Goal: Task Accomplishment & Management: Use online tool/utility

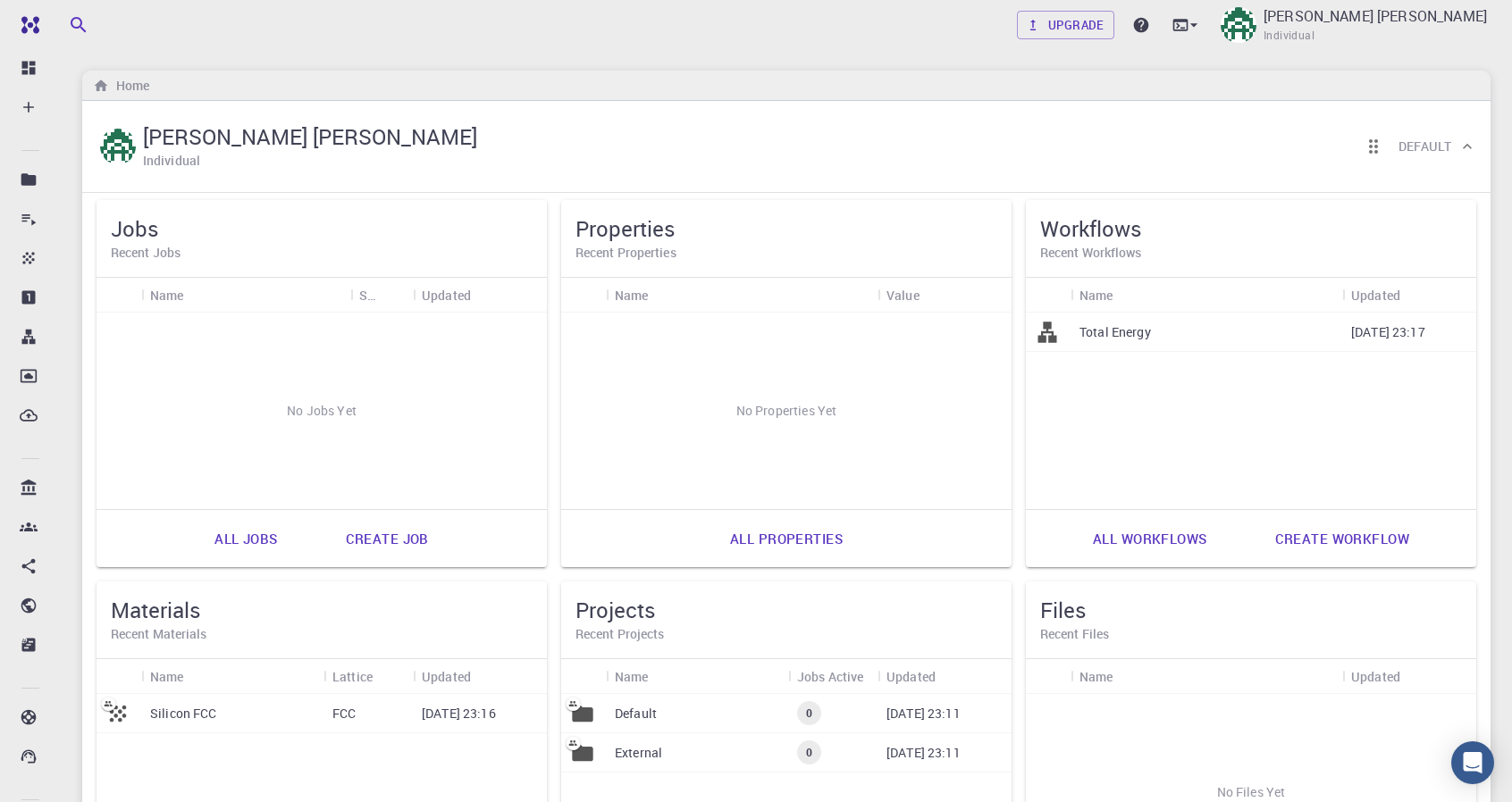
click at [1065, 2] on div "Upgrade Joaquín Alejandro Martínez Morales Individual" at bounding box center [1254, 25] width 474 height 47
click at [1054, 24] on link "Upgrade" at bounding box center [1065, 24] width 97 height 29
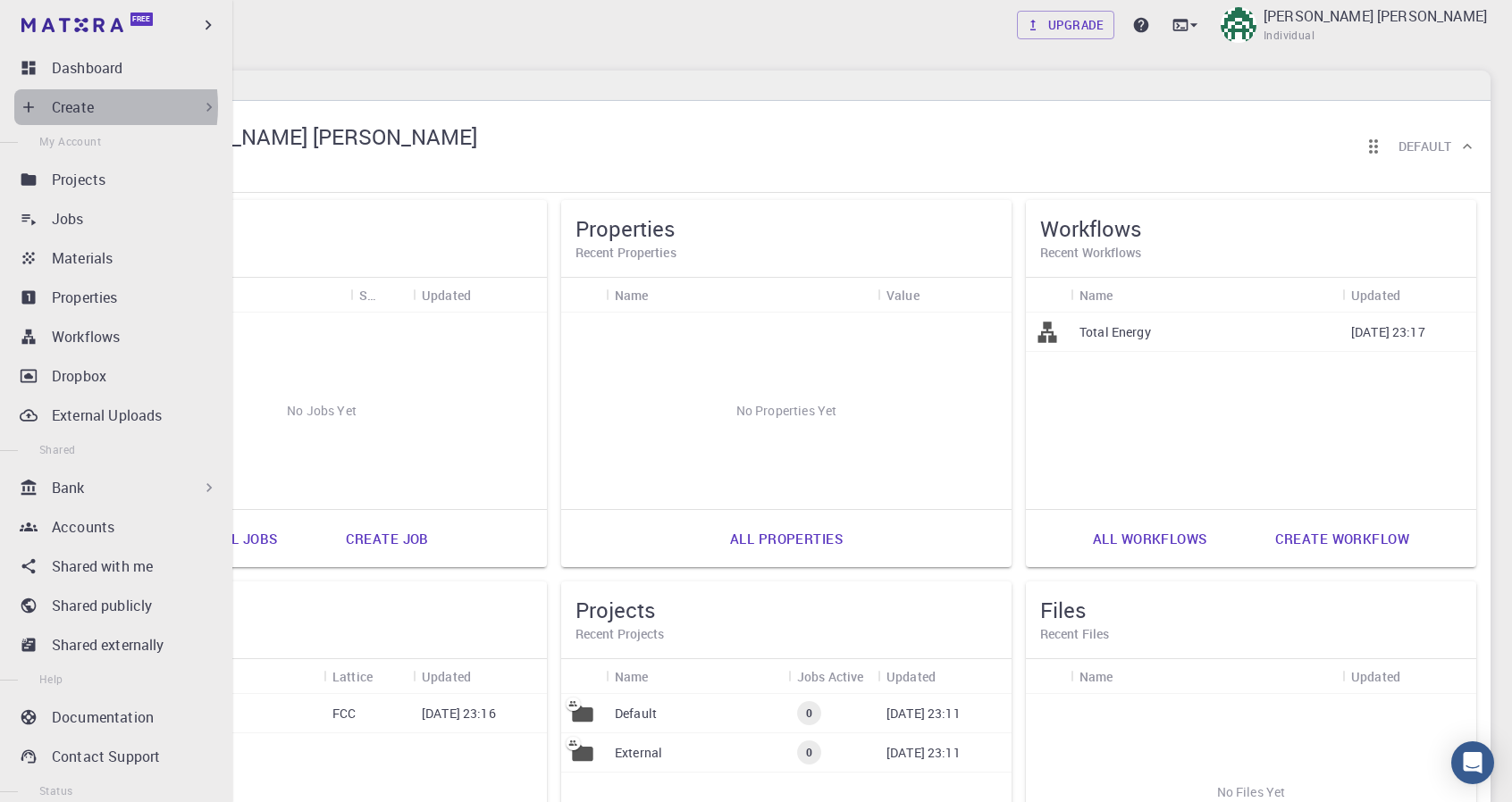
click at [66, 107] on p "Create" at bounding box center [72, 107] width 42 height 22
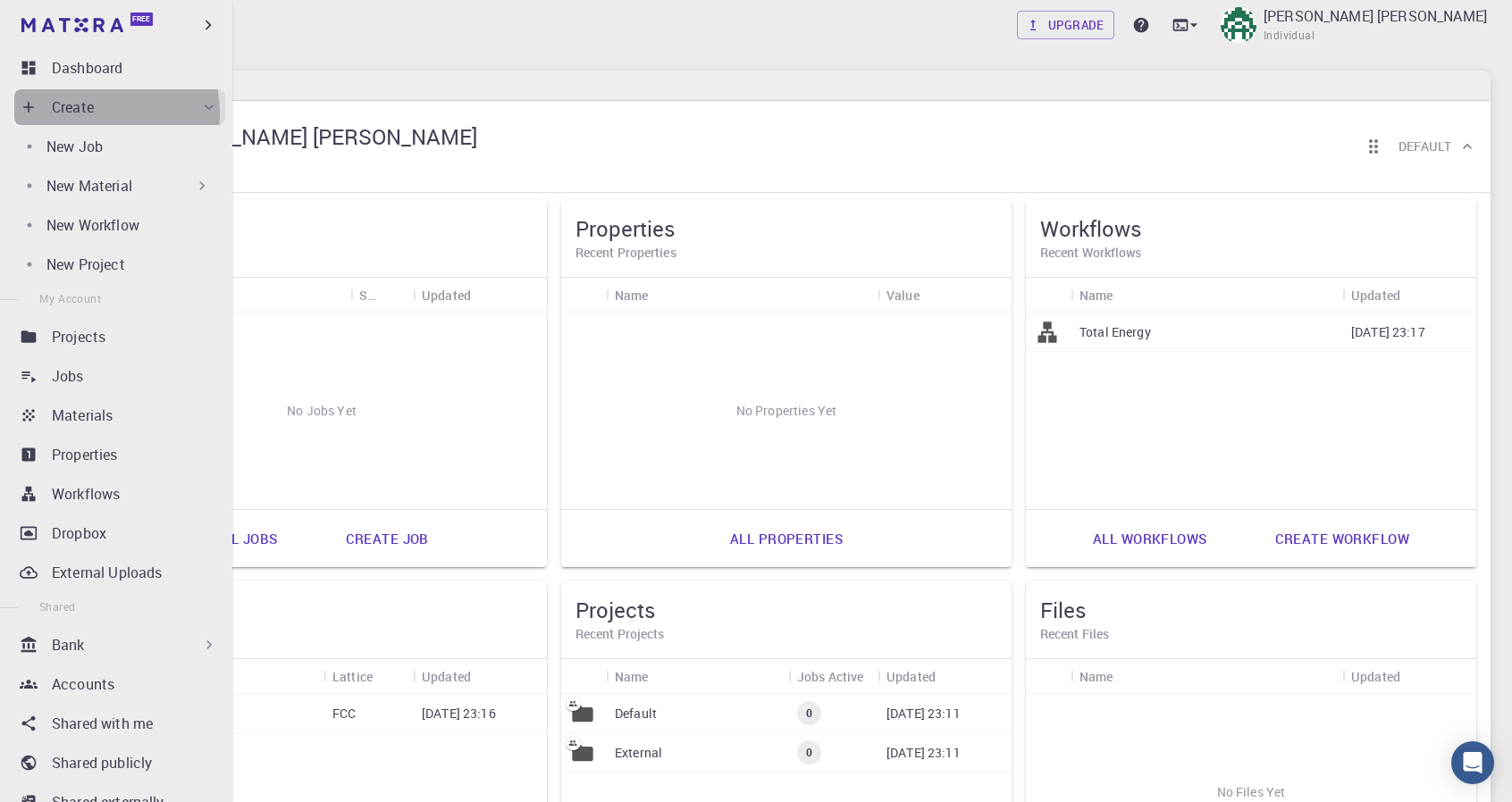
click at [86, 113] on p "Create" at bounding box center [72, 107] width 42 height 22
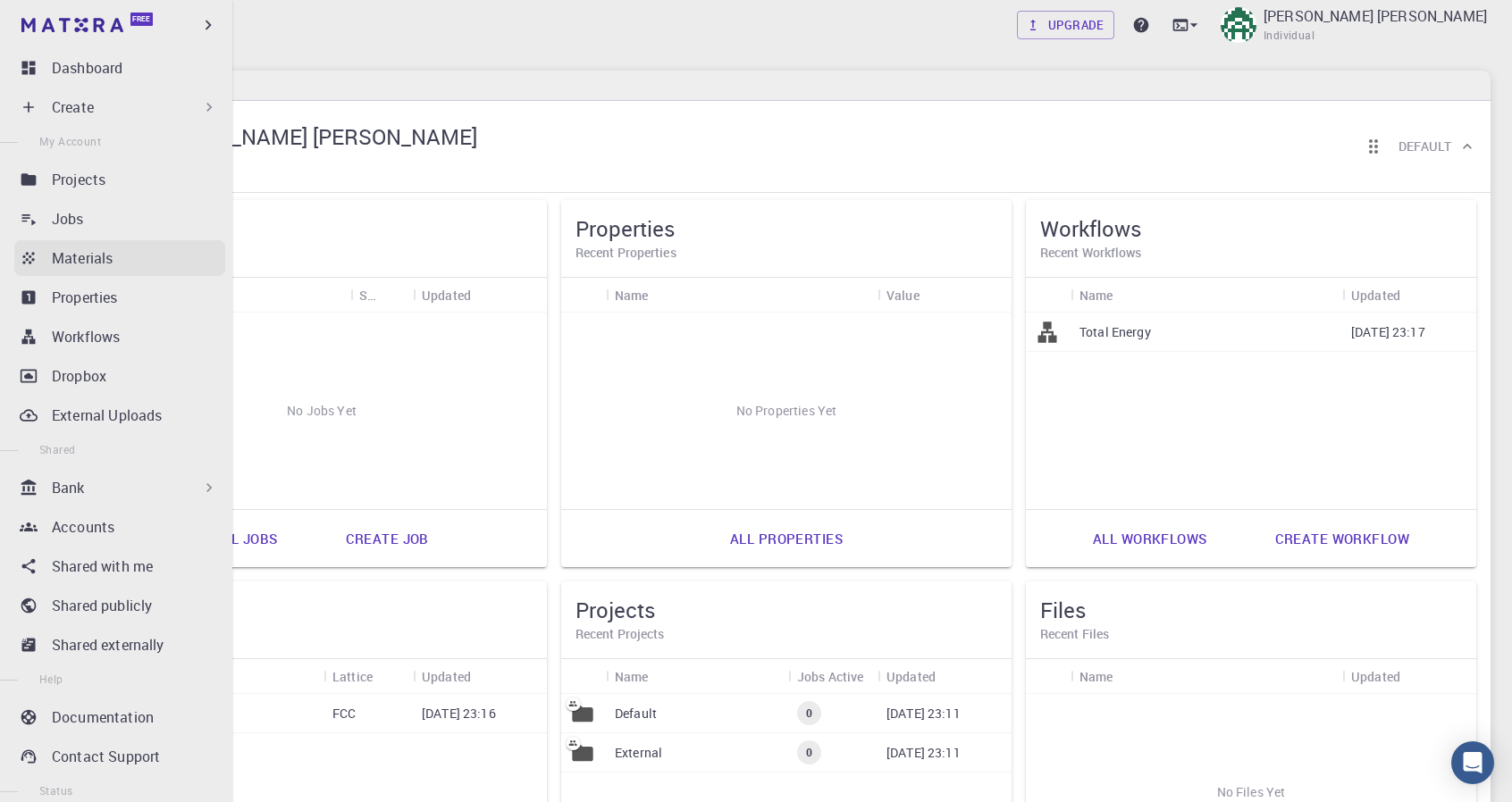
click at [88, 251] on p "Materials" at bounding box center [81, 257] width 61 height 22
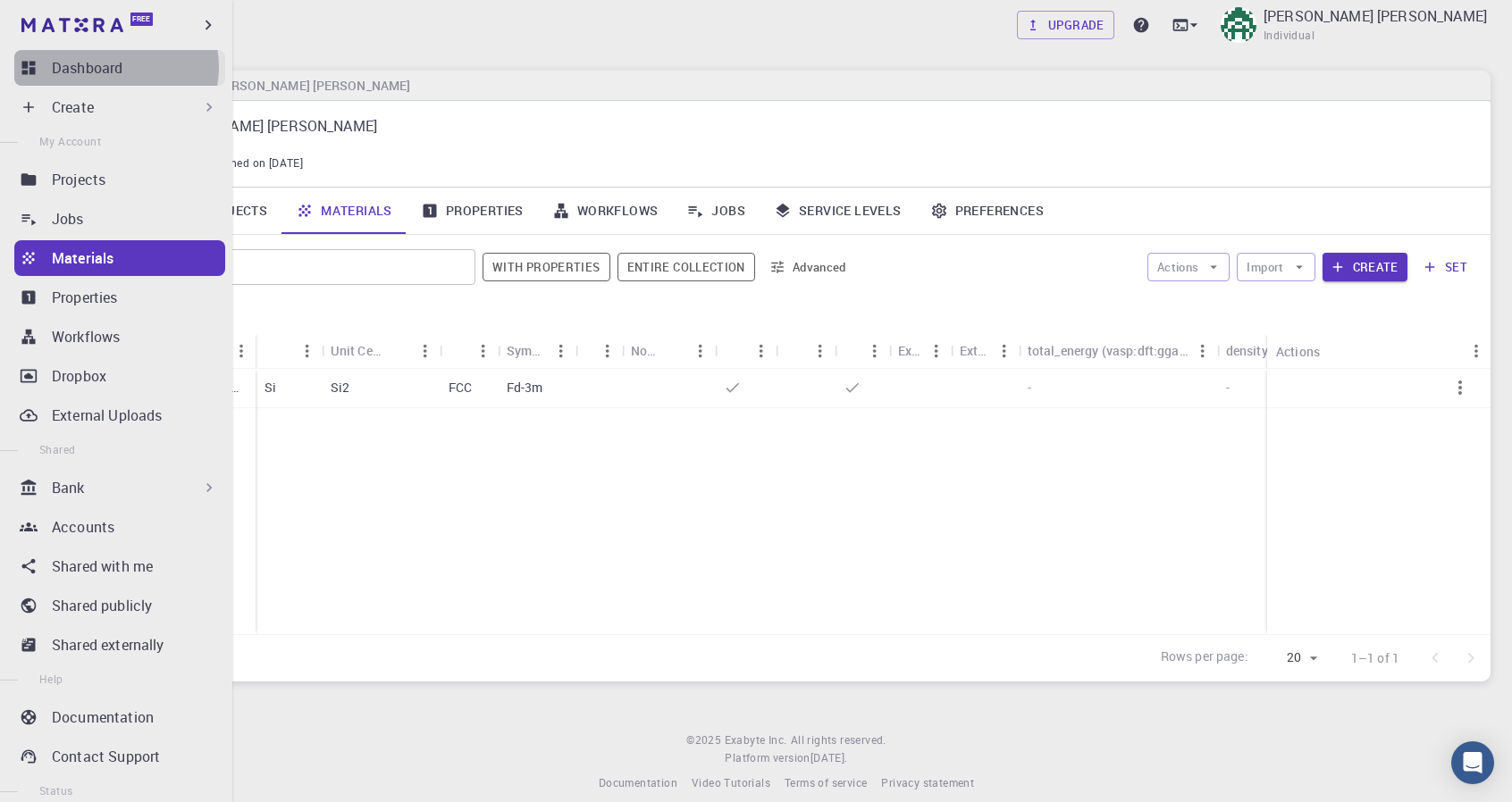
click at [112, 67] on p "Dashboard" at bounding box center [86, 67] width 70 height 22
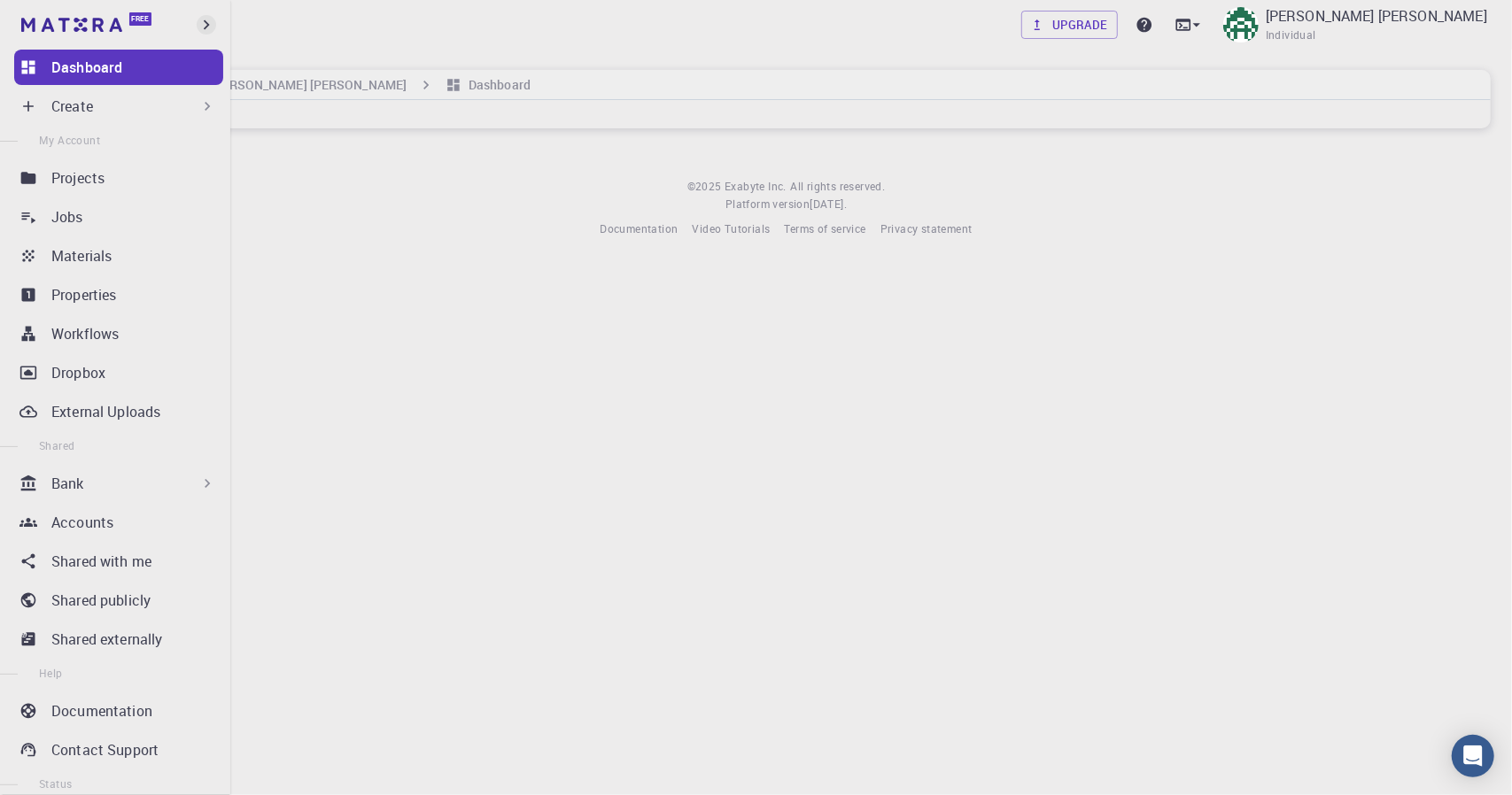
click at [211, 23] on icon "button" at bounding box center [206, 24] width 19 height 19
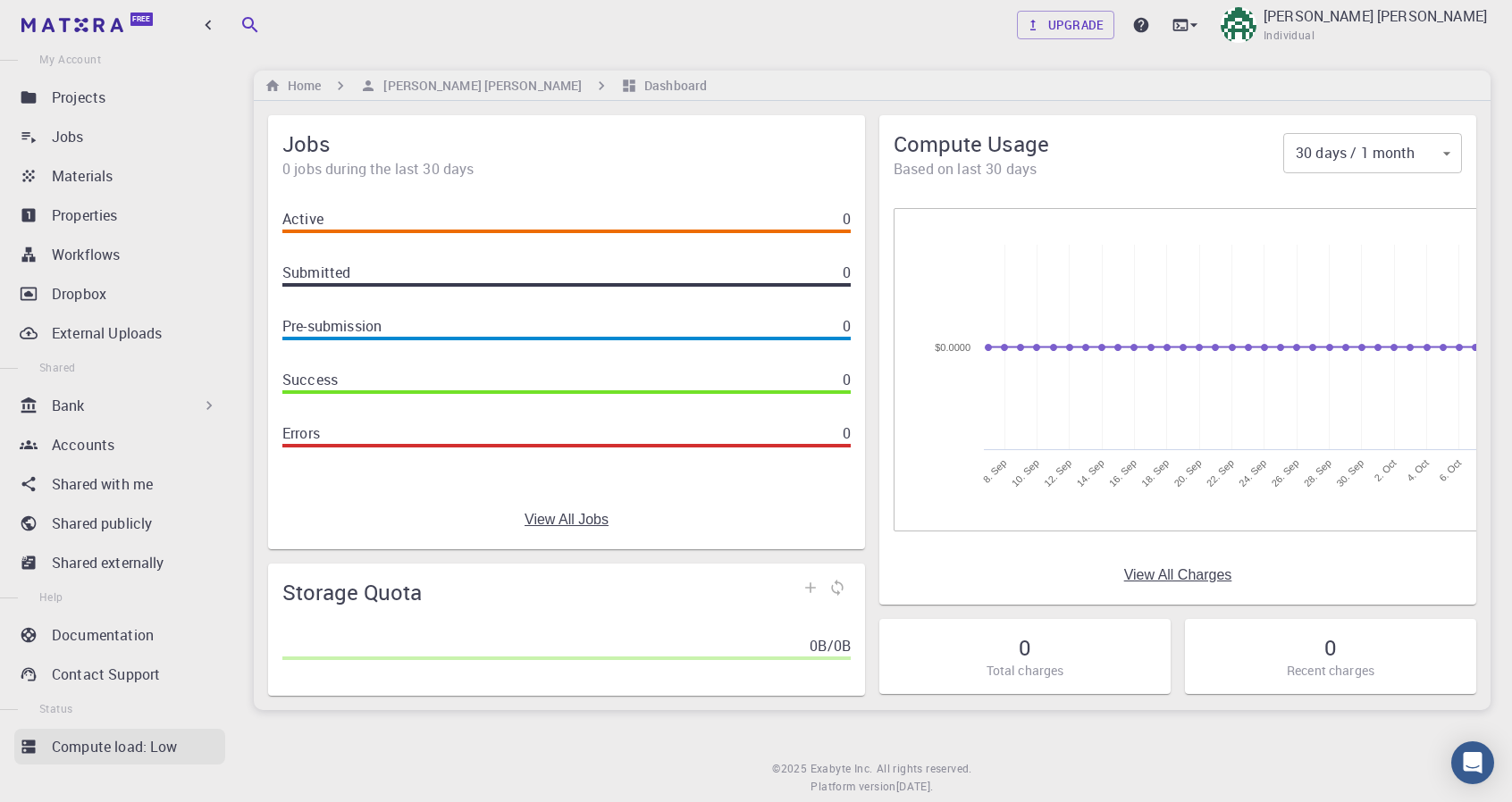
scroll to position [88, 0]
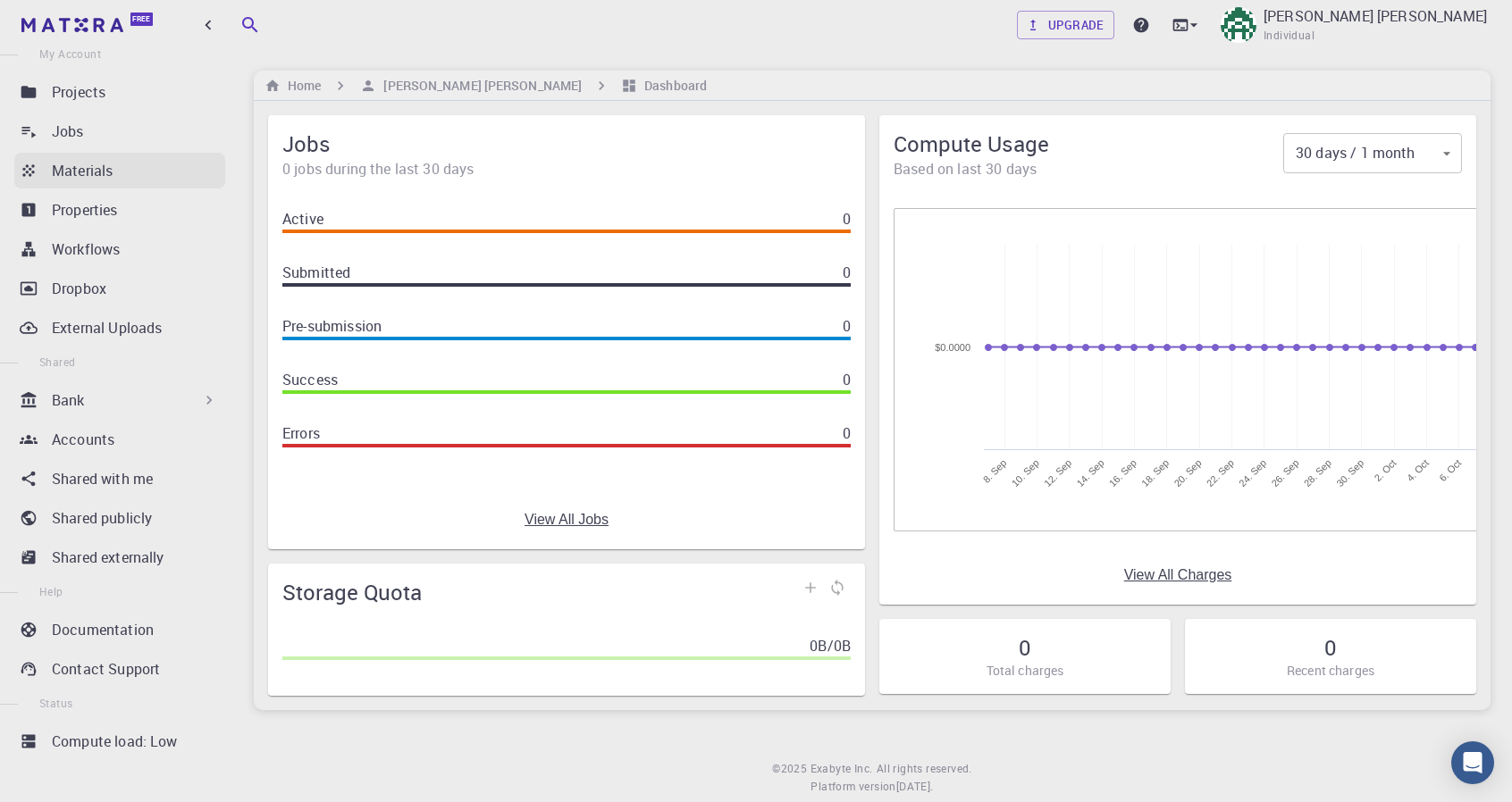
click at [105, 170] on p "Materials" at bounding box center [81, 170] width 61 height 22
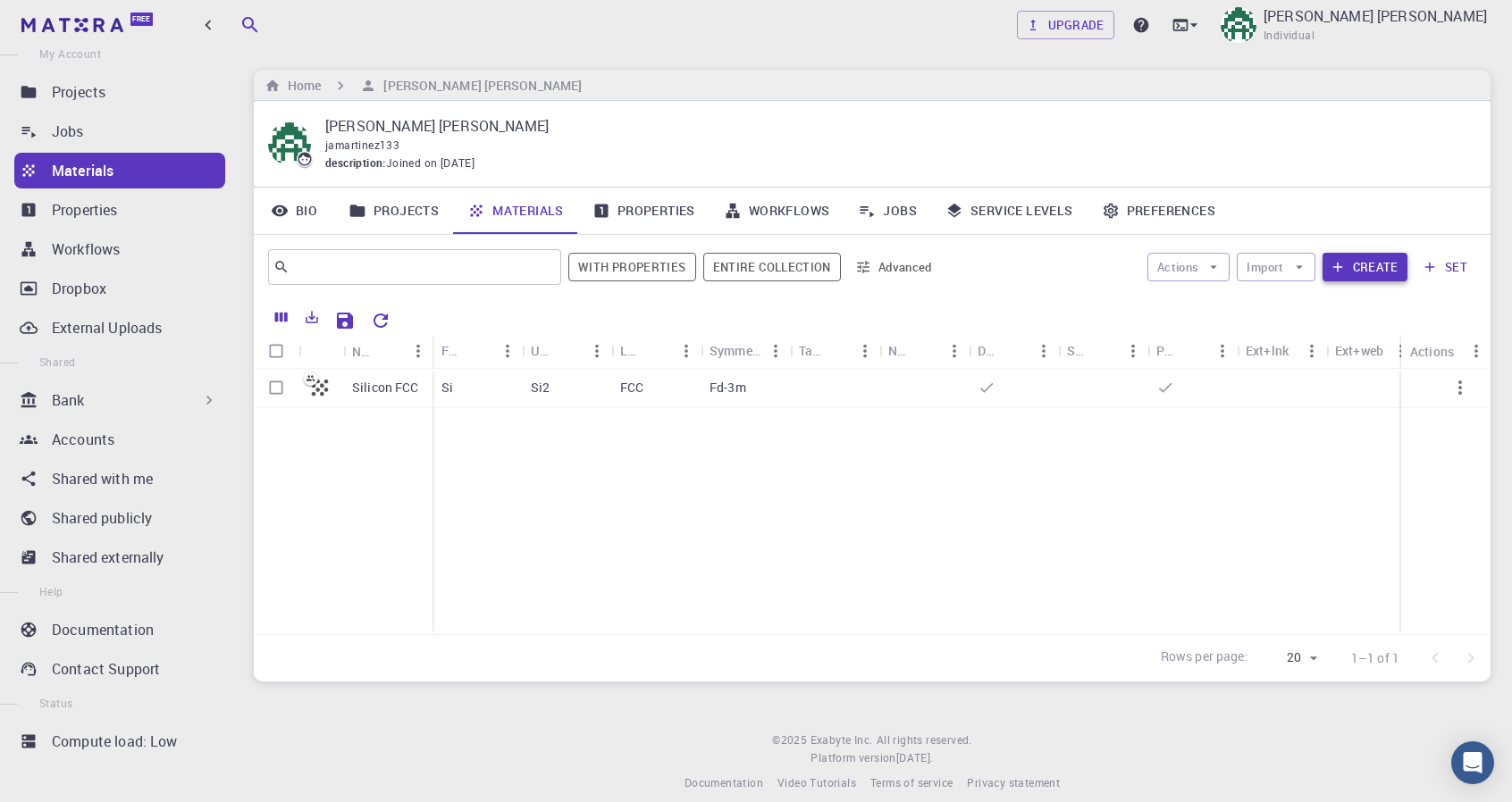
click at [1386, 273] on button "Create" at bounding box center [1365, 267] width 85 height 29
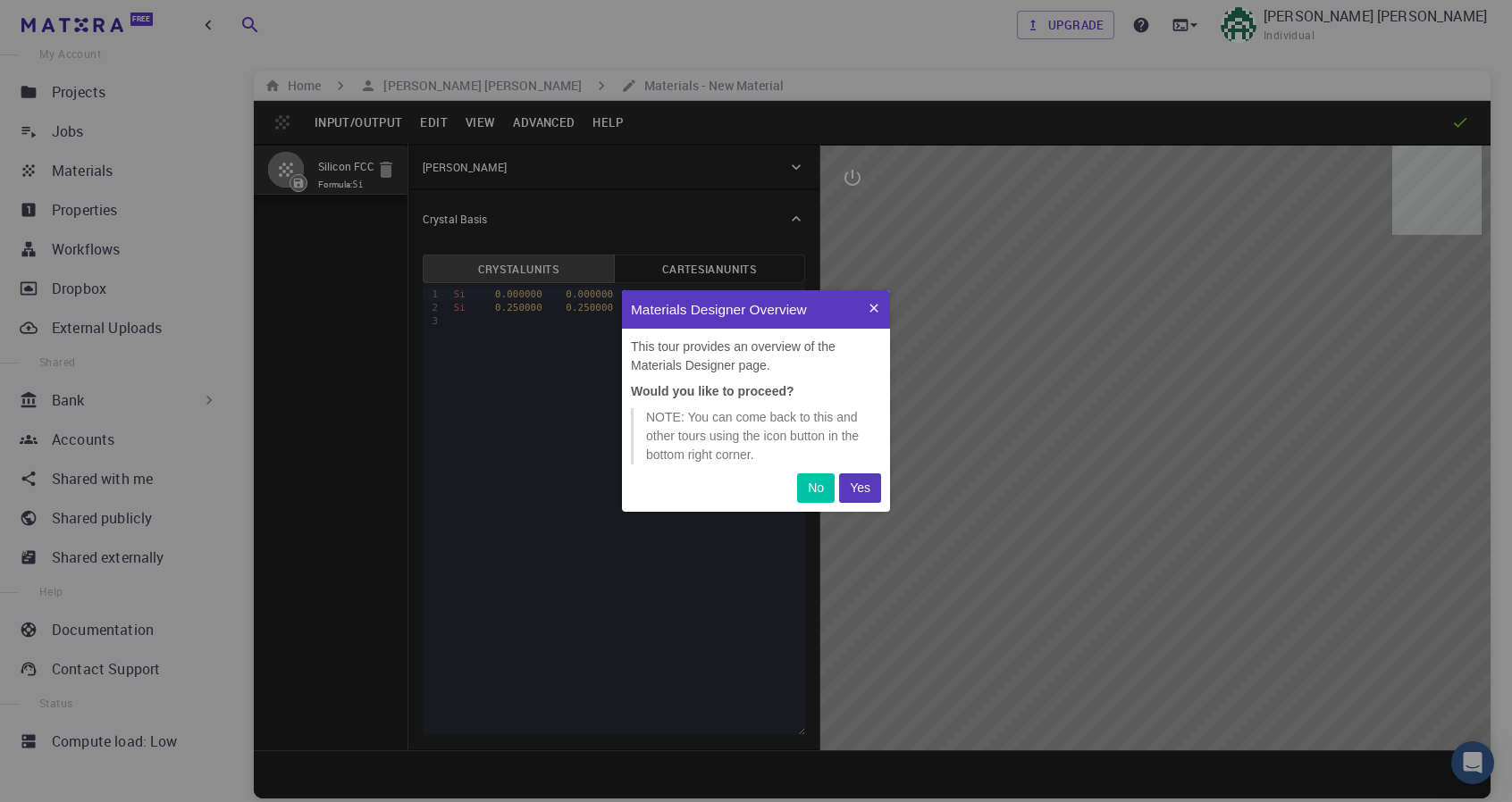
scroll to position [207, 254]
click at [866, 487] on p "Yes" at bounding box center [860, 488] width 21 height 19
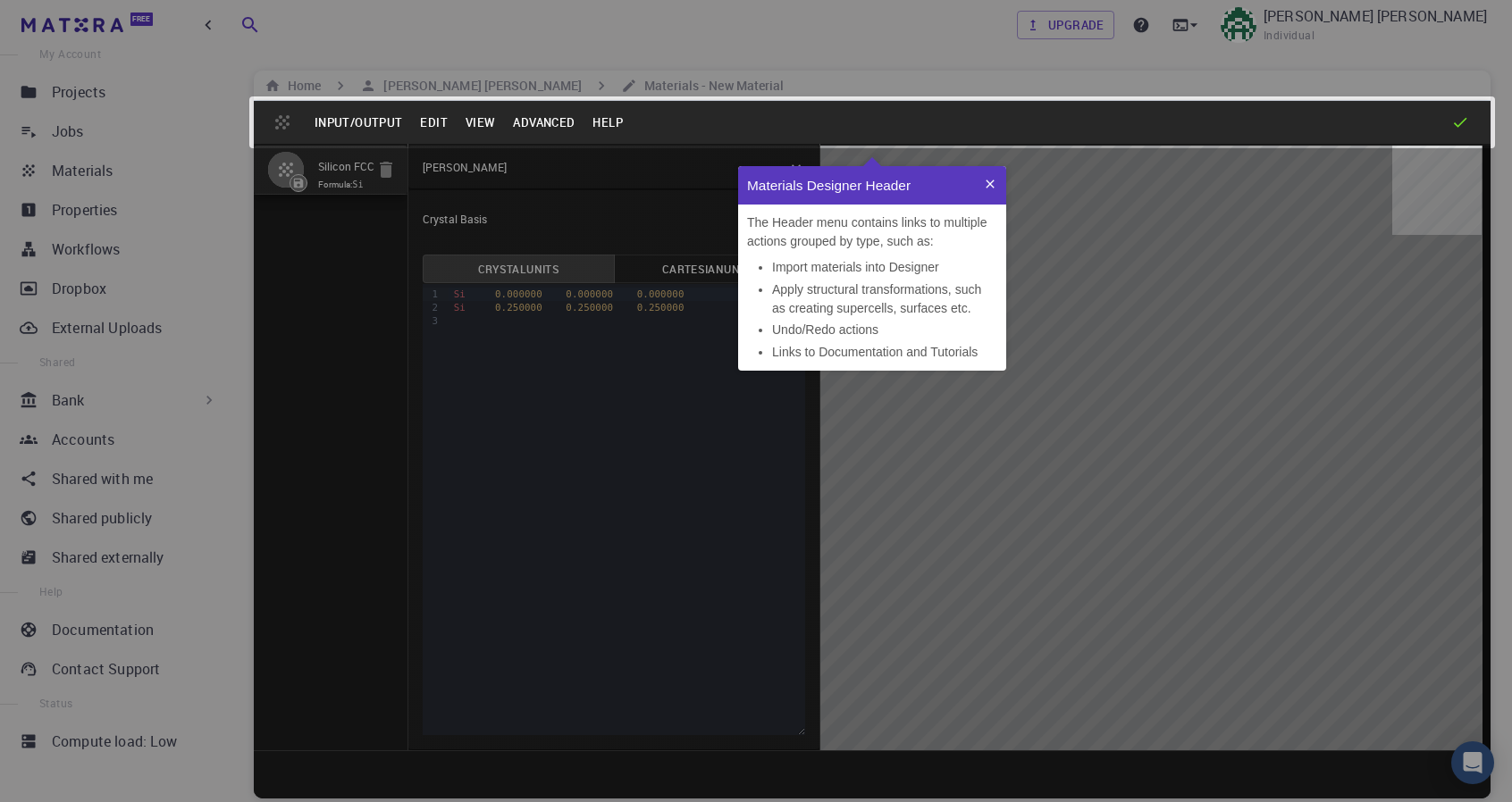
scroll to position [190, 254]
click at [984, 180] on icon at bounding box center [990, 183] width 14 height 14
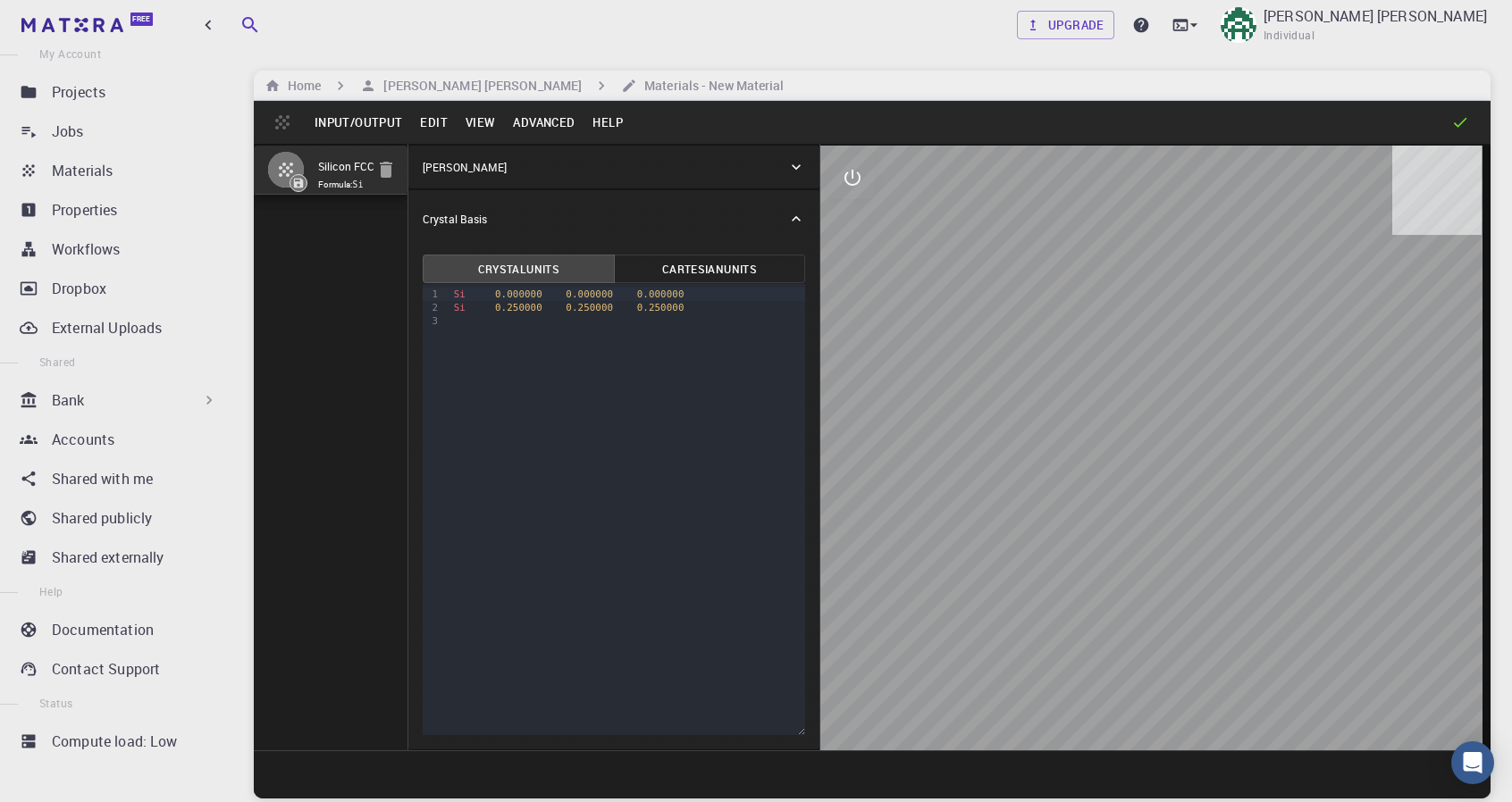
drag, startPoint x: 1168, startPoint y: 447, endPoint x: 1046, endPoint y: 401, distance: 130.4
click at [1046, 401] on div at bounding box center [1155, 448] width 670 height 605
drag, startPoint x: 1086, startPoint y: 487, endPoint x: 970, endPoint y: 475, distance: 116.6
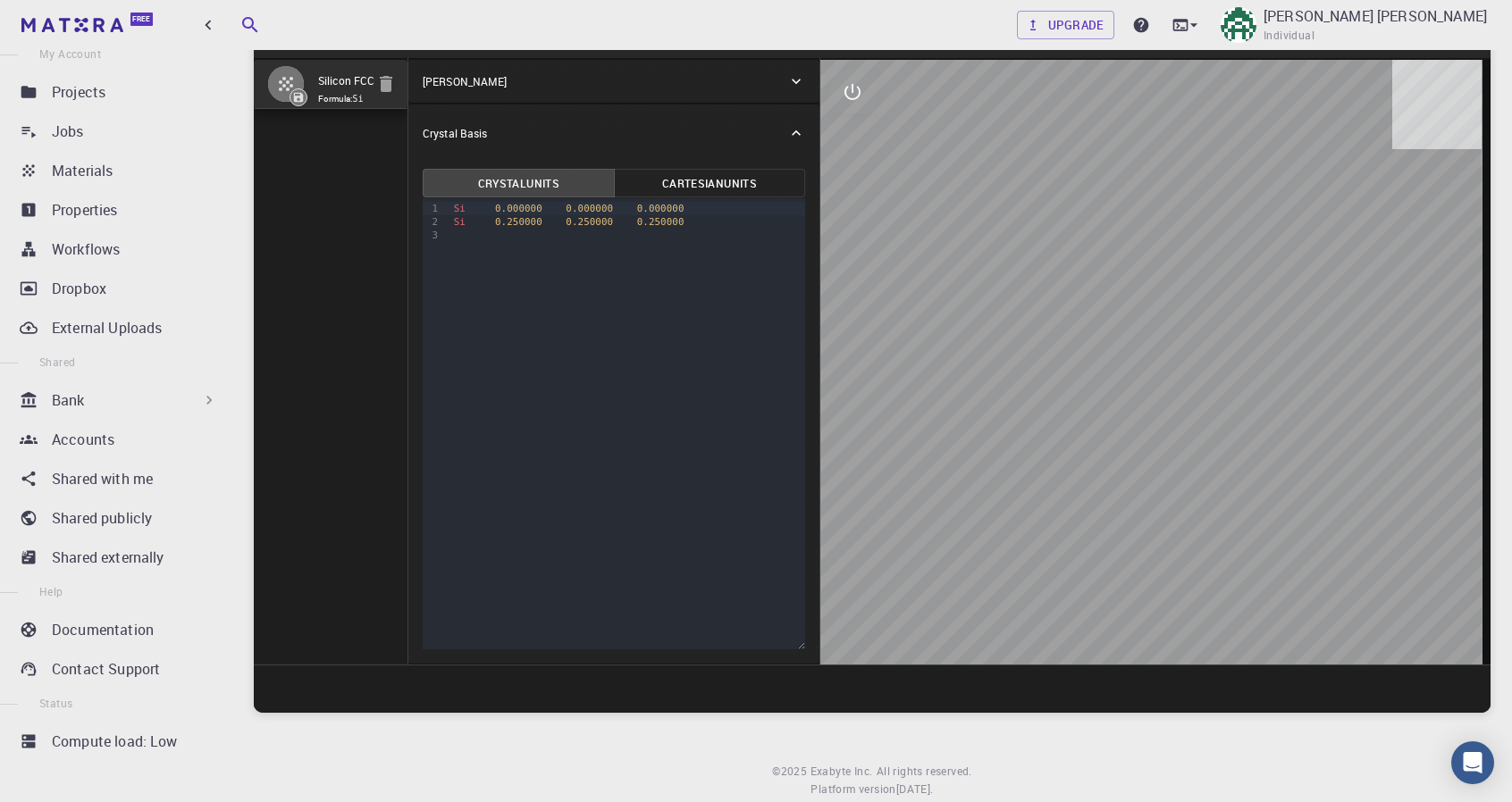
scroll to position [0, 0]
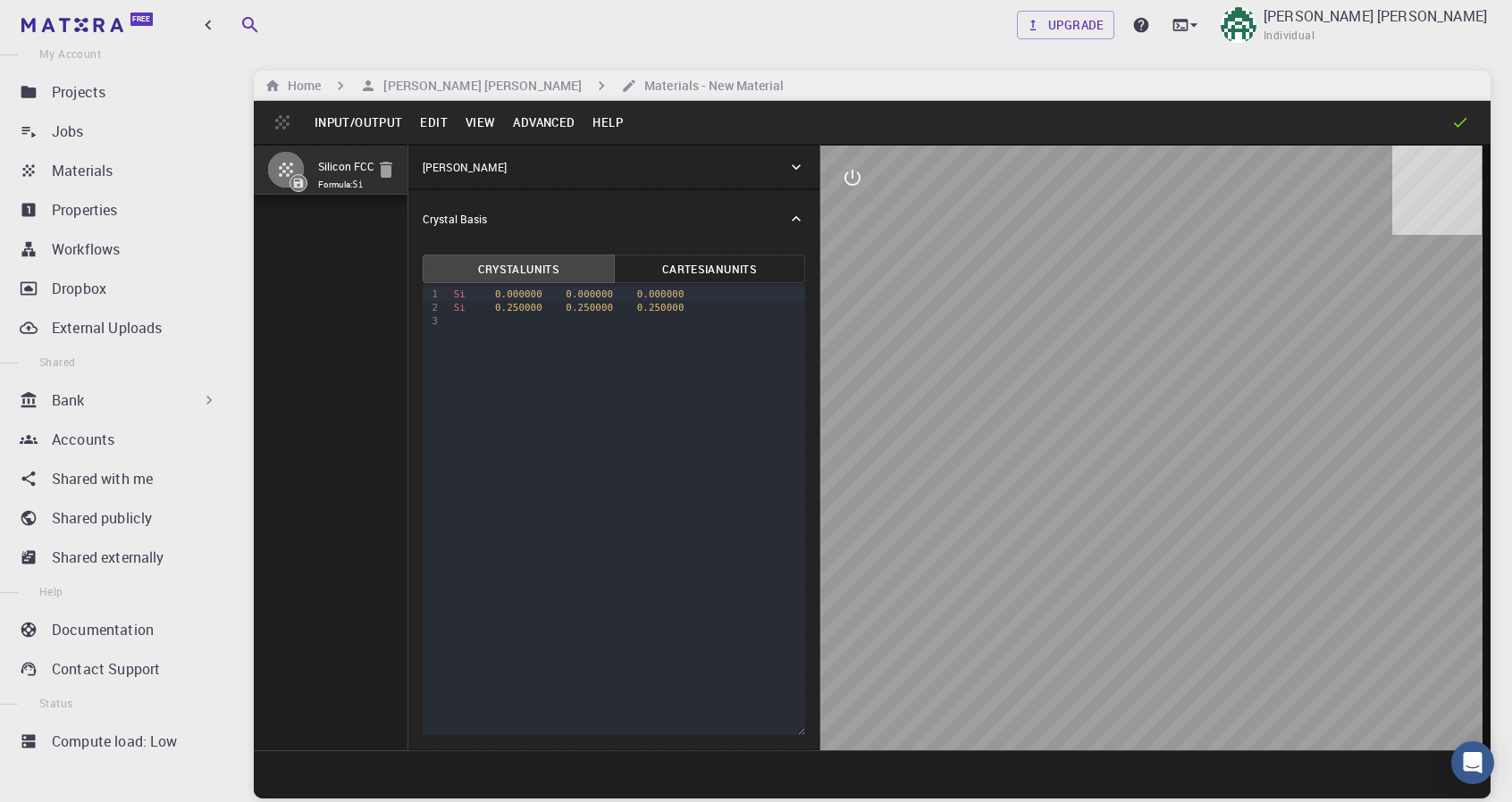
drag, startPoint x: 1275, startPoint y: 424, endPoint x: 1152, endPoint y: 437, distance: 123.7
click at [515, 165] on div "[PERSON_NAME]" at bounding box center [604, 167] width 364 height 16
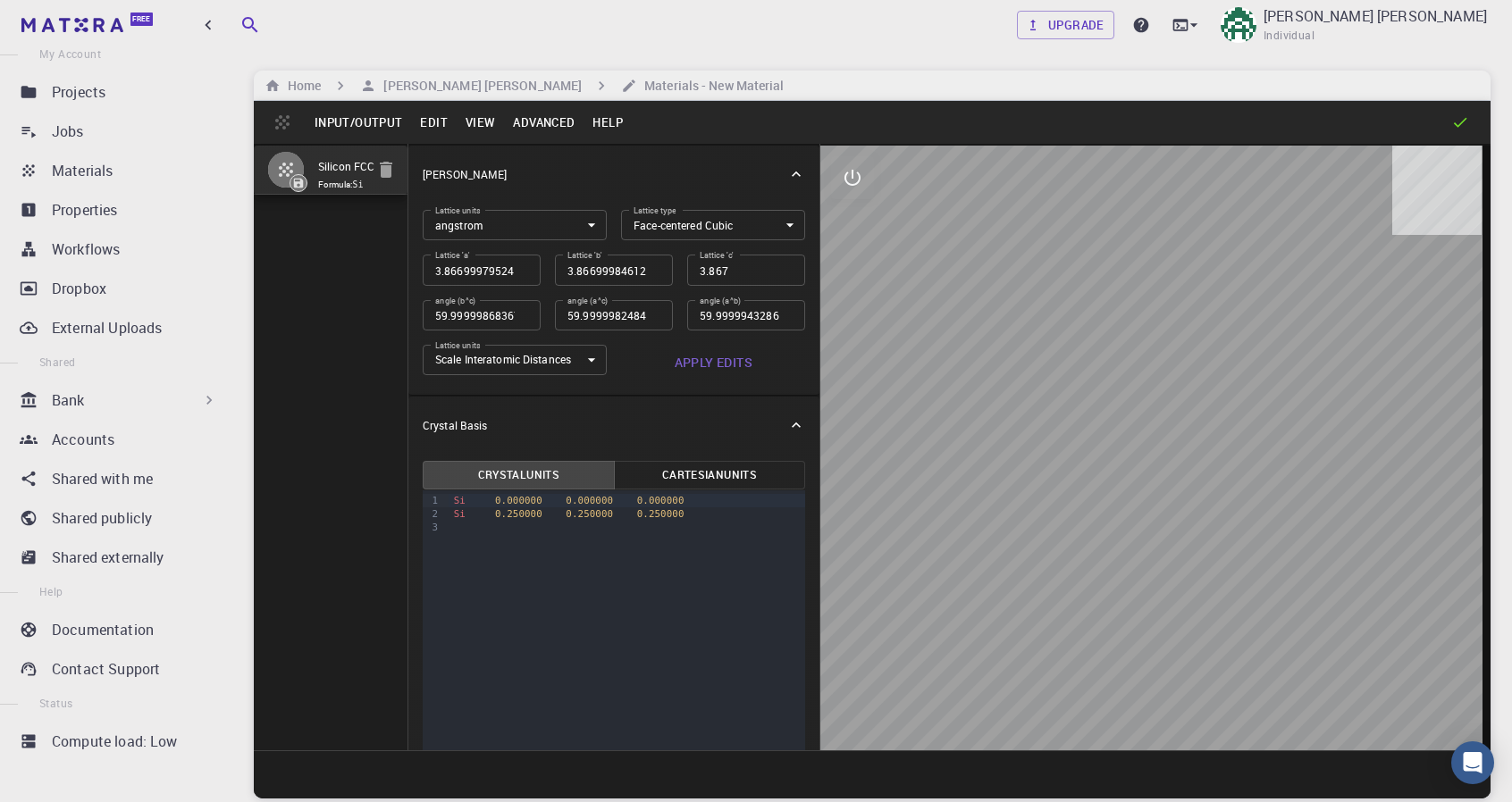
click at [544, 229] on body "Free Dashboard Create New Job New Material Create Material Upload File Import f…" at bounding box center [756, 469] width 1512 height 938
click at [544, 229] on div at bounding box center [756, 401] width 1512 height 802
click at [678, 220] on body "Free Dashboard Create New Job New Material Create Material Upload File Import f…" at bounding box center [756, 469] width 1512 height 938
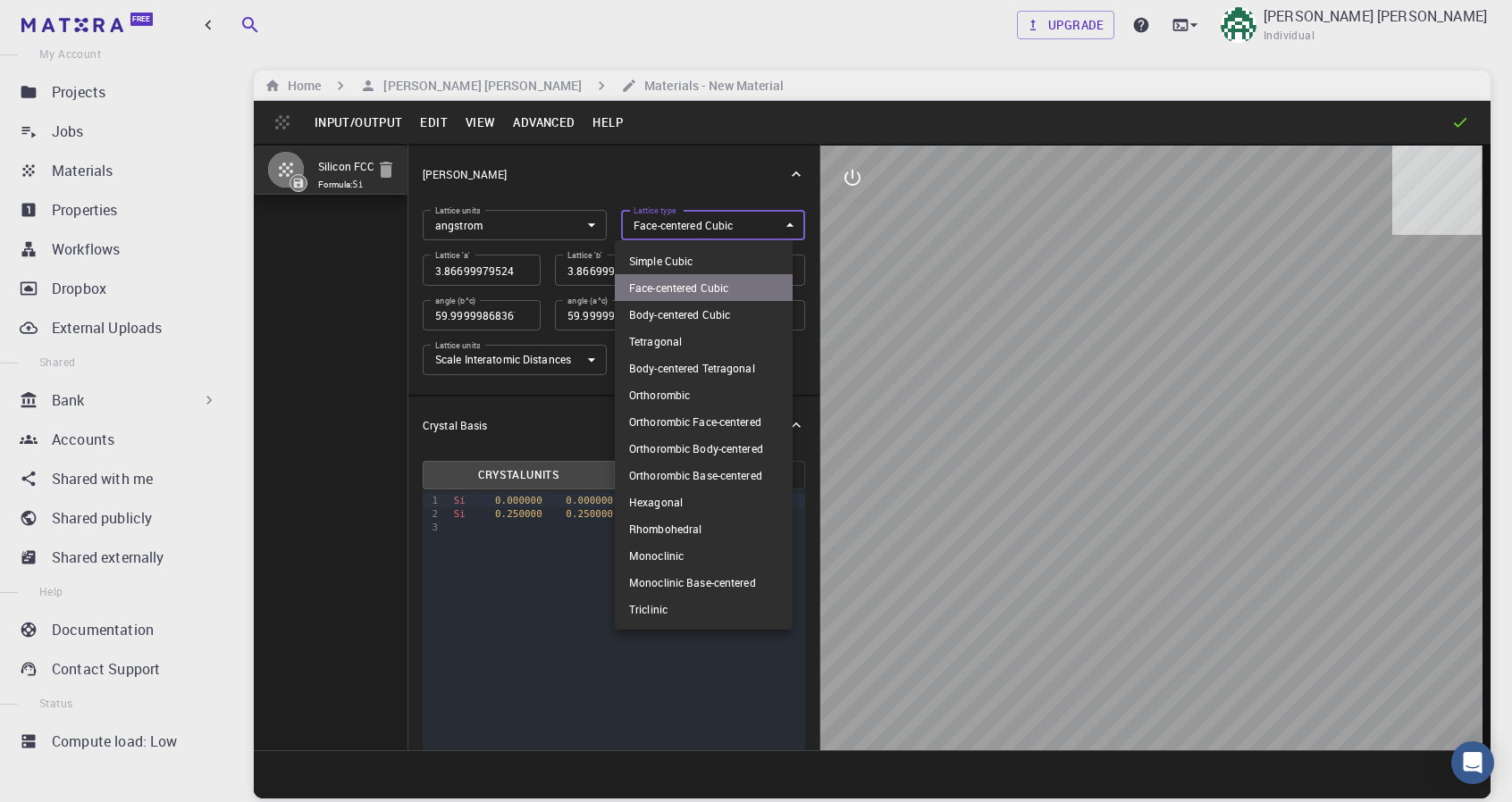
click at [678, 285] on li "Face-centered Cubic" at bounding box center [704, 287] width 178 height 27
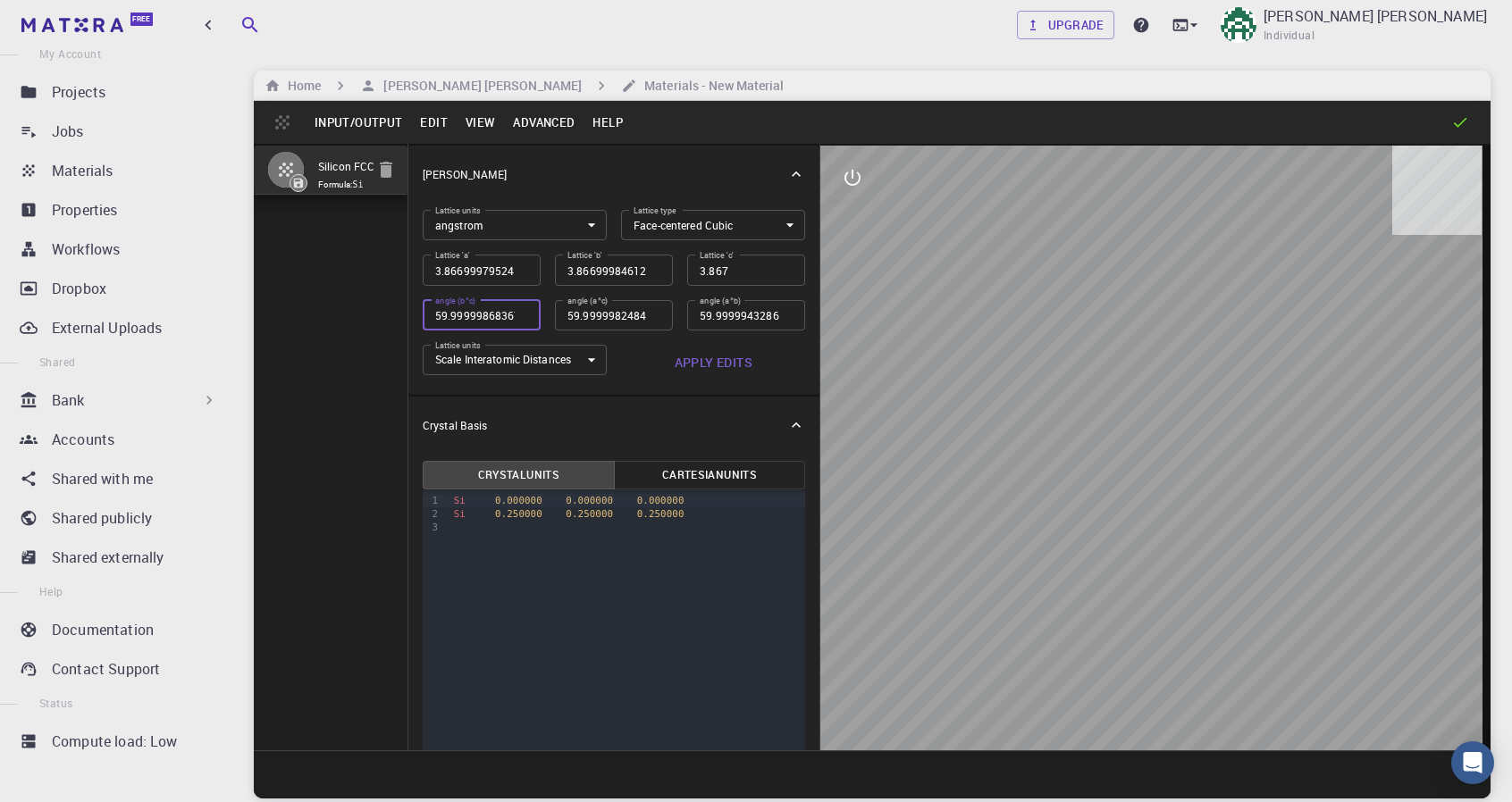
scroll to position [0, 19]
drag, startPoint x: 520, startPoint y: 306, endPoint x: 505, endPoint y: 308, distance: 15.1
click at [505, 308] on input "59.9999986836772" at bounding box center [481, 315] width 118 height 30
type input "3.866999795"
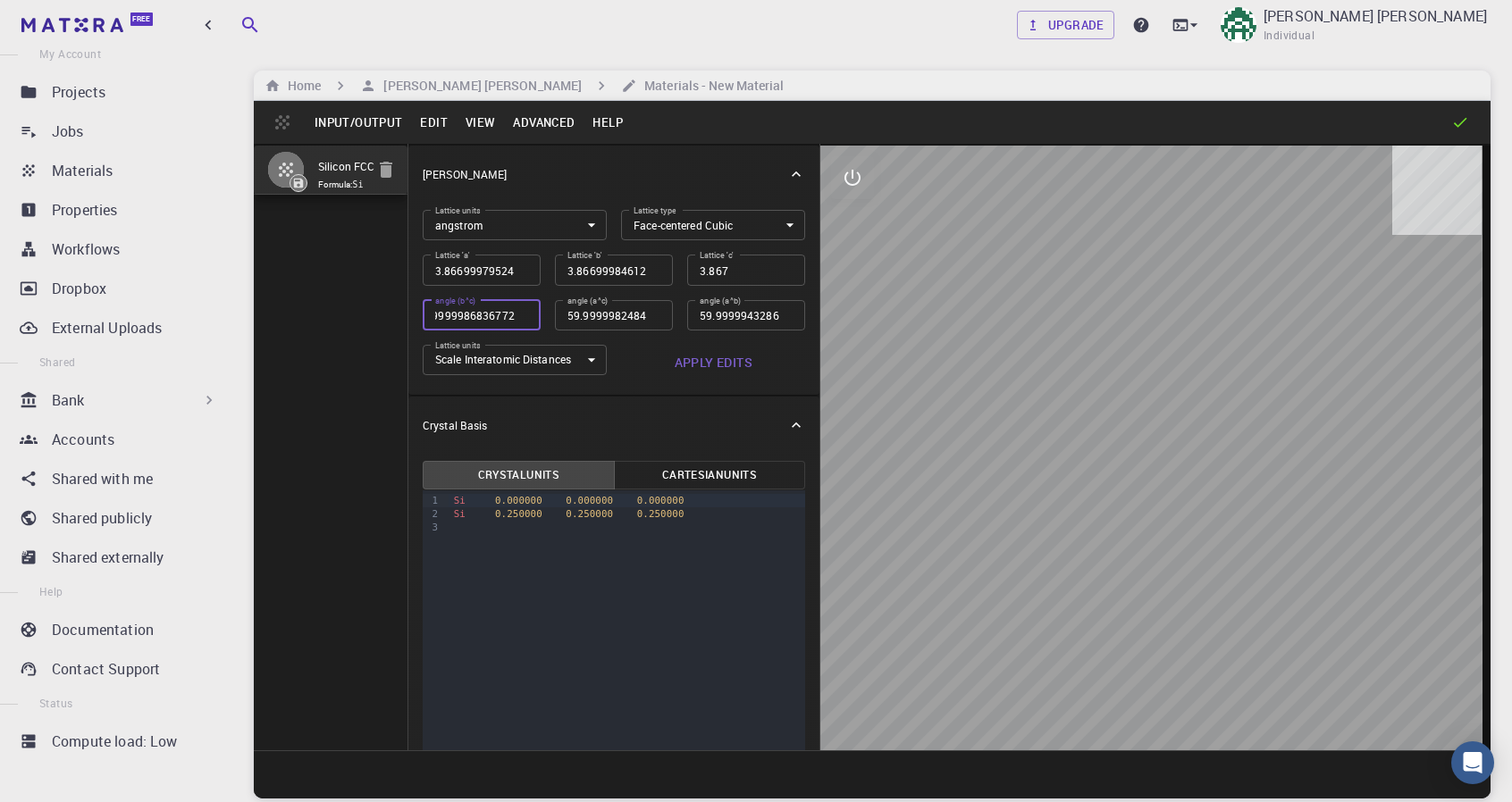
type input "3.866999795"
type input "60"
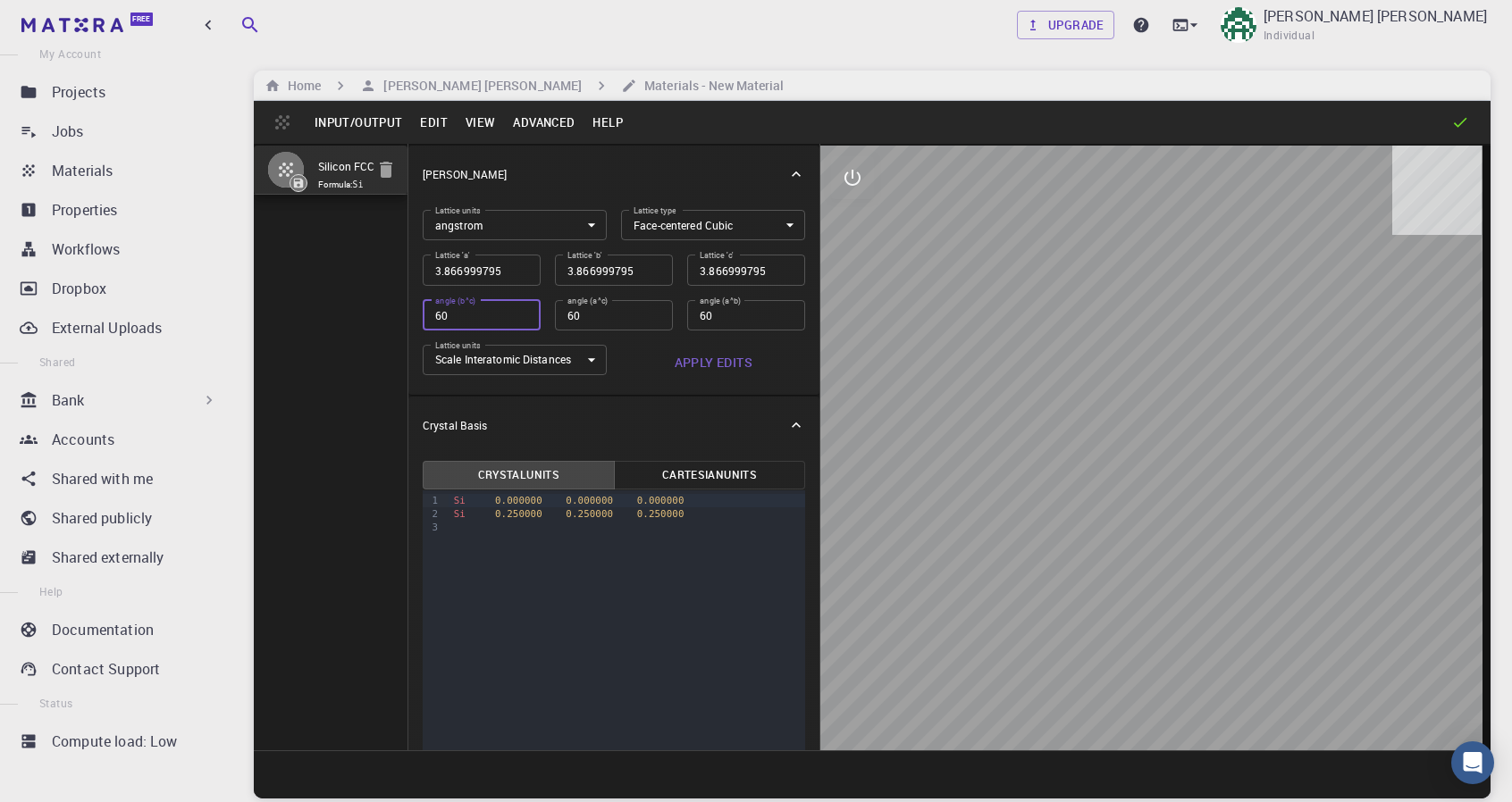
type input "2.734381778"
type input "60"
type input "1.933499898"
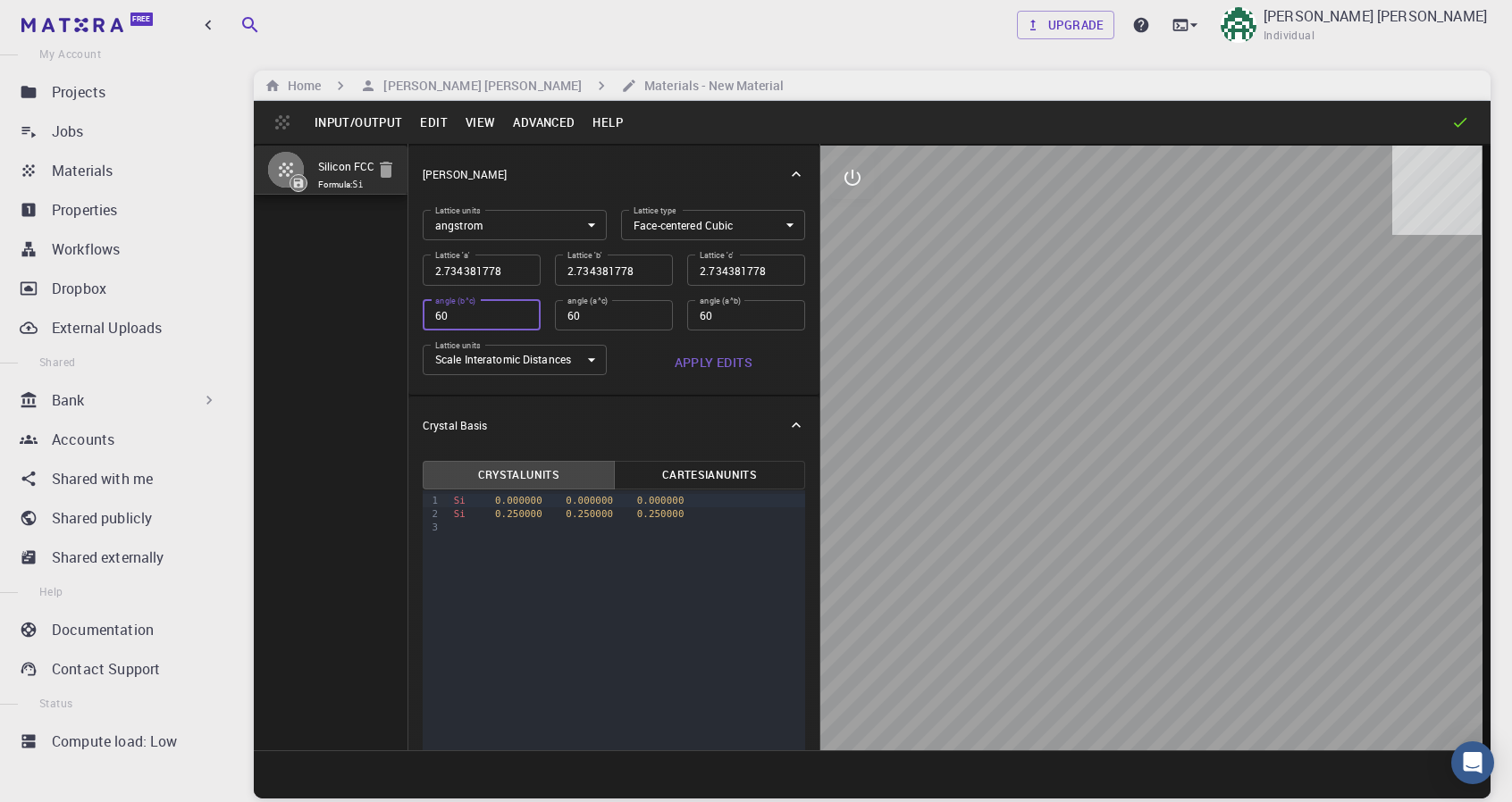
type input "1.933499898"
type input "60"
type input "1.367190889"
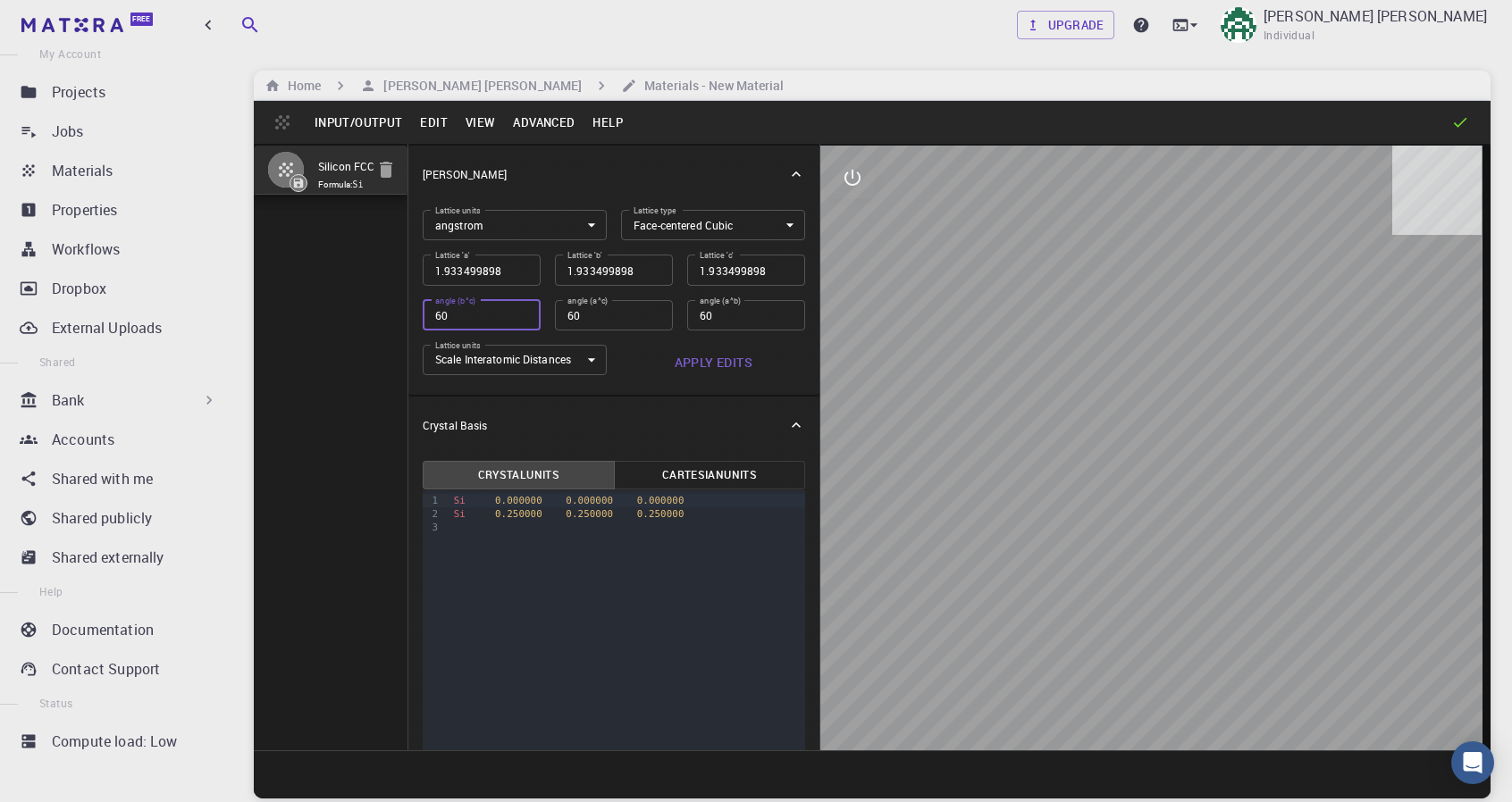
type input "1.367190889"
type input "60"
type input "0.966749949"
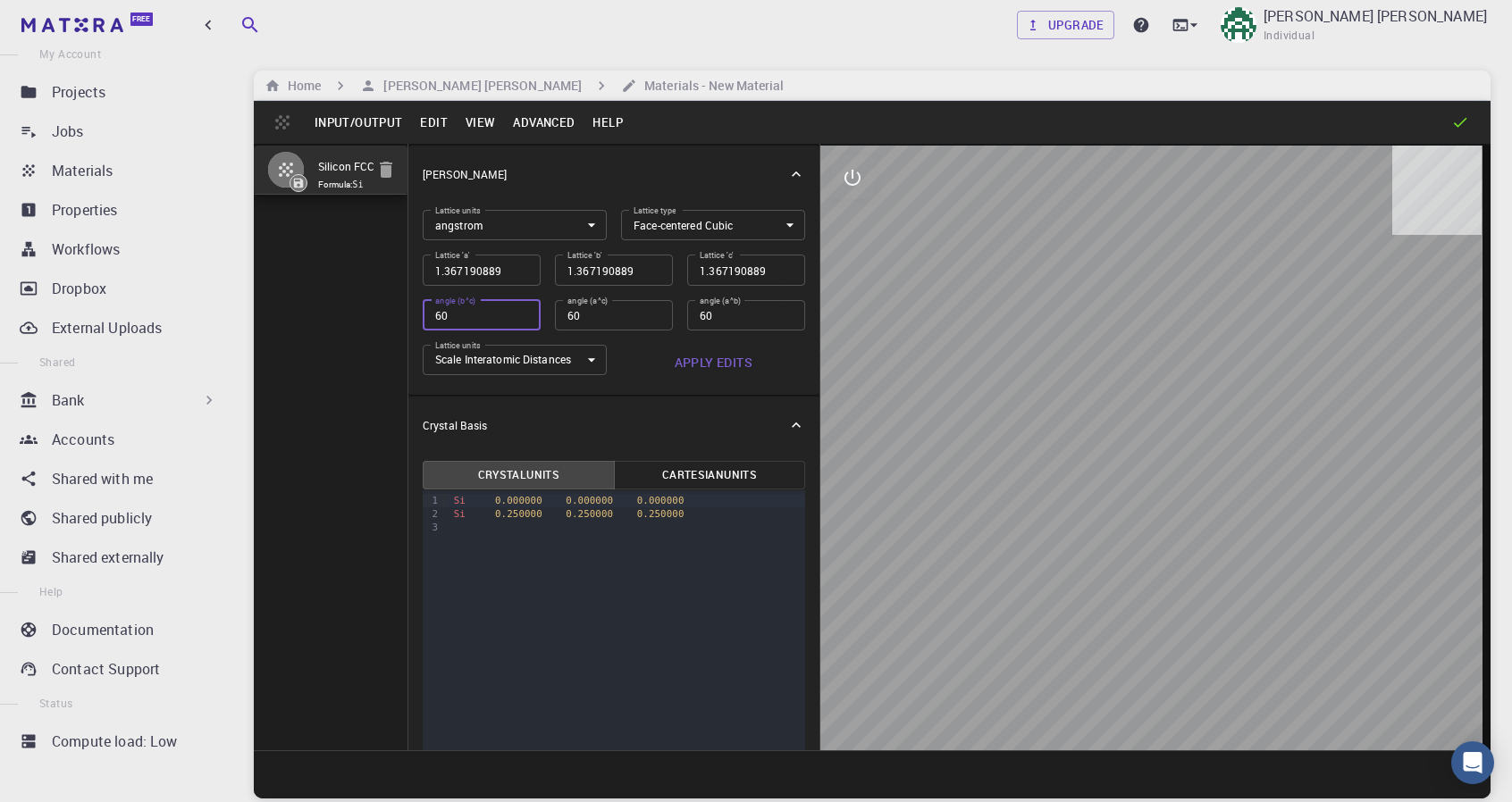
type input "60"
type input "0.683595445"
type input "60"
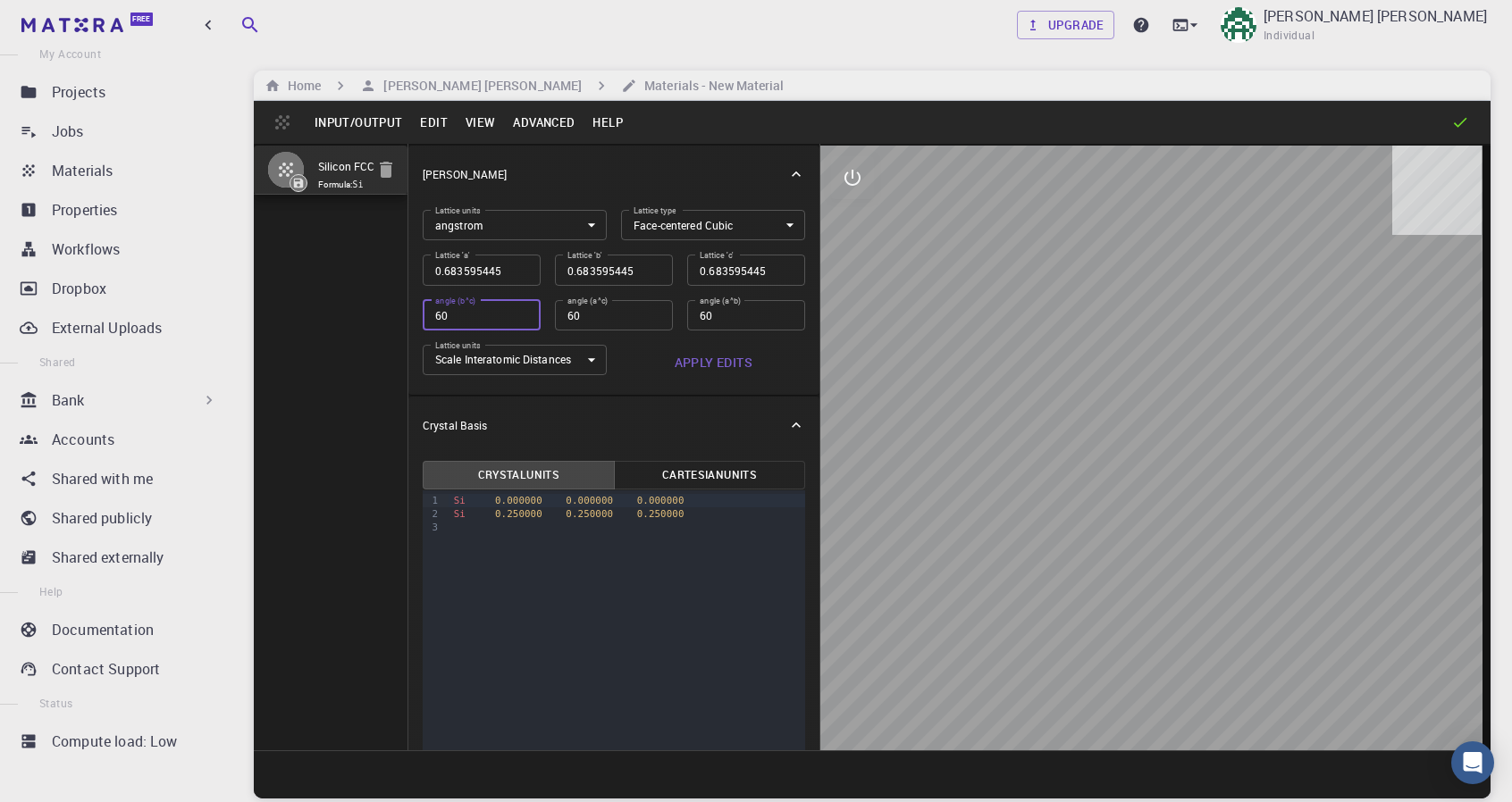
type input "0.483374974"
type input "60"
type input "0.341797722"
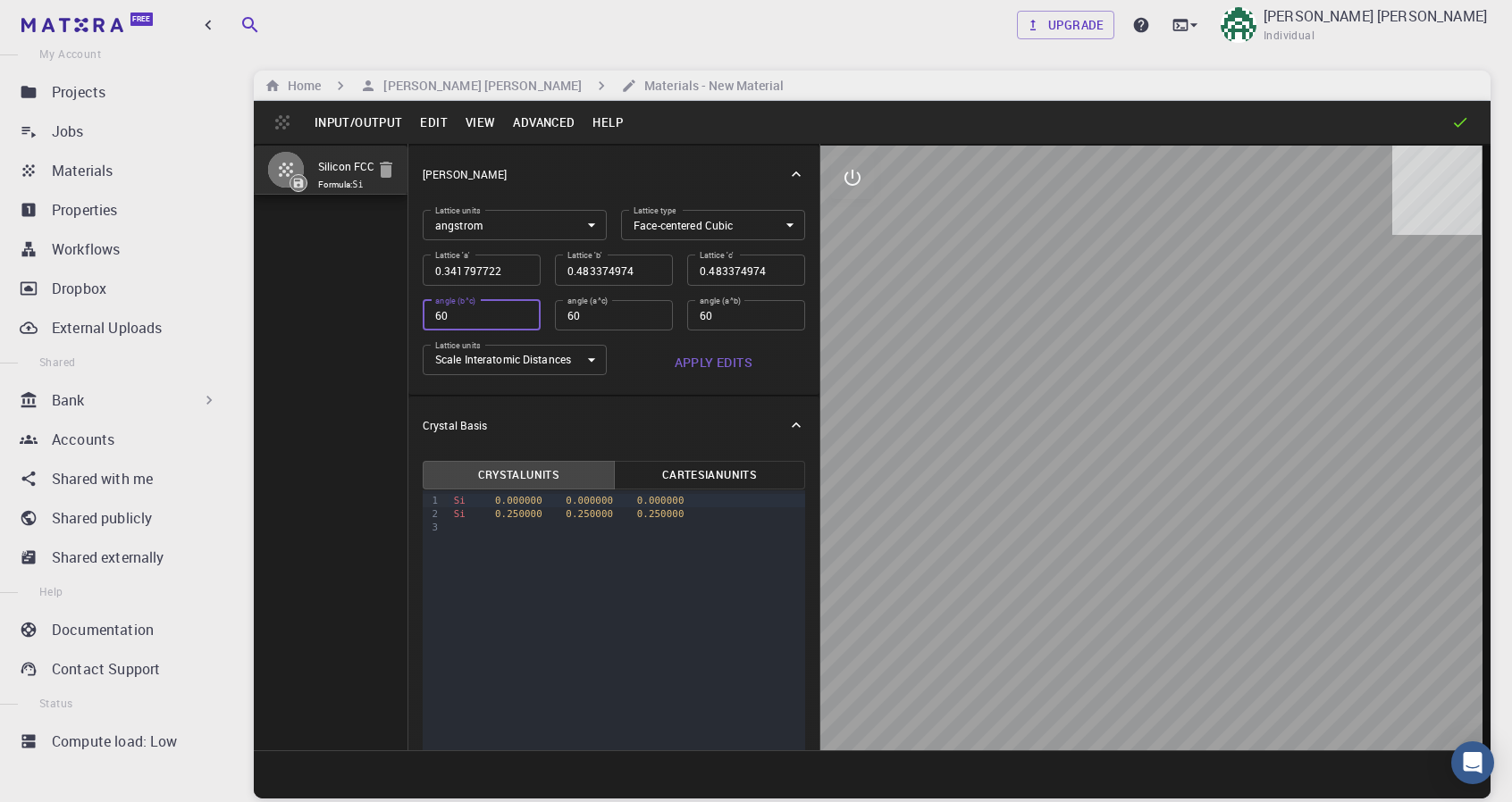
type input "0.341797722"
type input "60"
type input "0.241687487"
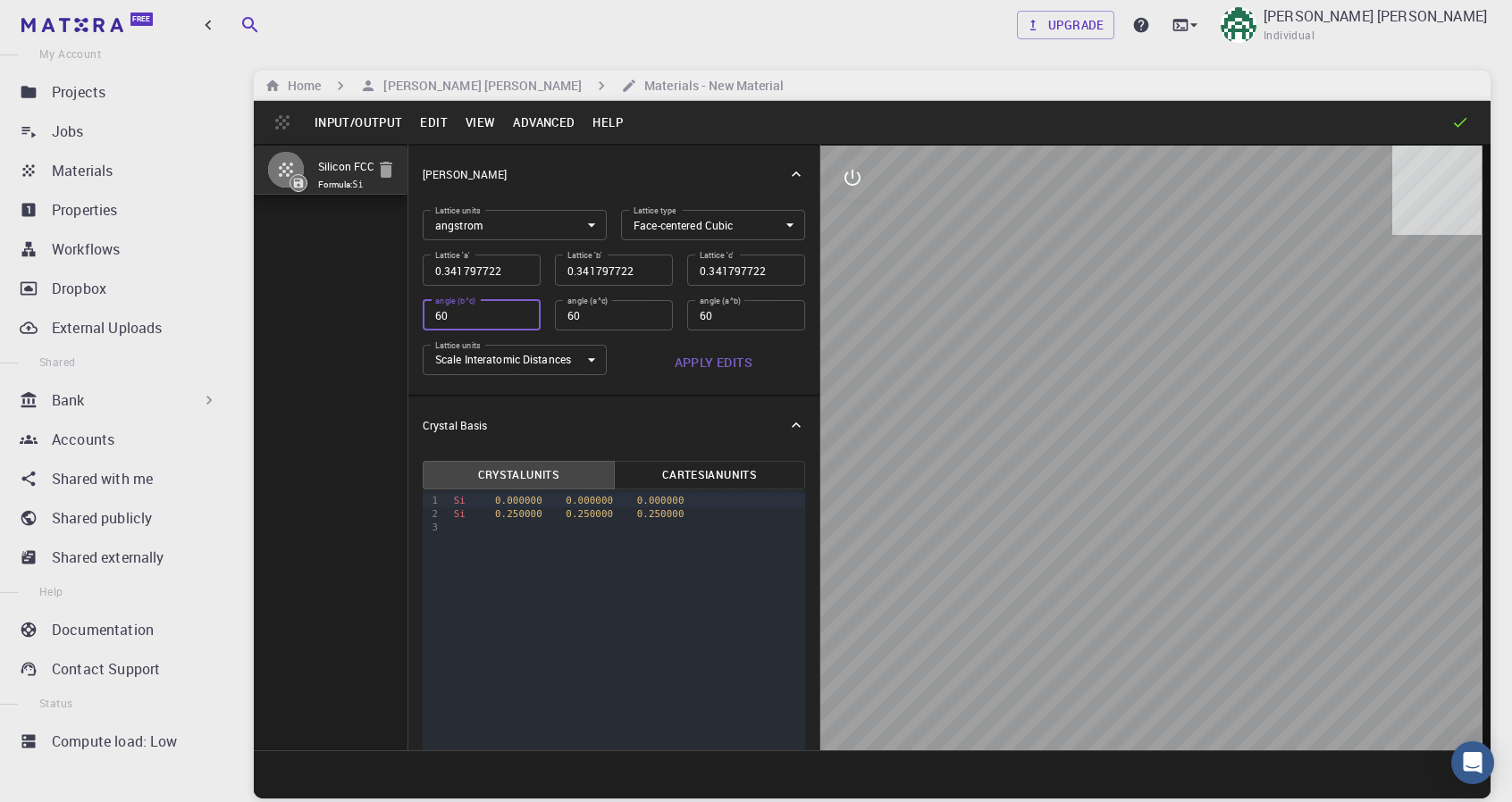
type input "0.241687487"
type input "60"
type input "0.170898861"
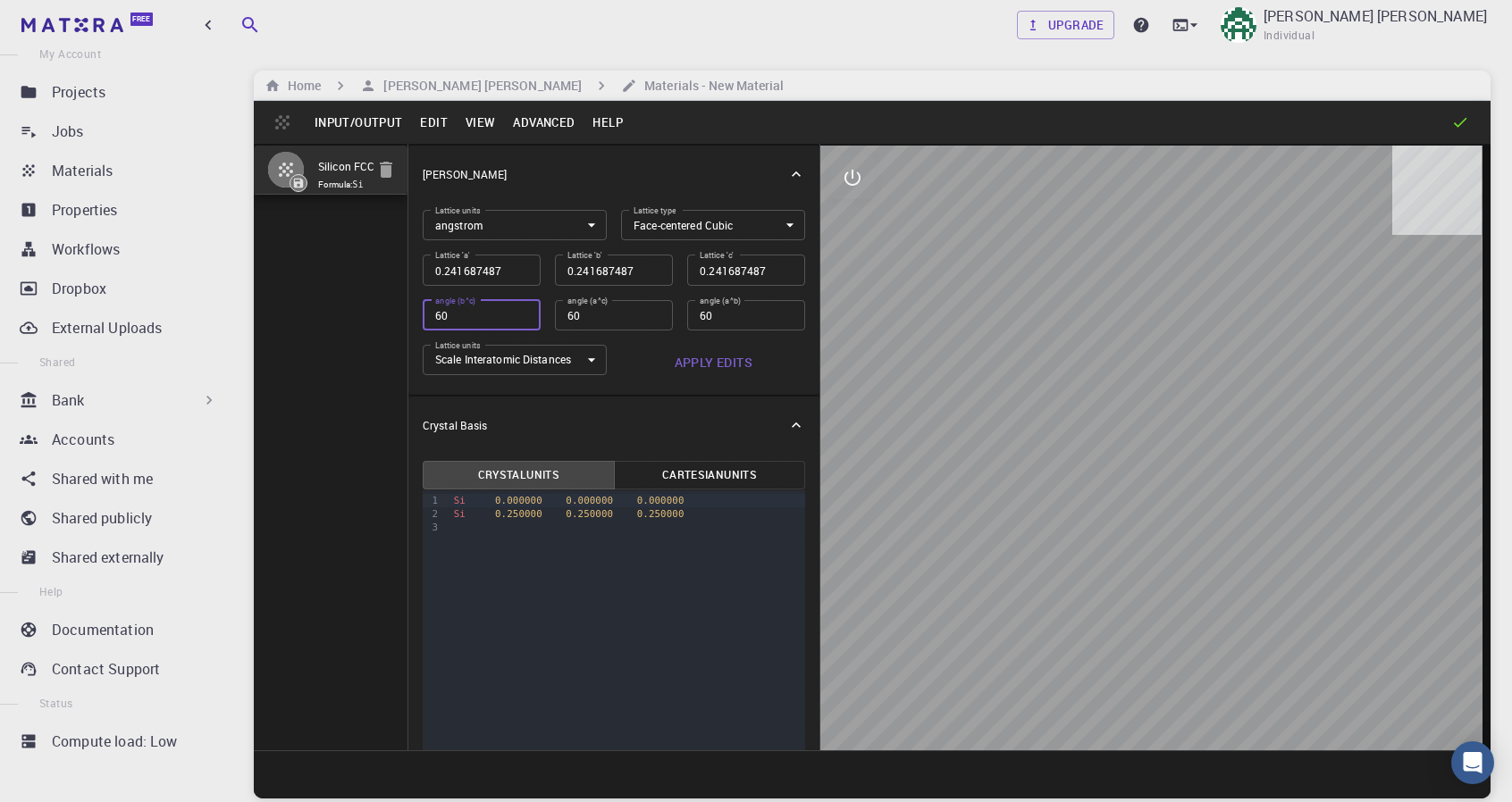
type input "60"
type input "0.120843744"
type input "60"
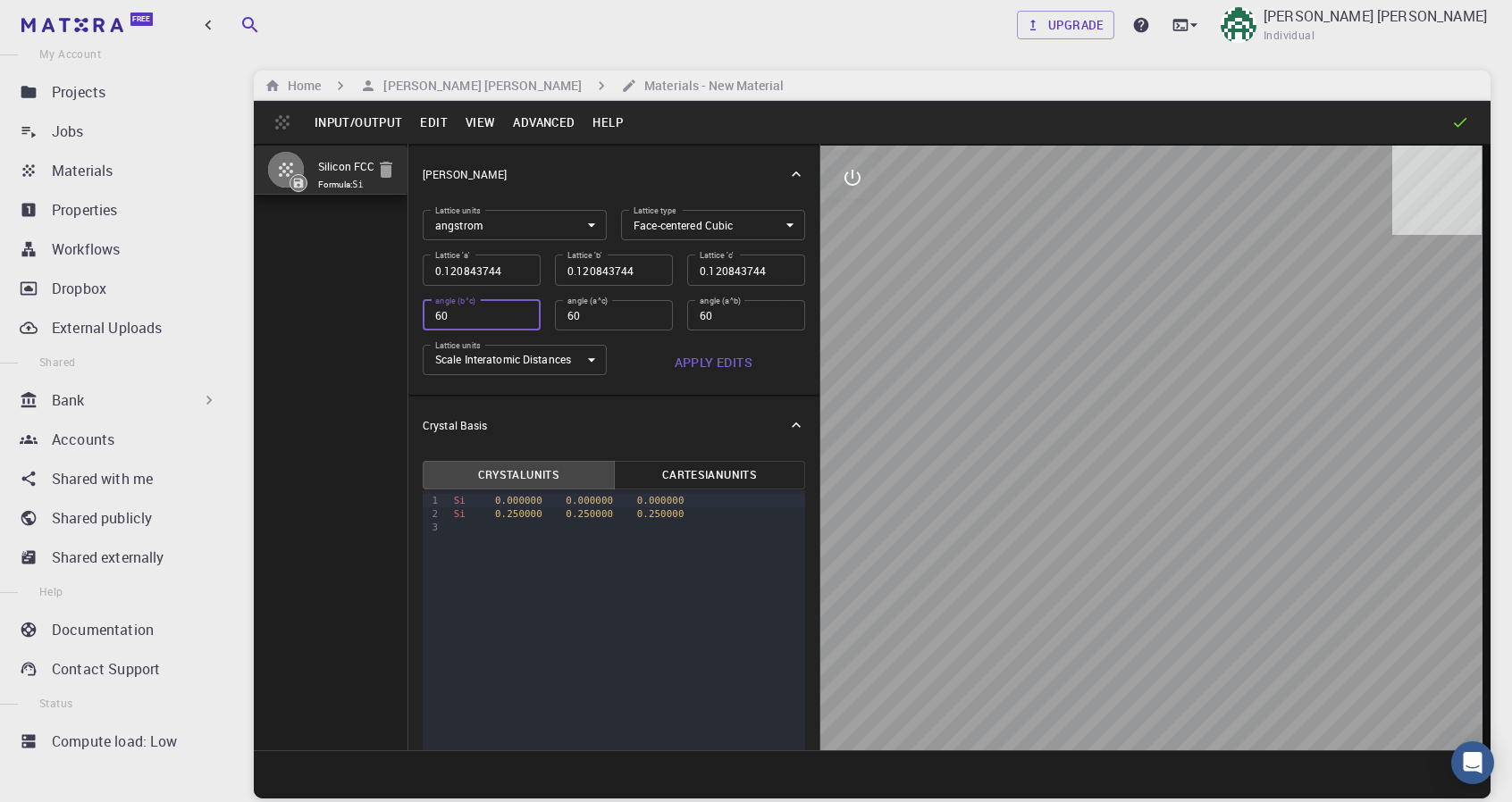
type input "0.085449431"
type input "60"
type input "0.060421872"
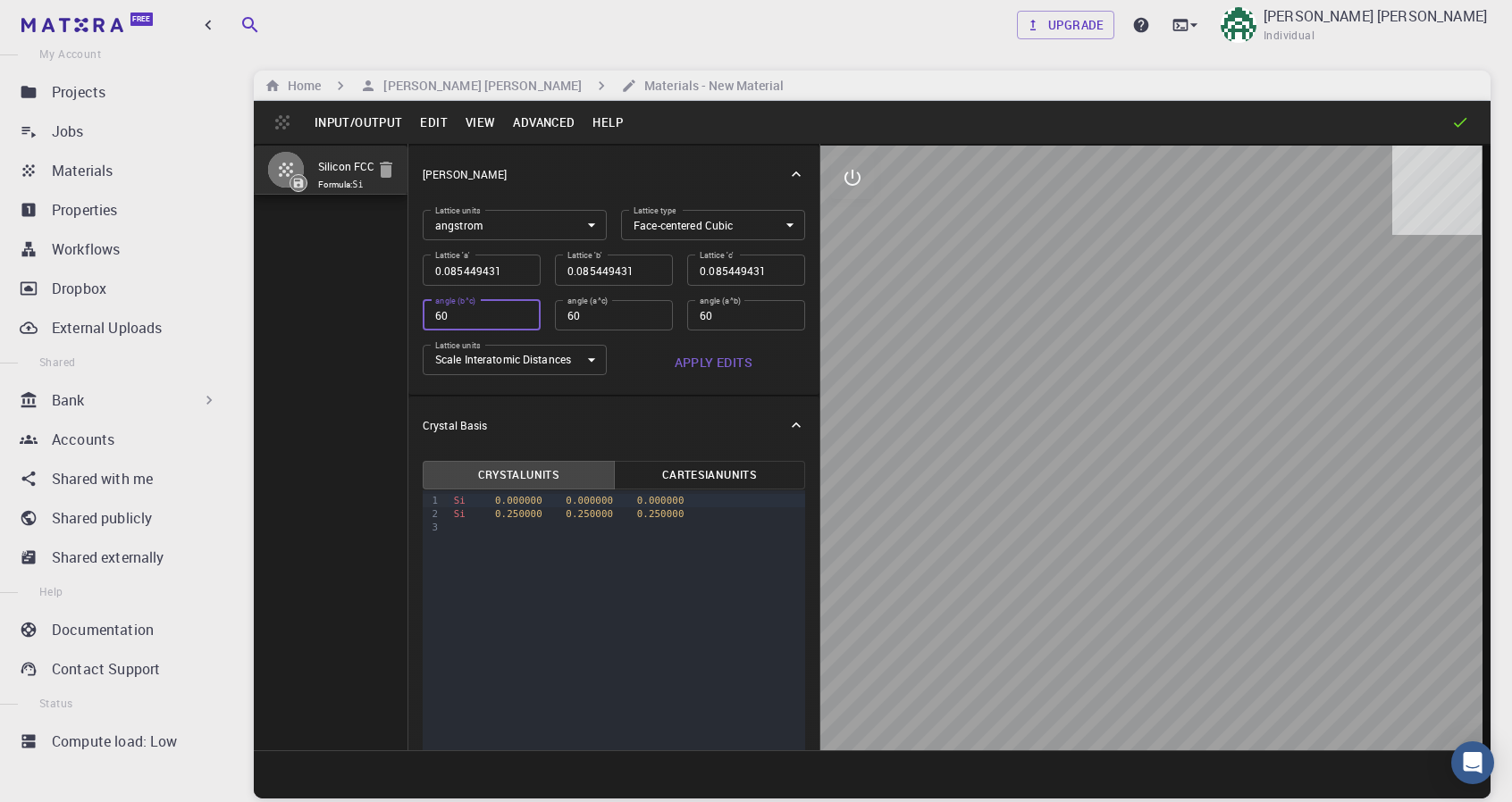
type input "0.060421872"
type input "60"
type input "0.042724715"
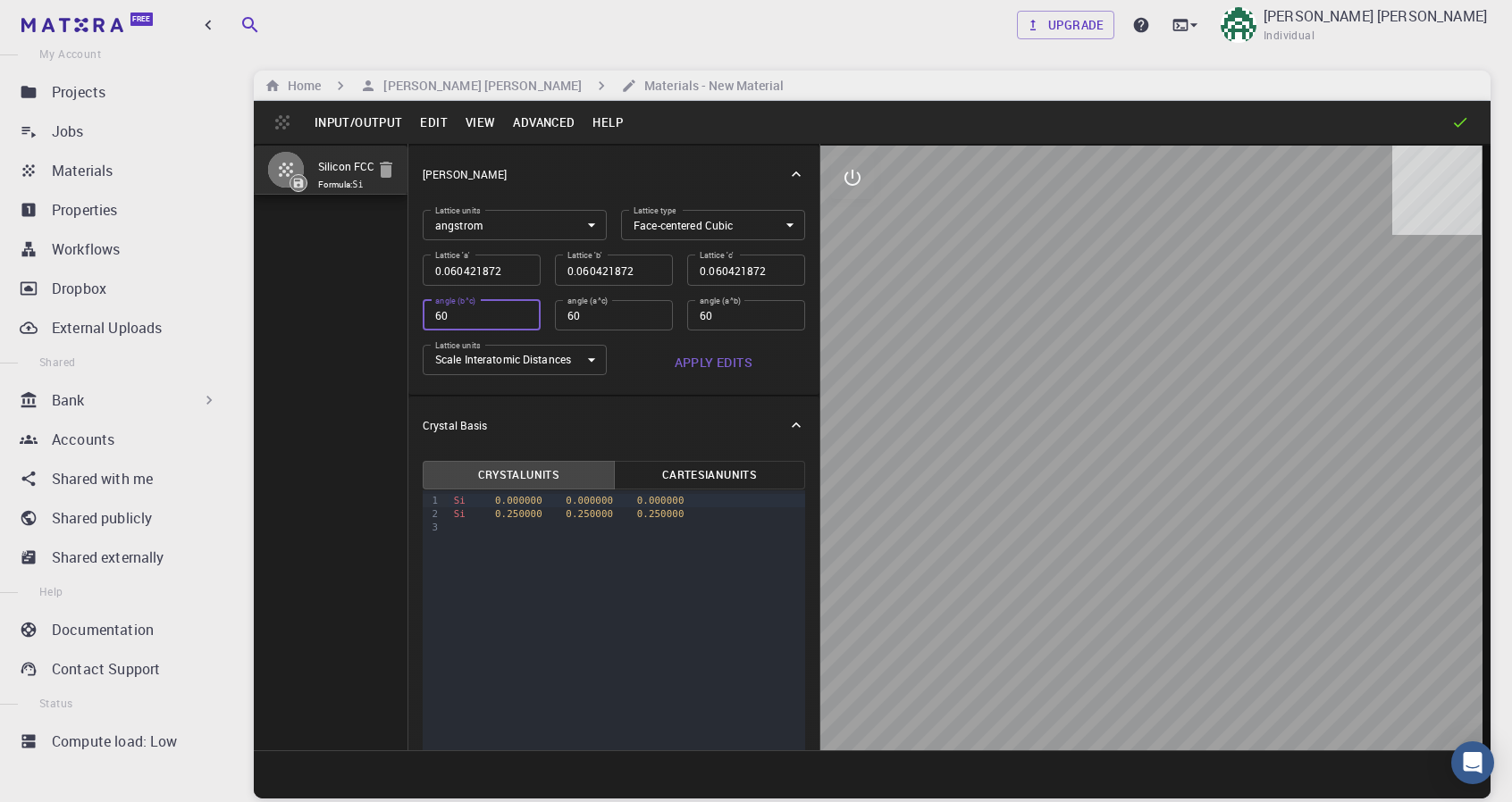
type input "0.042724715"
type input "60"
type input "0.030210936"
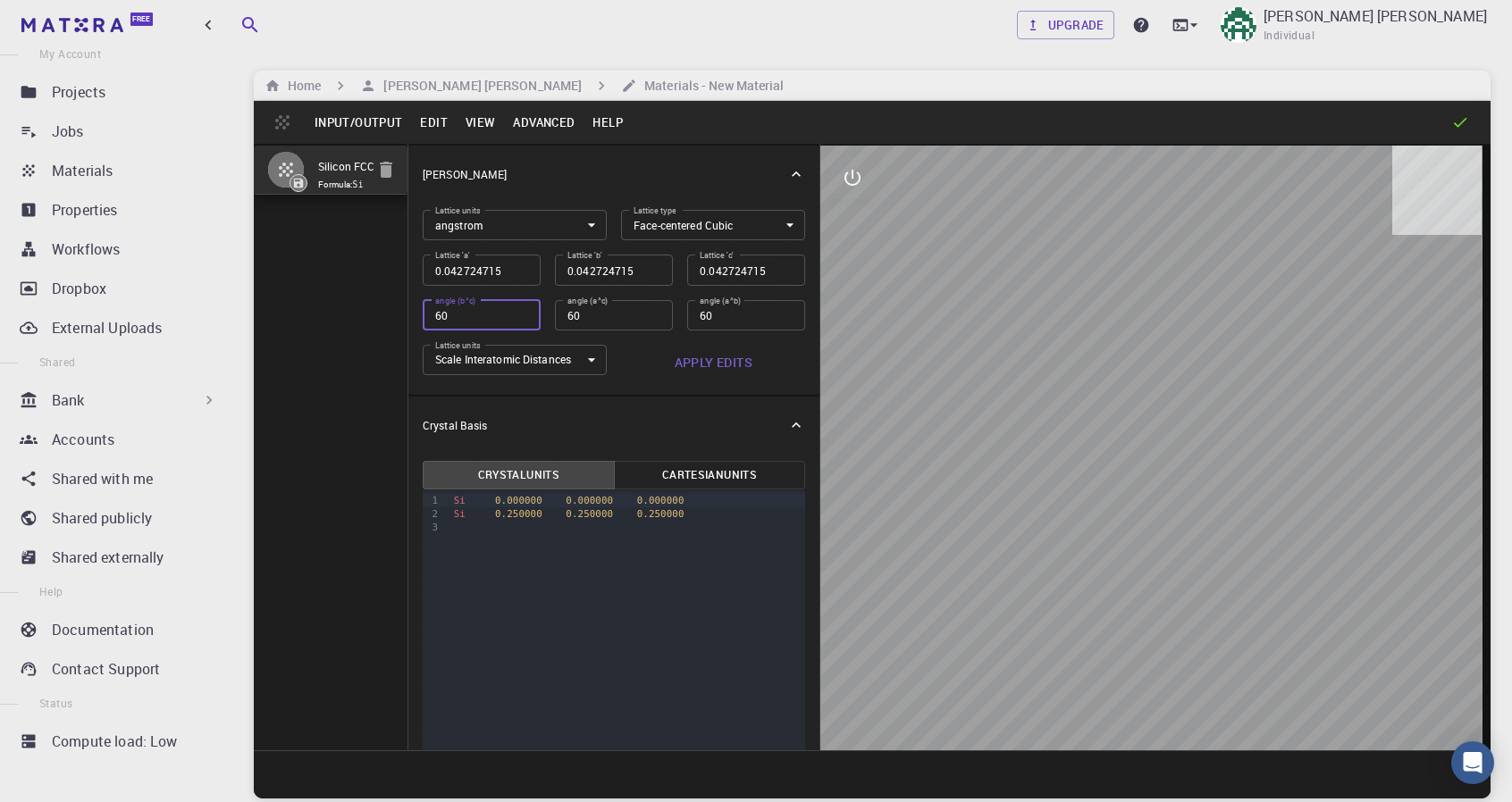
type input "60"
type input "0.021362358"
type input "60"
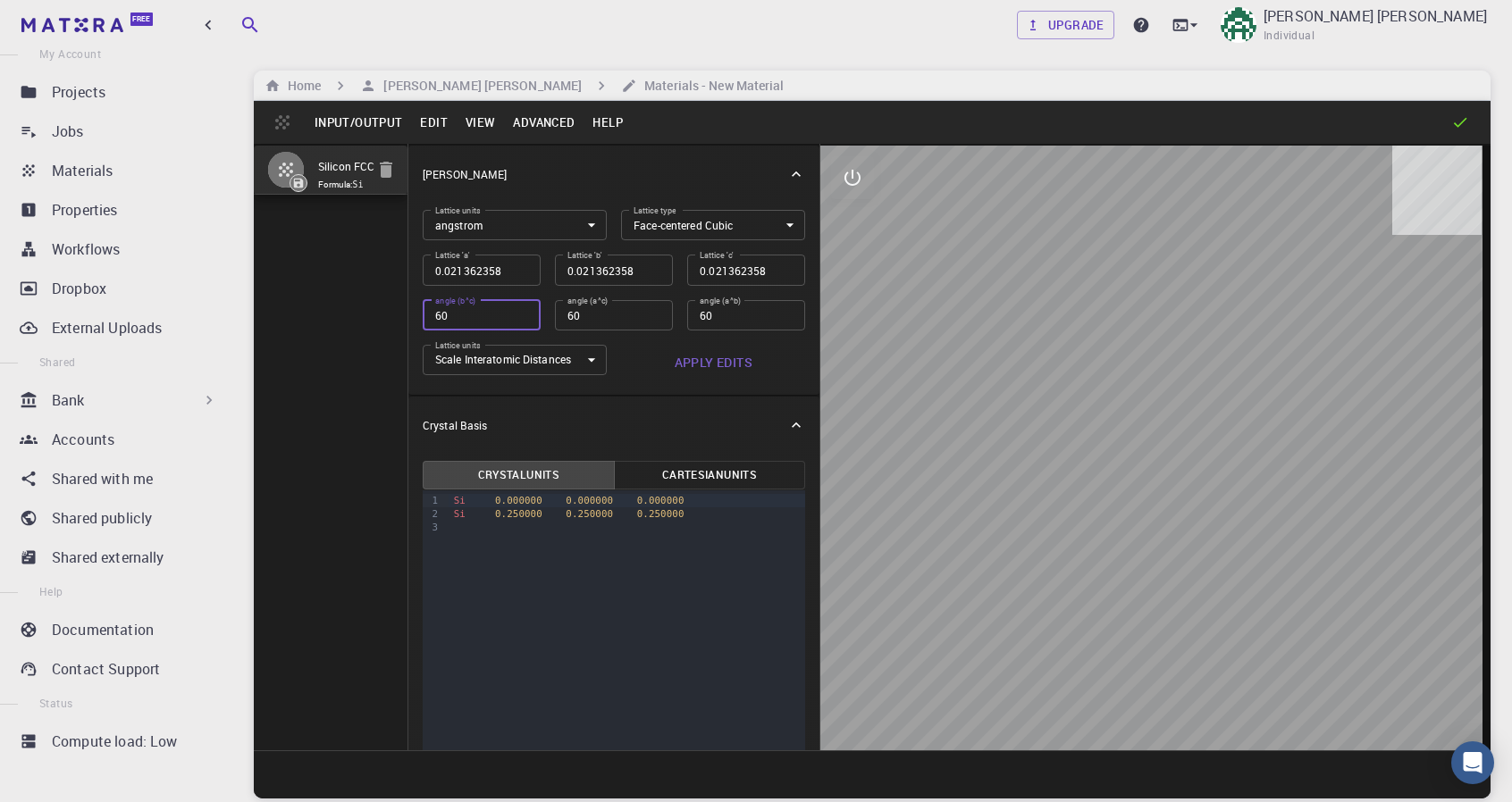
type input "0.015105468"
type input "60"
type input "0.010681179"
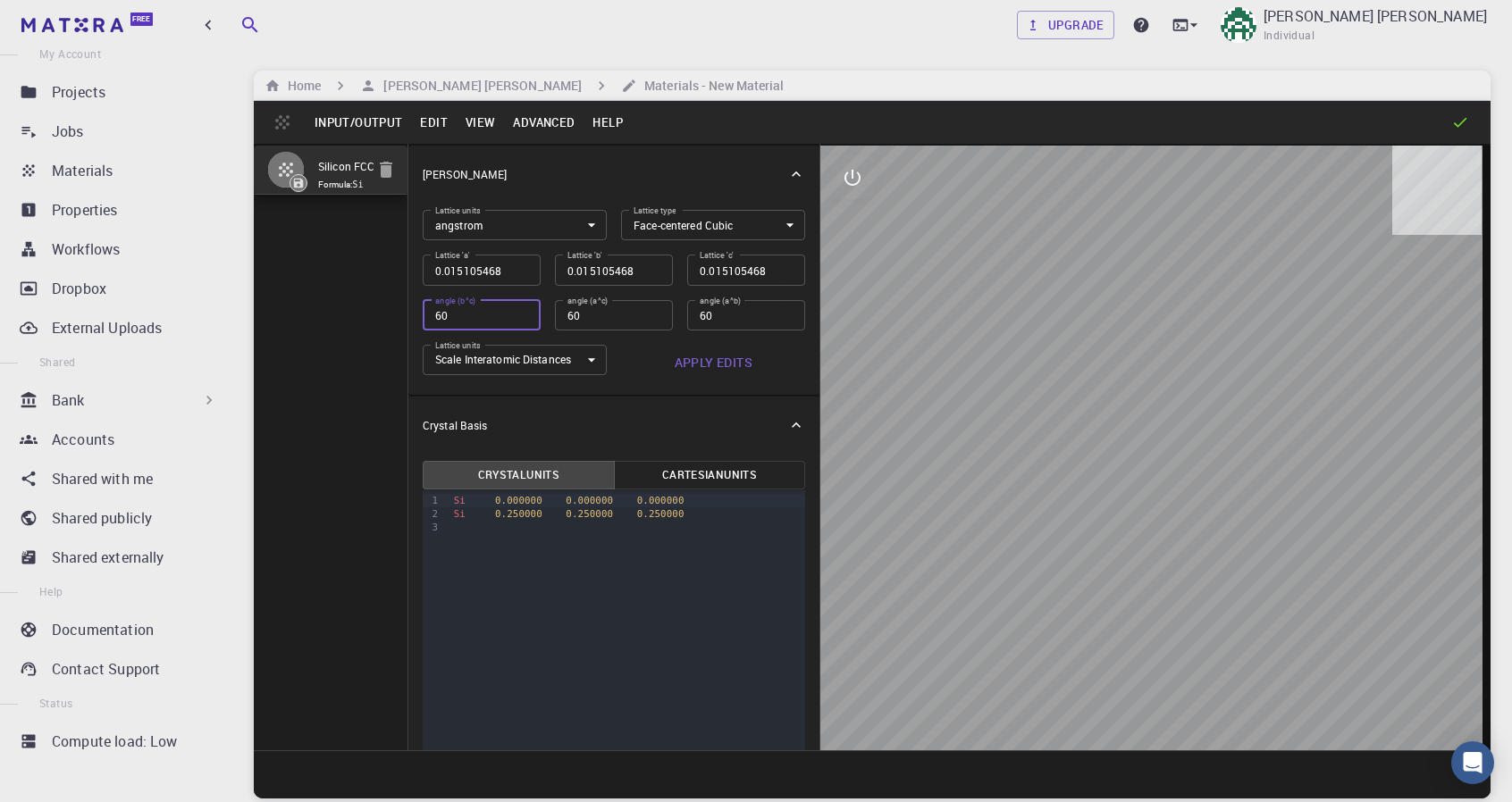
type input "0.010681179"
type input "60"
type input "0.007552734"
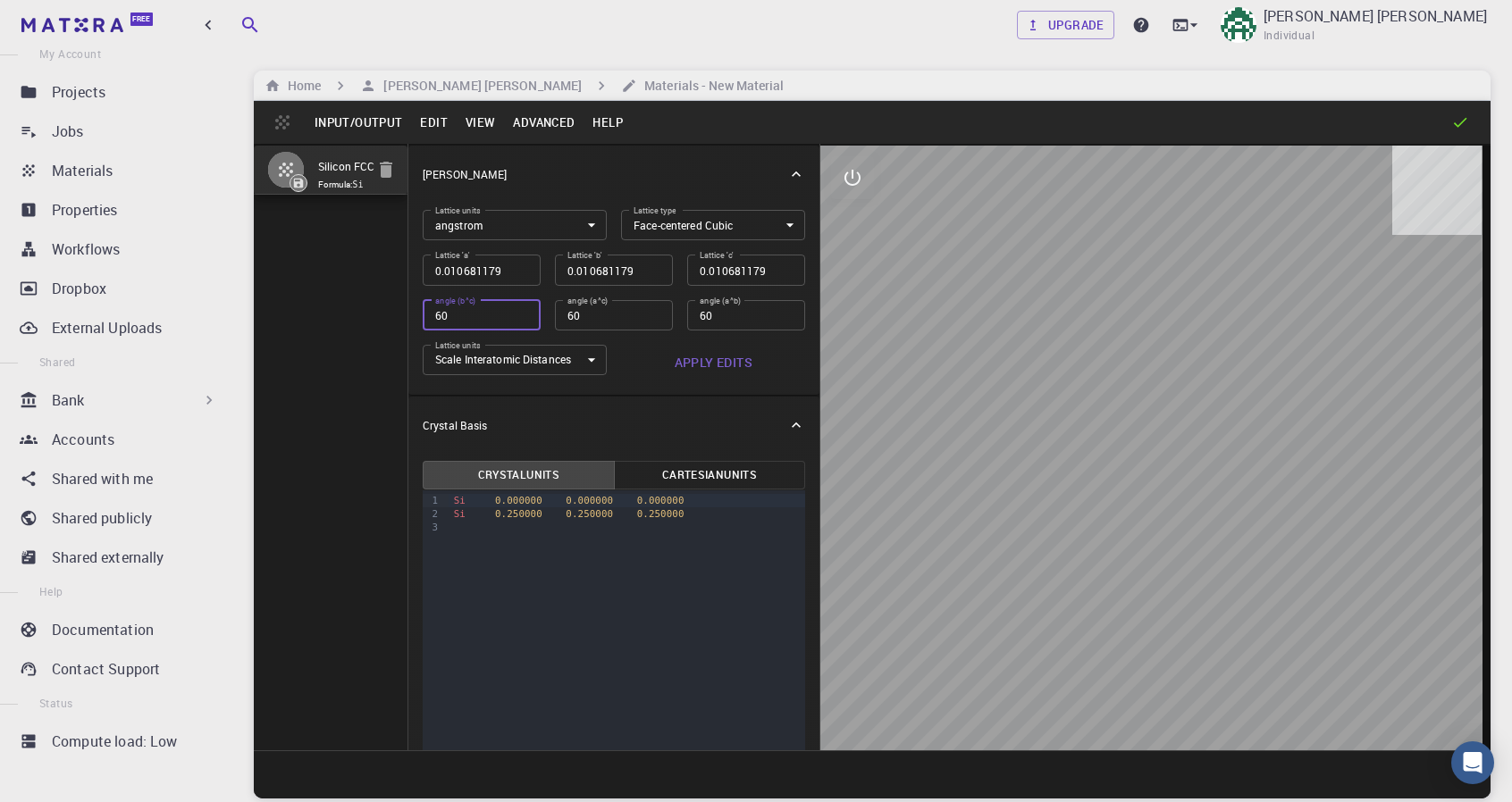
type input "0.007552734"
type input "60"
type input "0.005340589"
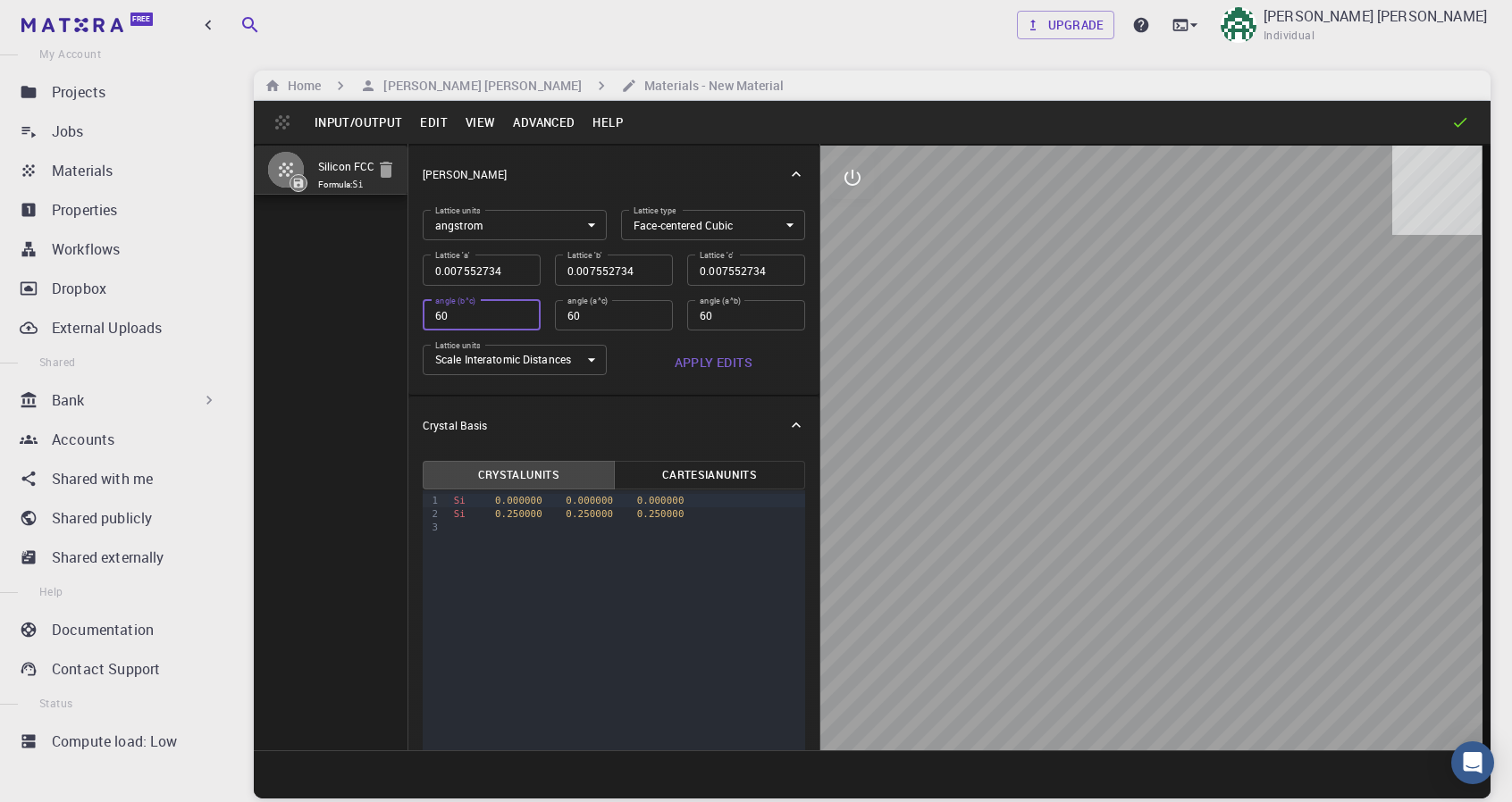
type input "60"
type input "0.003776367"
type input "60"
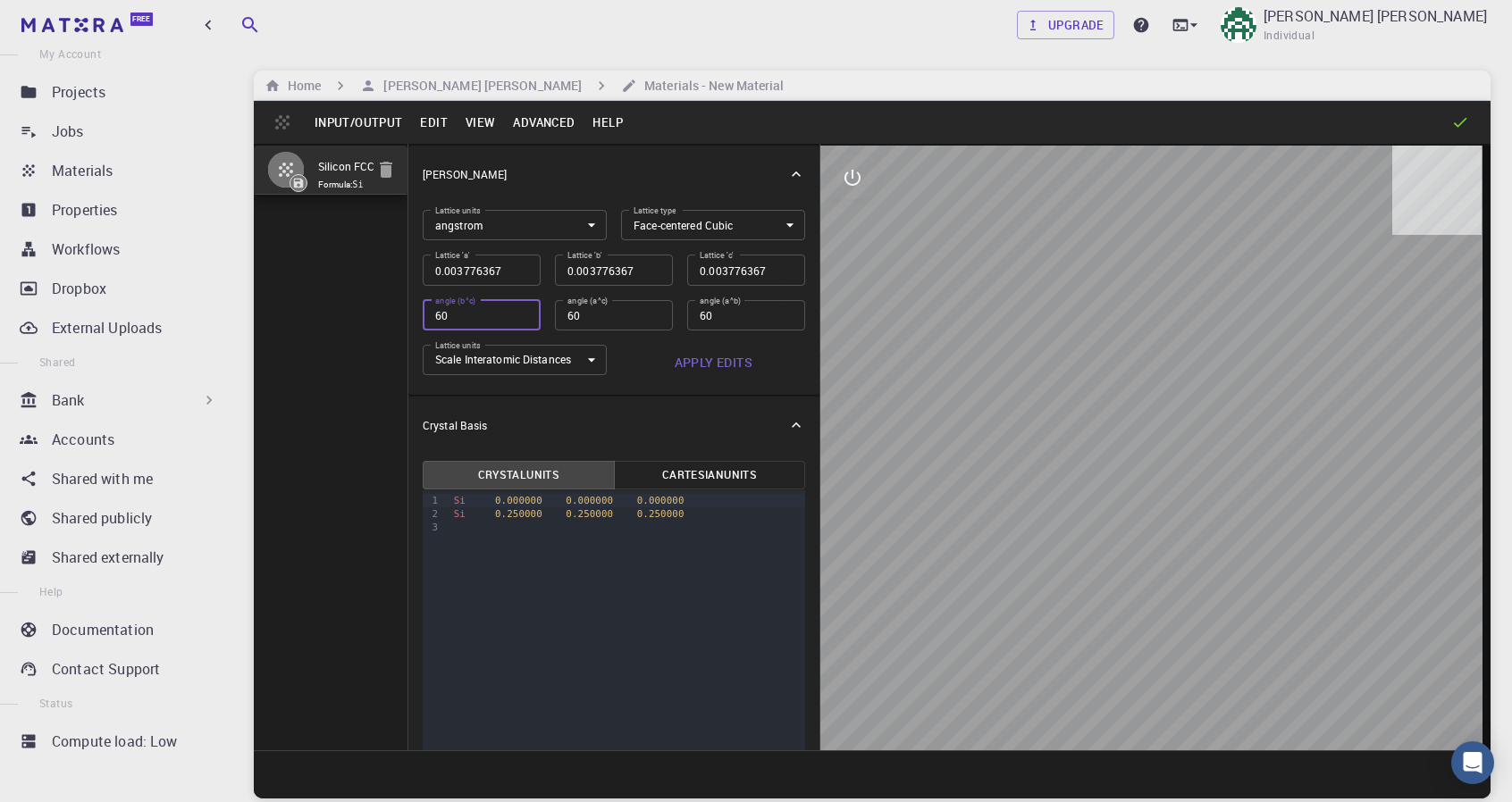
type input "0.002670295"
type input "60"
type input "0.001888183"
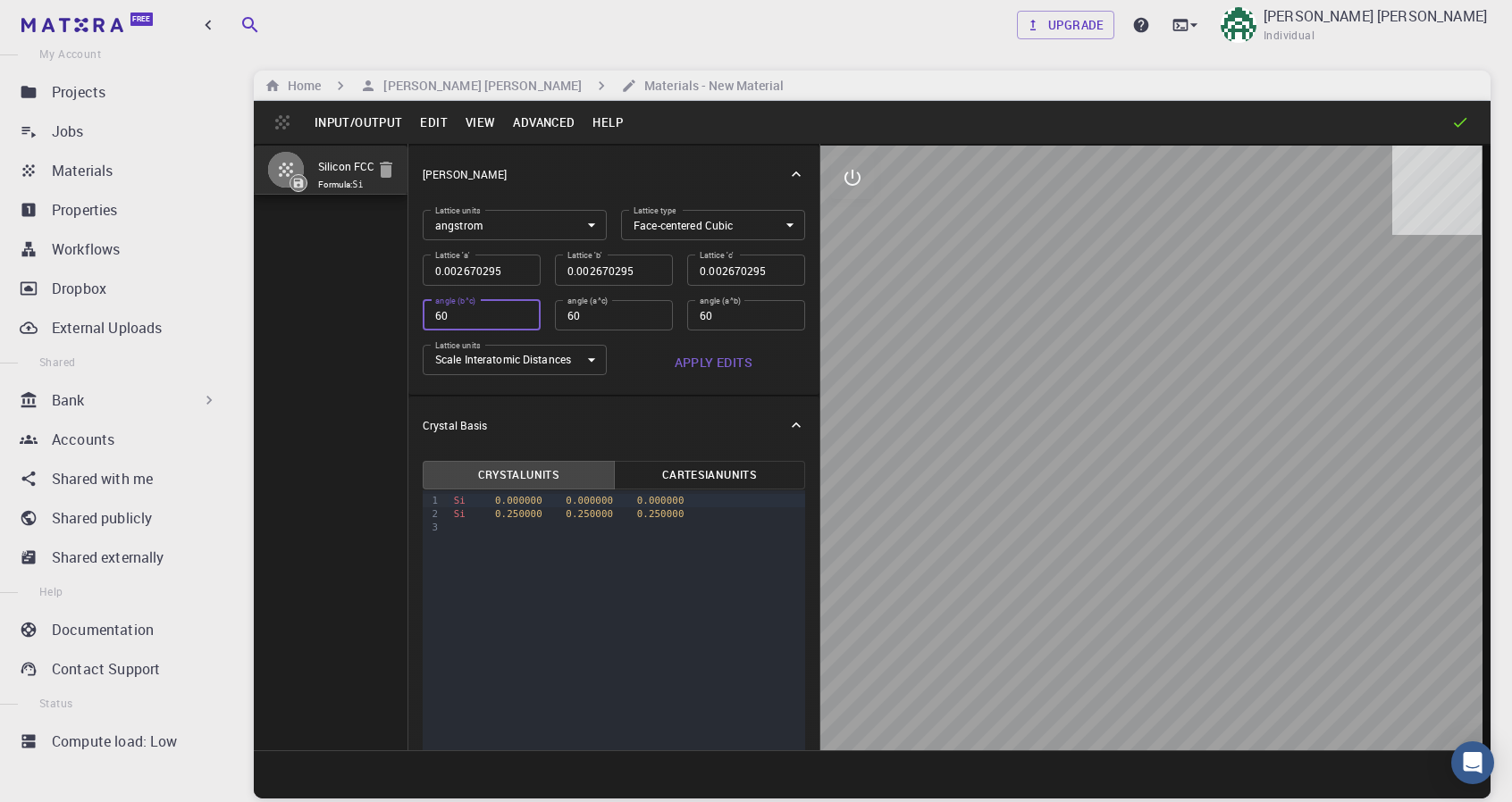
type input "0.001888183"
type input "60"
type input "0.000944092"
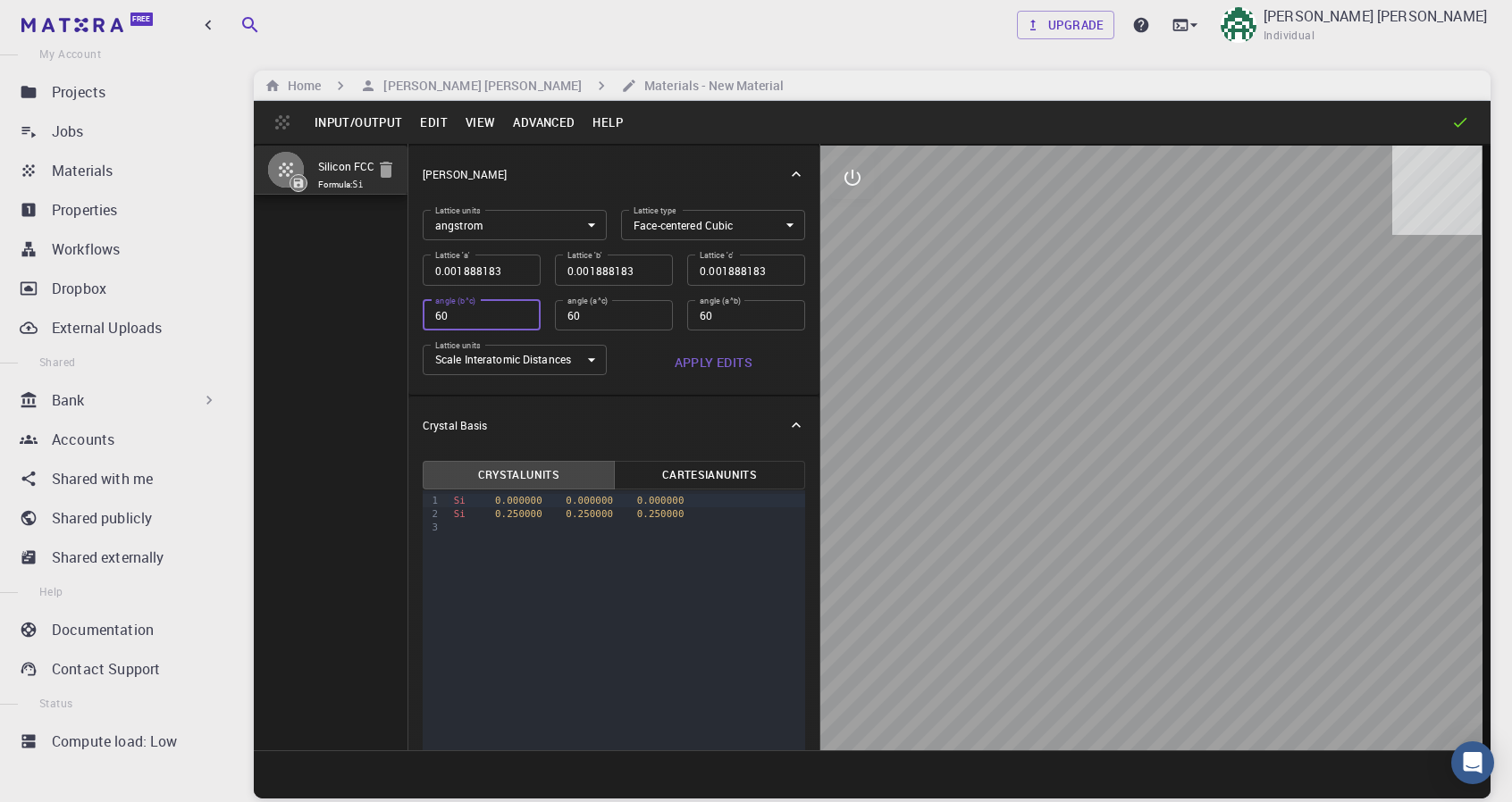
type input "0.000944092"
type input "60"
type input "0.000667574"
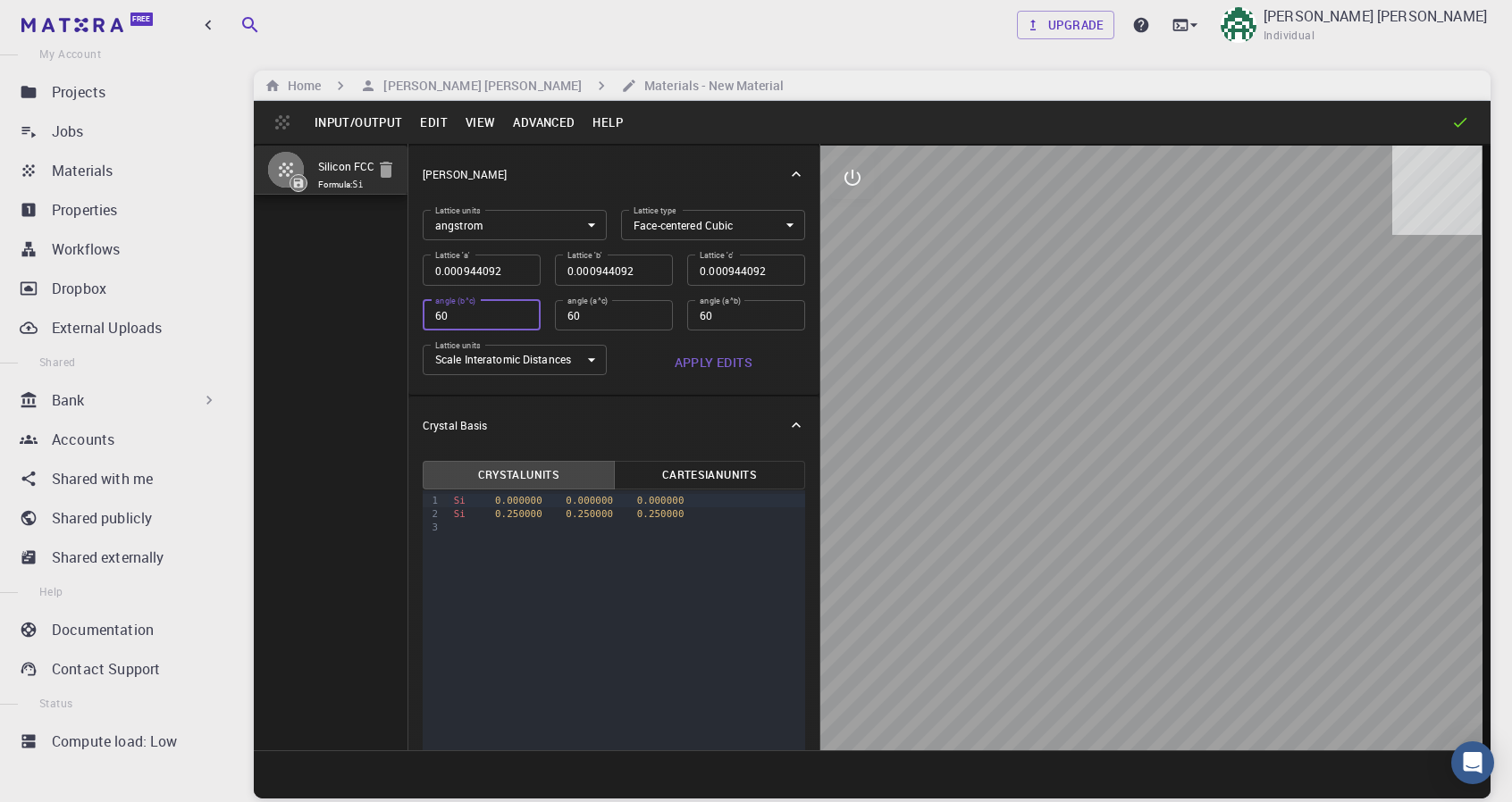
type input "60"
type input "0.000472046"
type input "60"
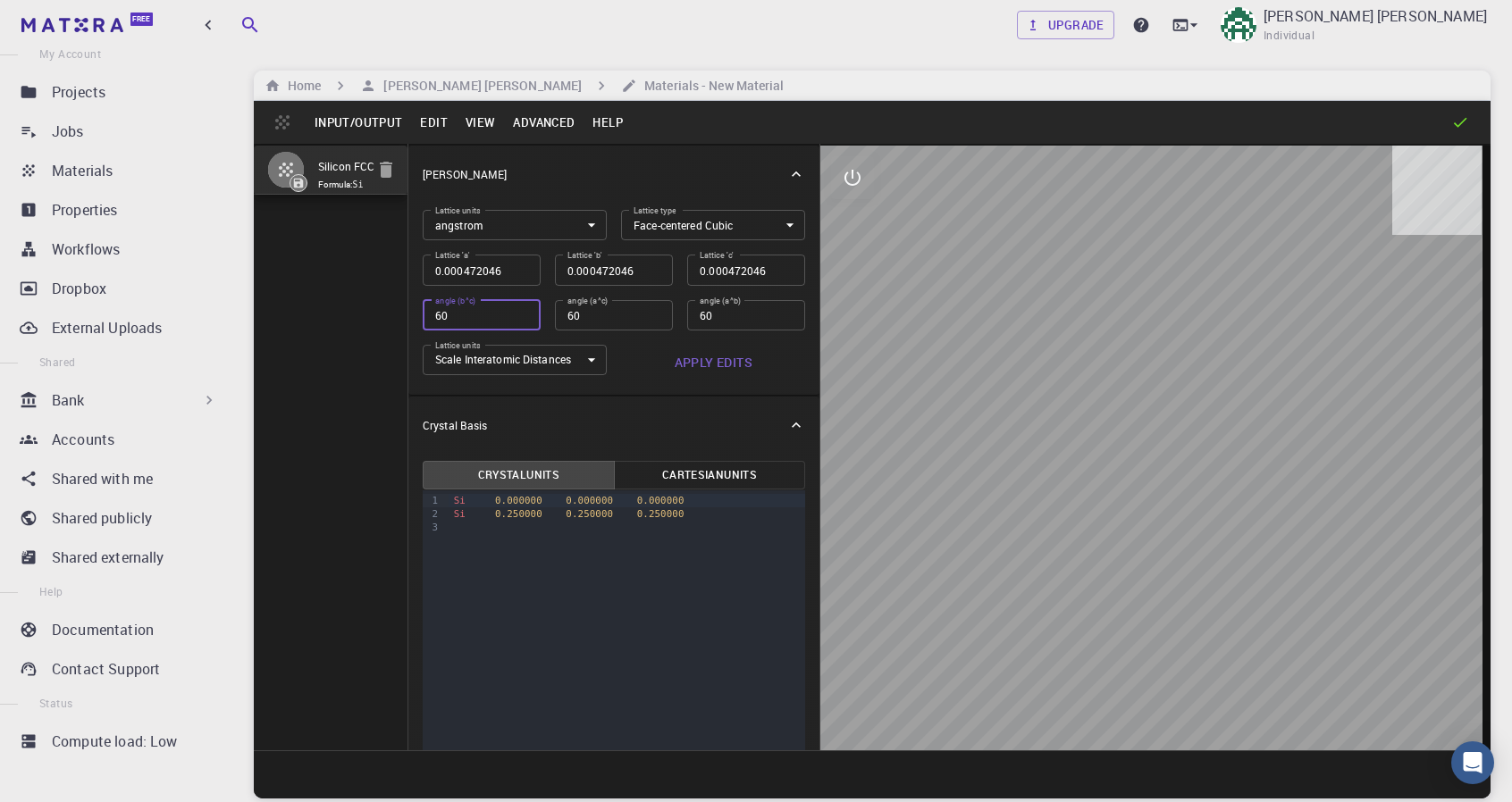
type input "0.000236023"
type input "60"
type input "0.000166893"
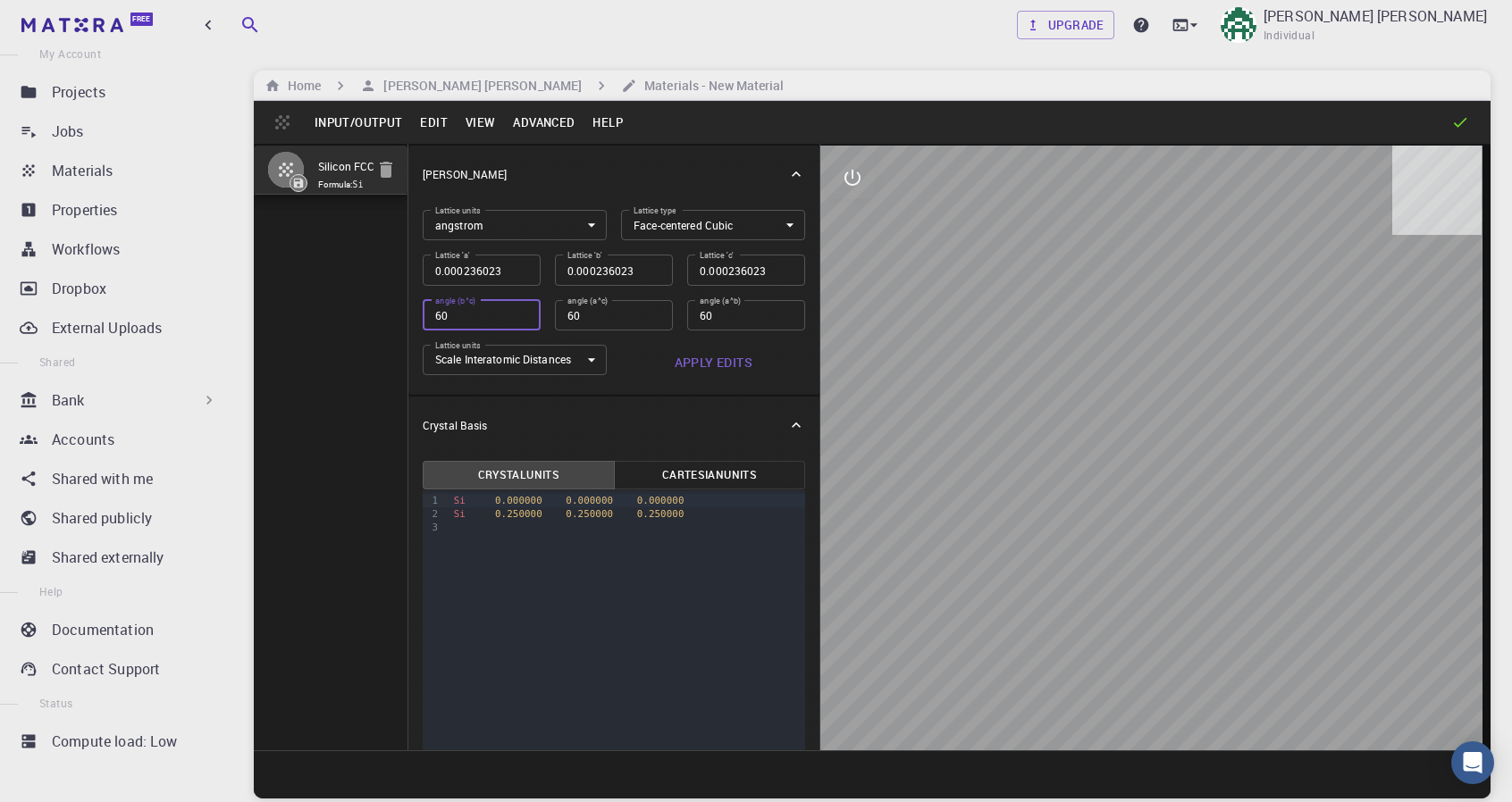
type input "0.000166893"
type input "60"
type input "0.000118011"
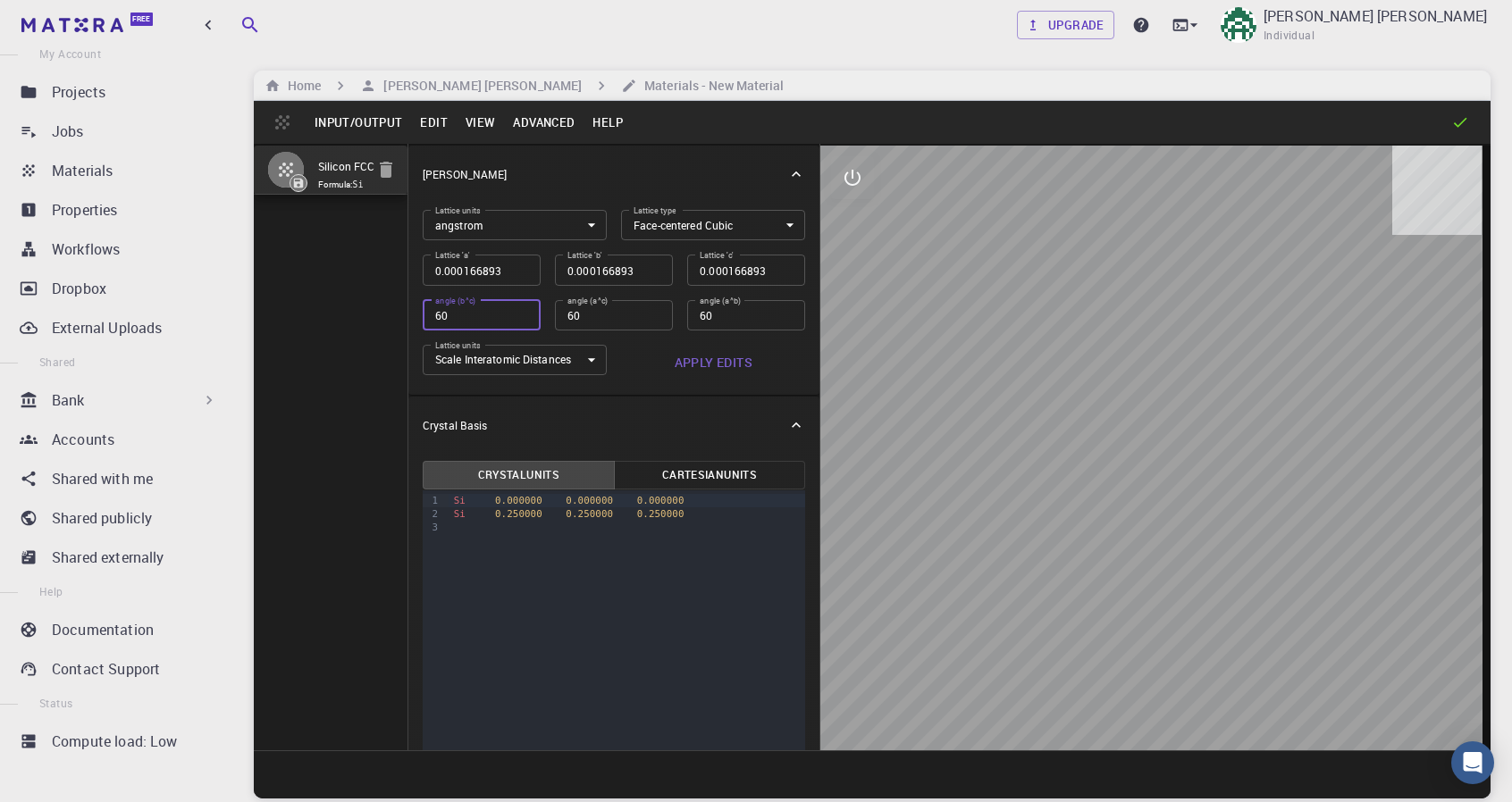
type input "0.000118011"
type input "60"
type input "0.000083447"
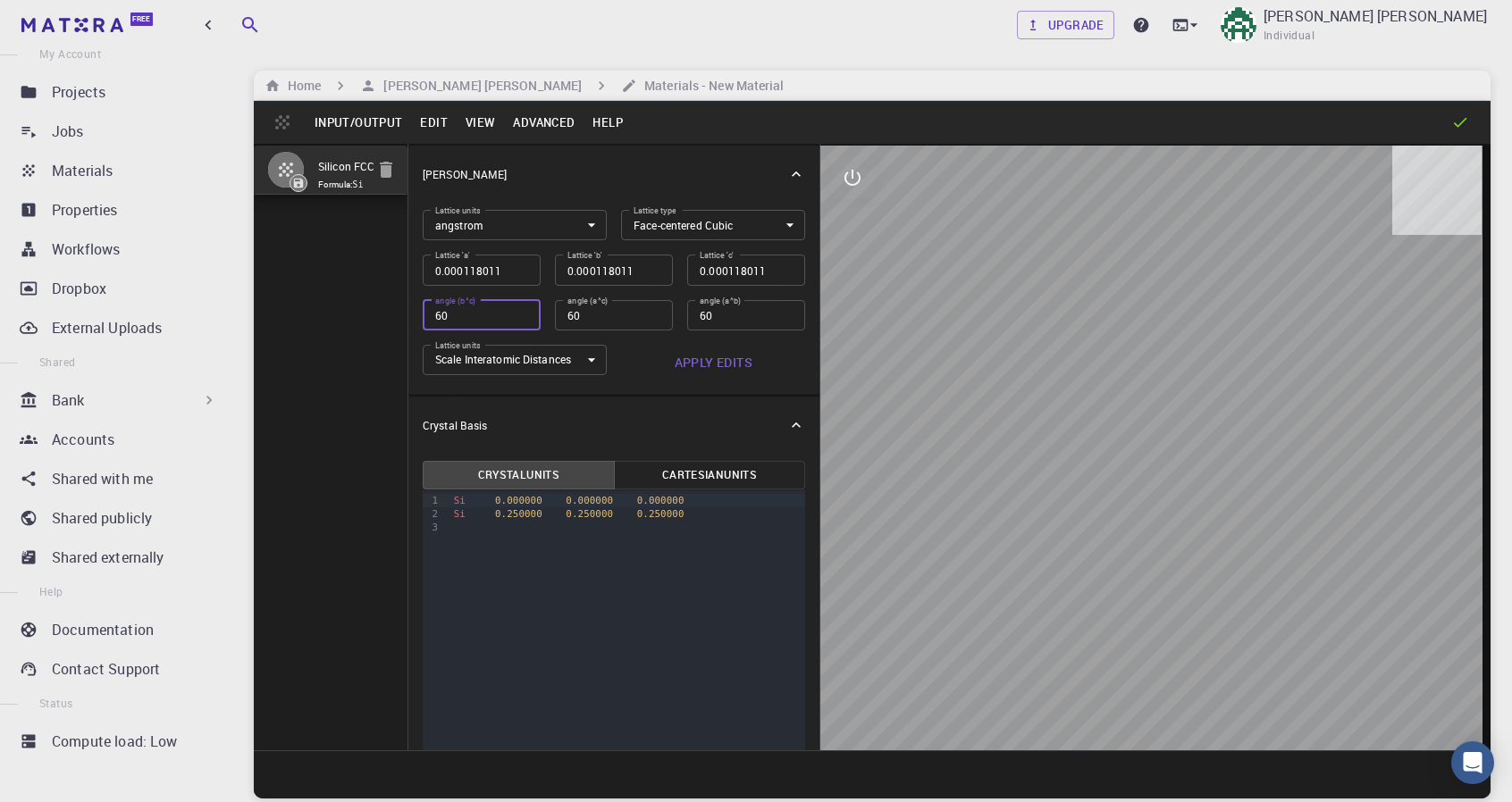
type input "60"
type input "0.000059006"
type input "60"
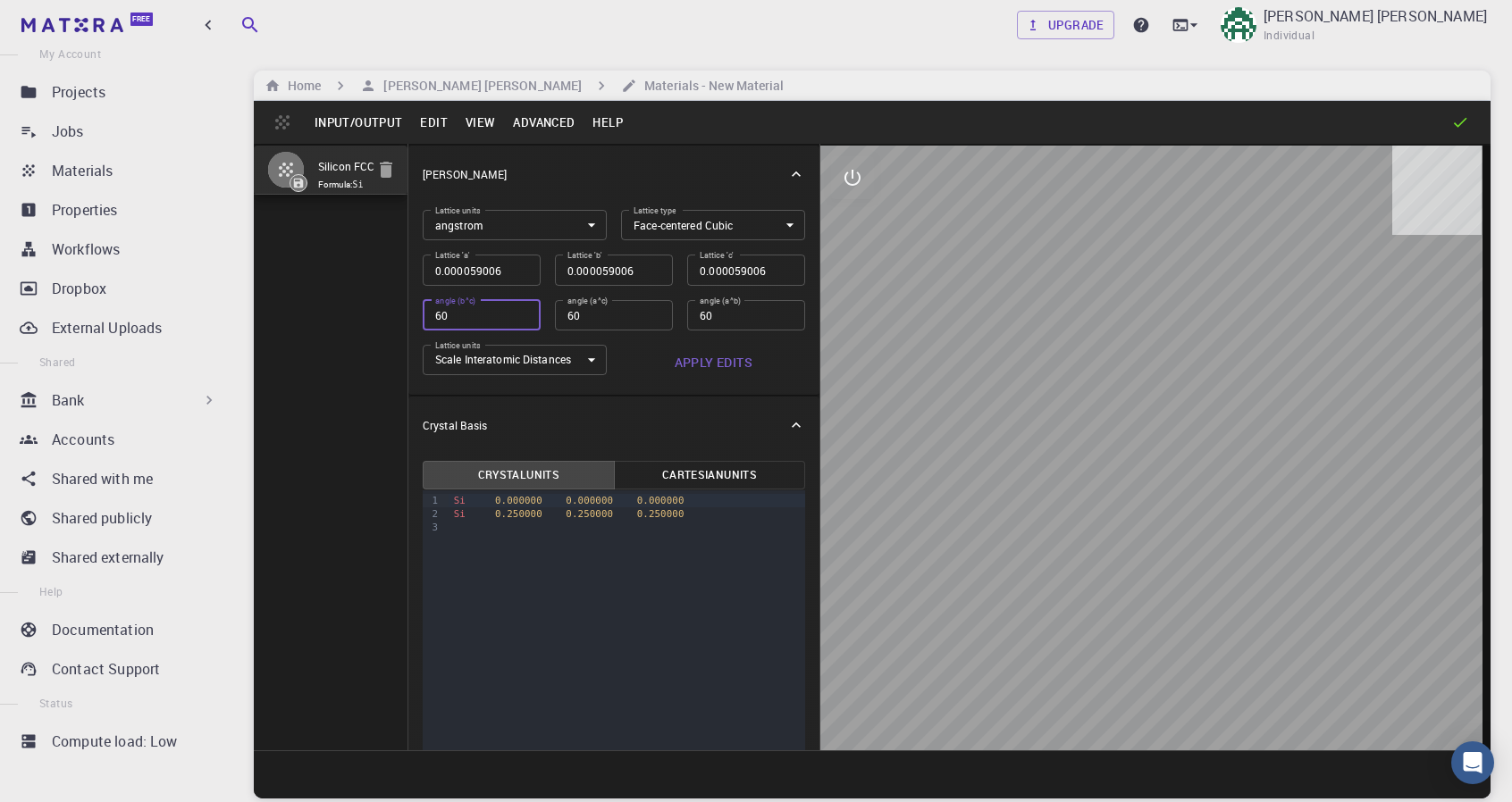
type input "0.000041723"
type input "60"
type input "0.000029503"
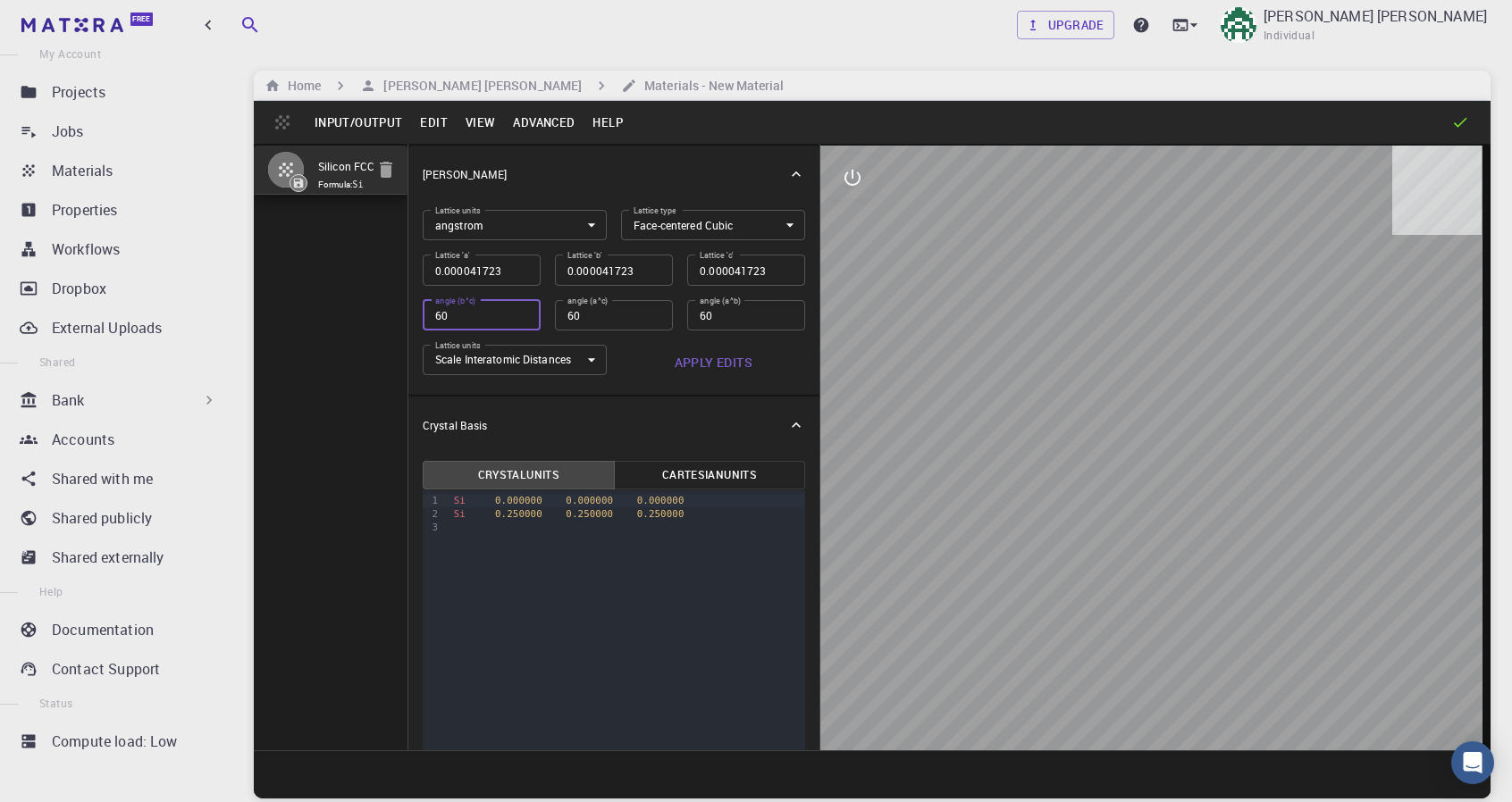
type input "0.000029503"
type input "60"
type input "0.000020862"
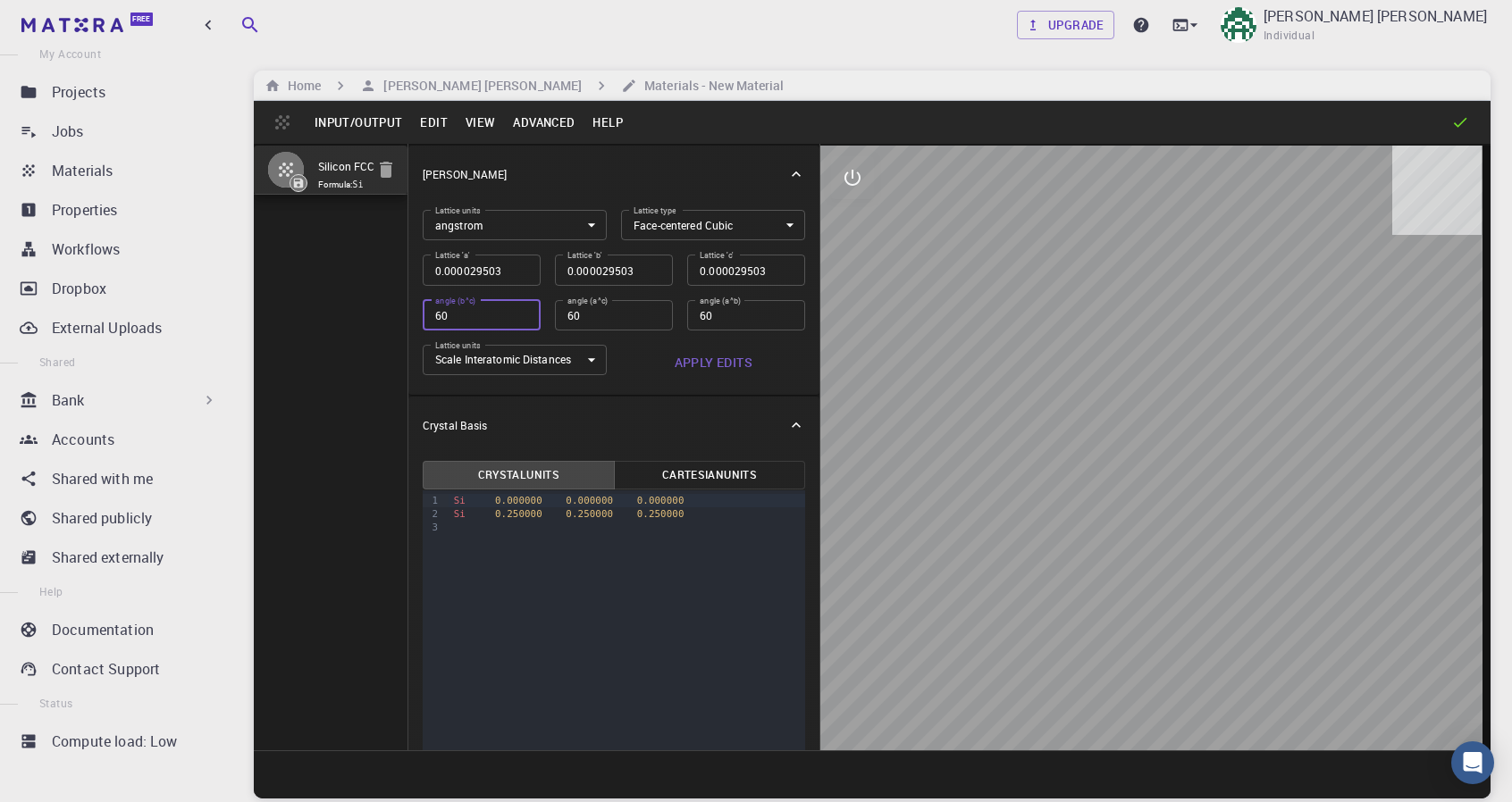
type input "0.000020862"
type input "60"
type input "0.000014751"
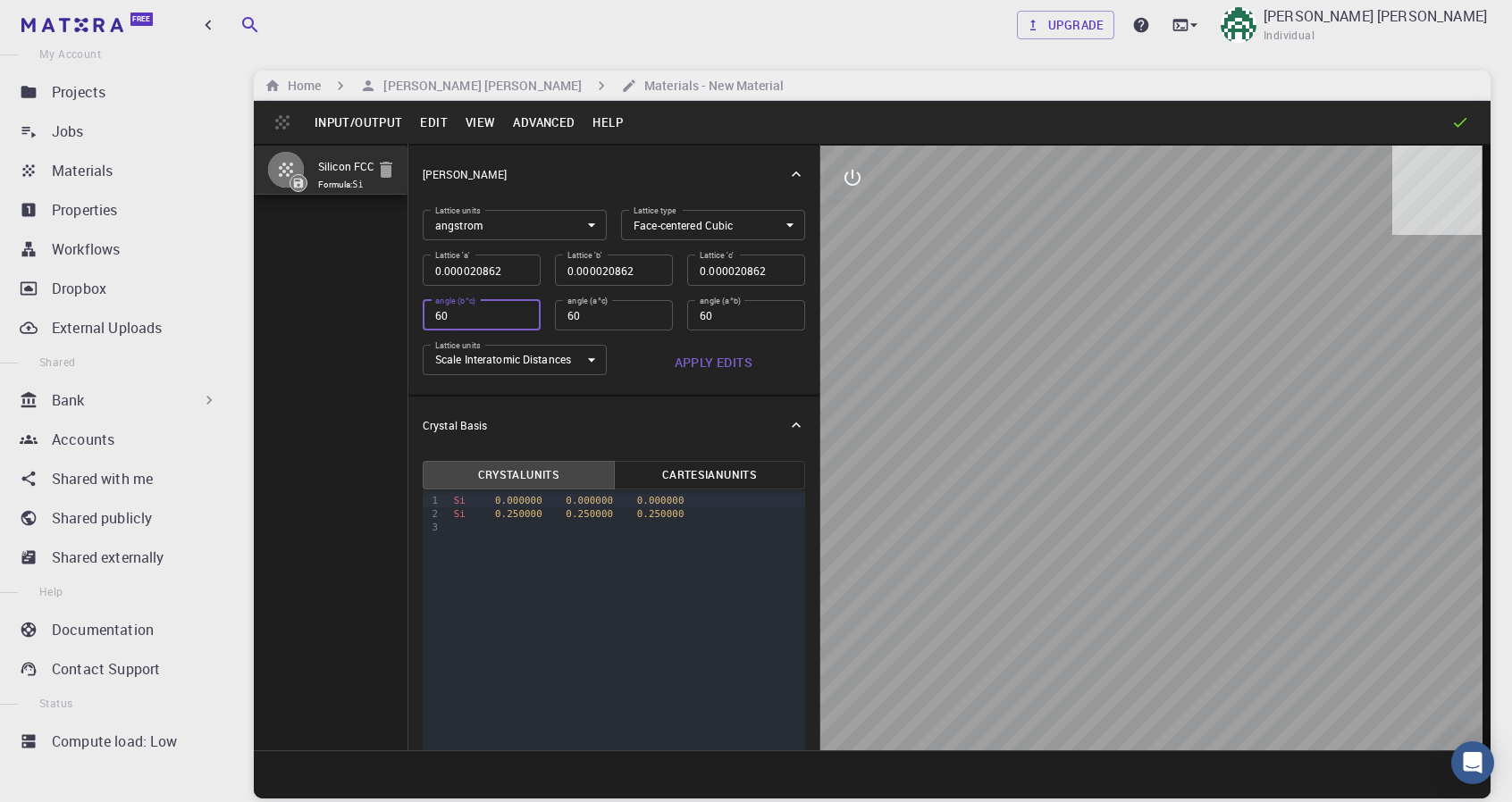
type input "60"
type input "0.000010431"
type input "60"
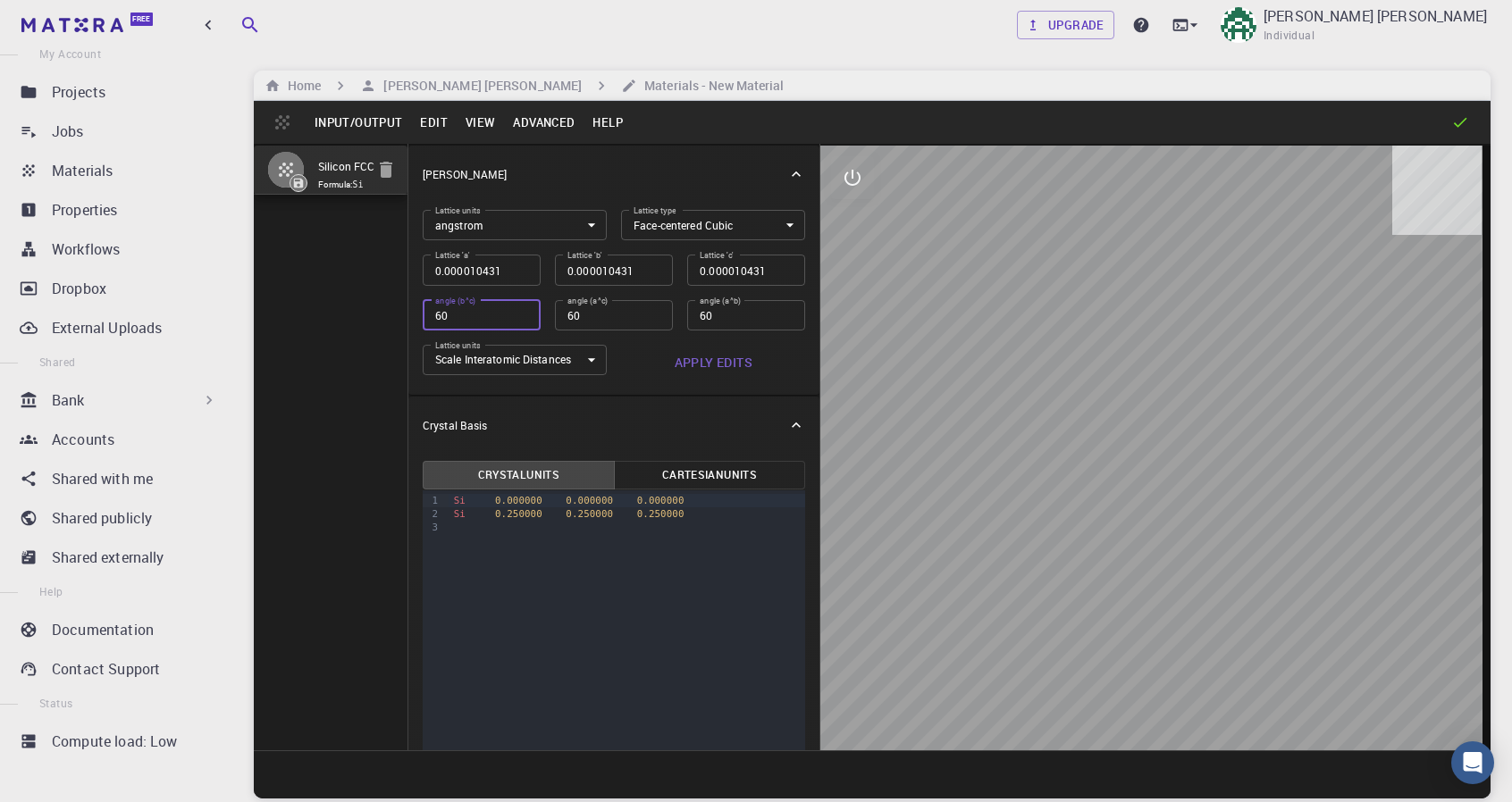
type input "0.000007376"
type input "60"
type input "0.000005215"
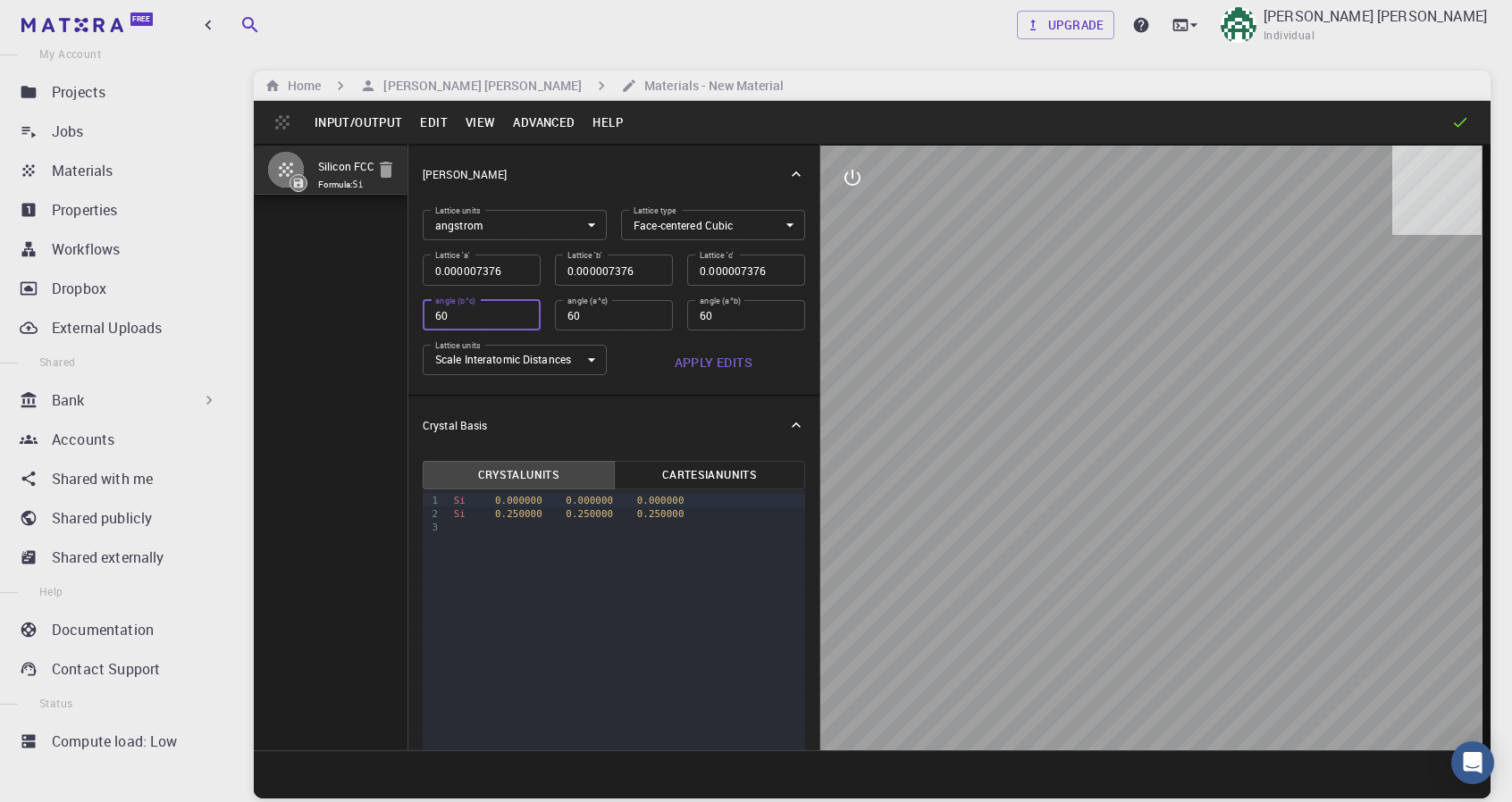
type input "0.000005215"
type input "60"
type input "0.000003688"
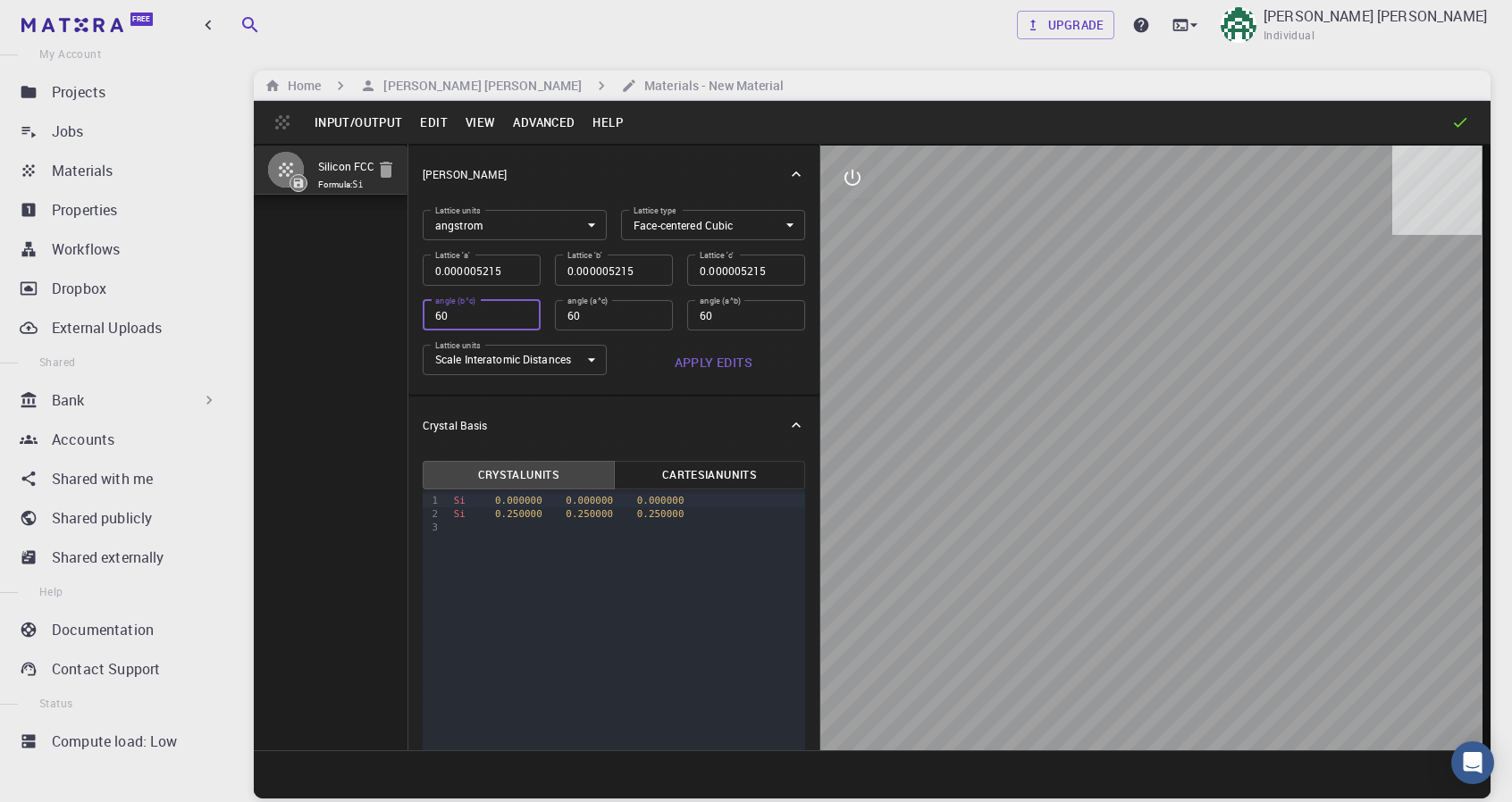
type input "0.000003688"
type input "60"
type input "0.000002608"
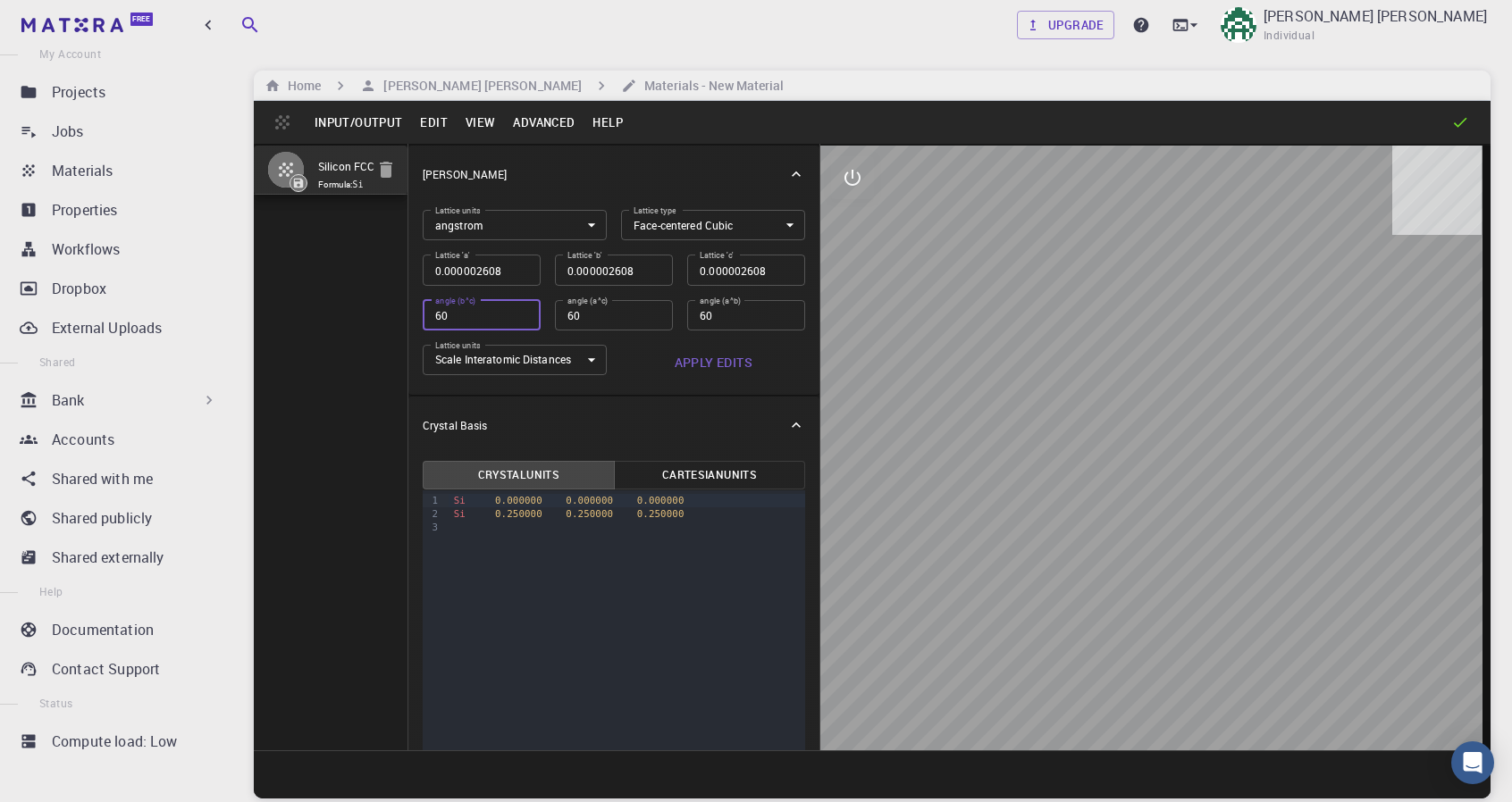
type input "60"
click at [585, 421] on div "Crystal Basis" at bounding box center [604, 425] width 364 height 16
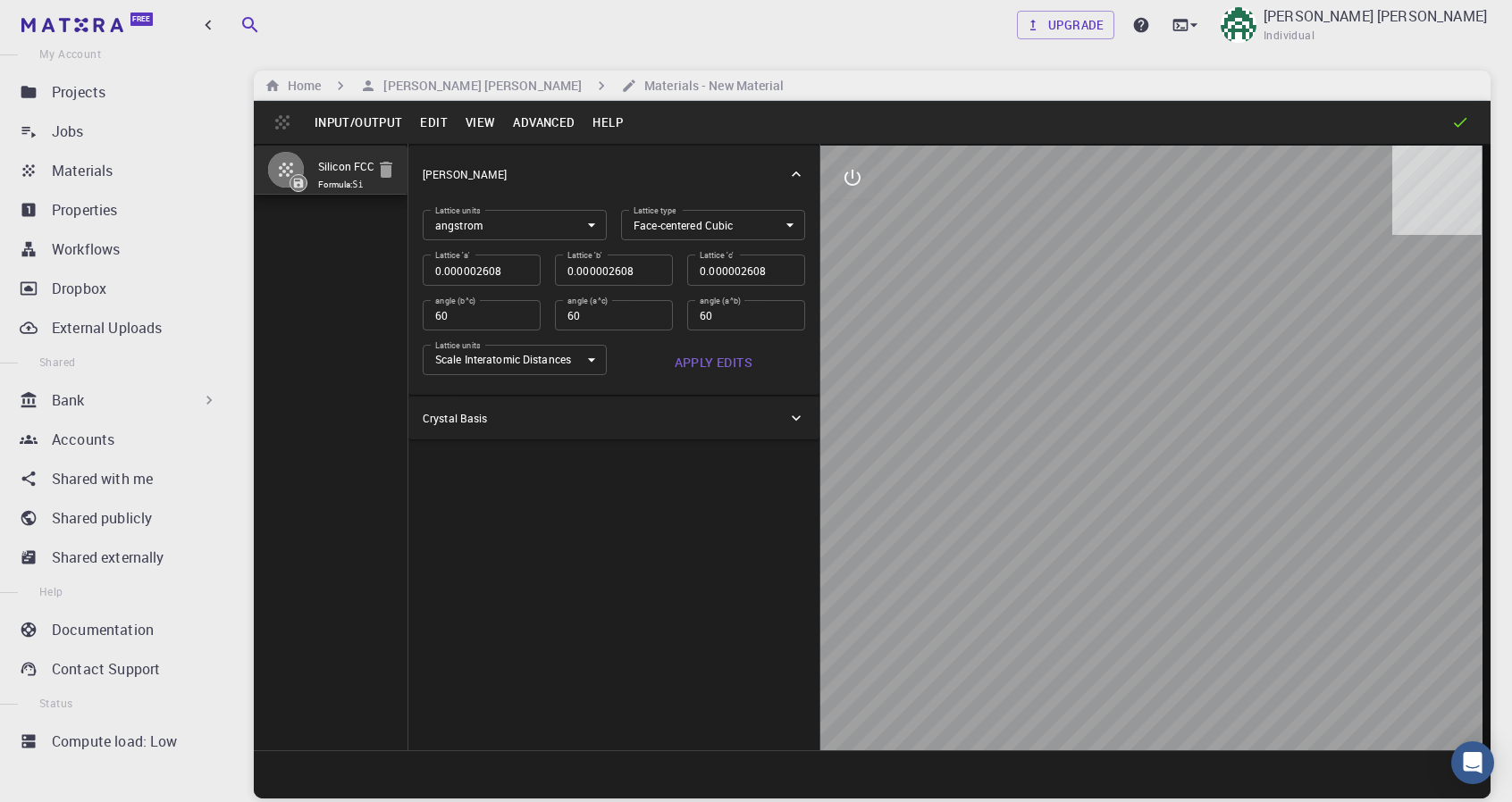
click at [702, 365] on button "Apply Edits" at bounding box center [712, 362] width 184 height 36
click at [700, 363] on button "Apply Edits" at bounding box center [712, 362] width 184 height 36
click at [568, 350] on body "Free Dashboard Create New Job New Material Create Material Upload File Import f…" at bounding box center [756, 469] width 1512 height 938
click at [563, 418] on li "Preserve Interatomic Distances" at bounding box center [514, 422] width 184 height 27
click at [708, 364] on button "Apply Edits" at bounding box center [712, 362] width 184 height 36
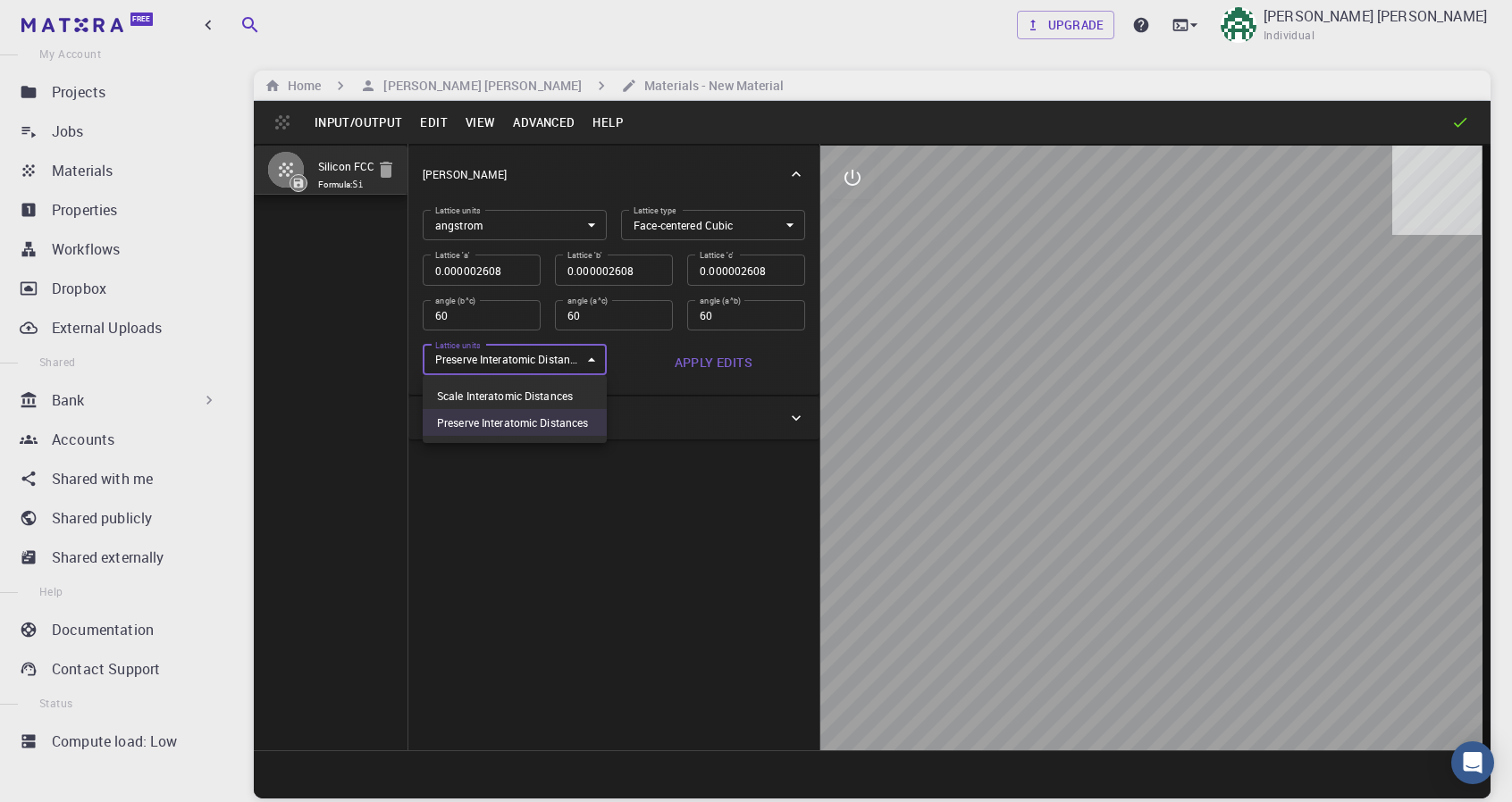
click at [557, 357] on body "Free Dashboard Create New Job New Material Create Material Upload File Import f…" at bounding box center [756, 469] width 1512 height 938
click at [558, 396] on li "Scale Interatomic Distances" at bounding box center [514, 395] width 184 height 27
type input "0"
click at [699, 391] on div "Lattice units angstrom angstrom Lattice units Lattice type Face-centered Cubic …" at bounding box center [613, 299] width 411 height 192
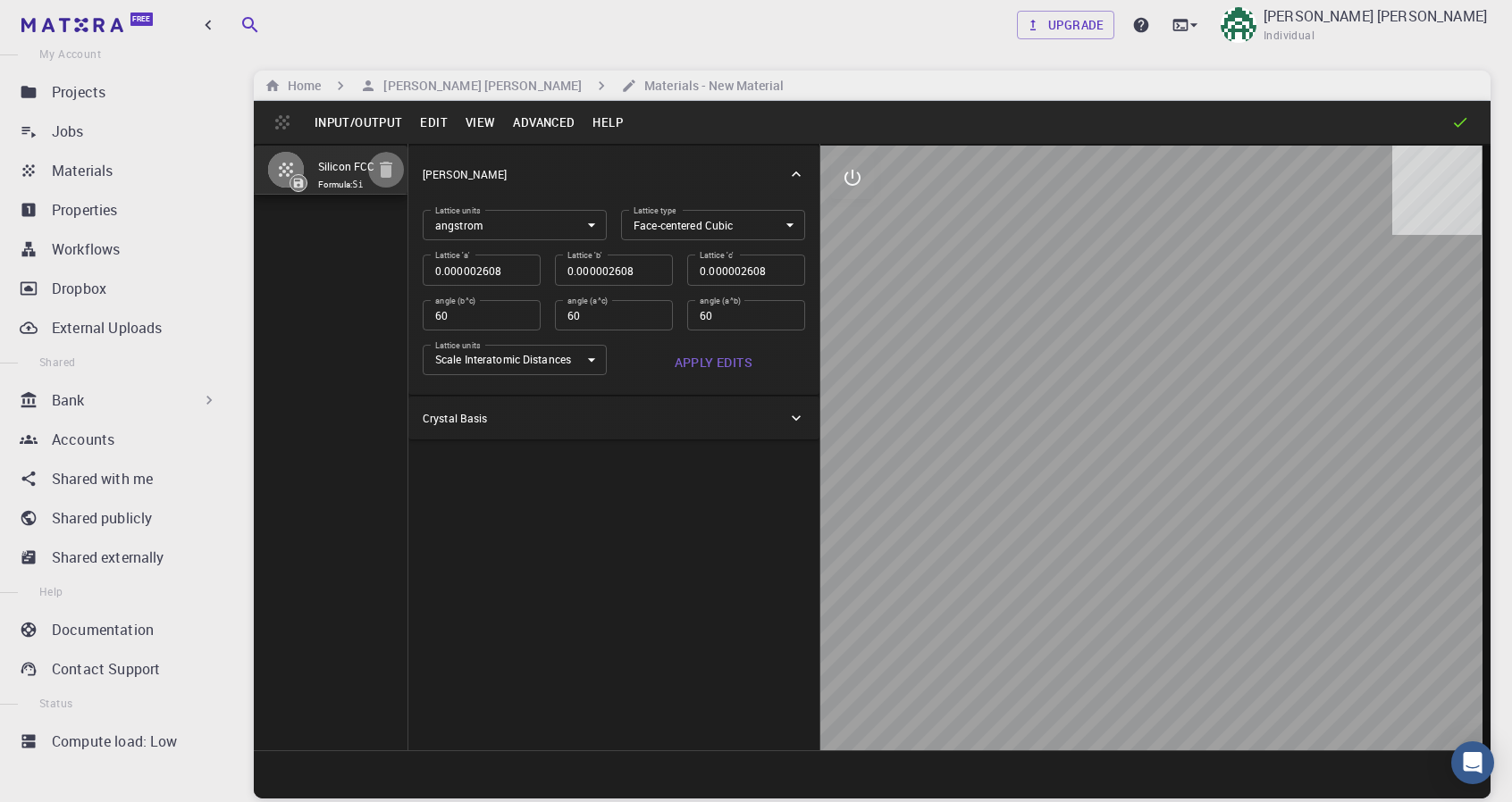
click at [395, 173] on icon "button" at bounding box center [386, 169] width 22 height 22
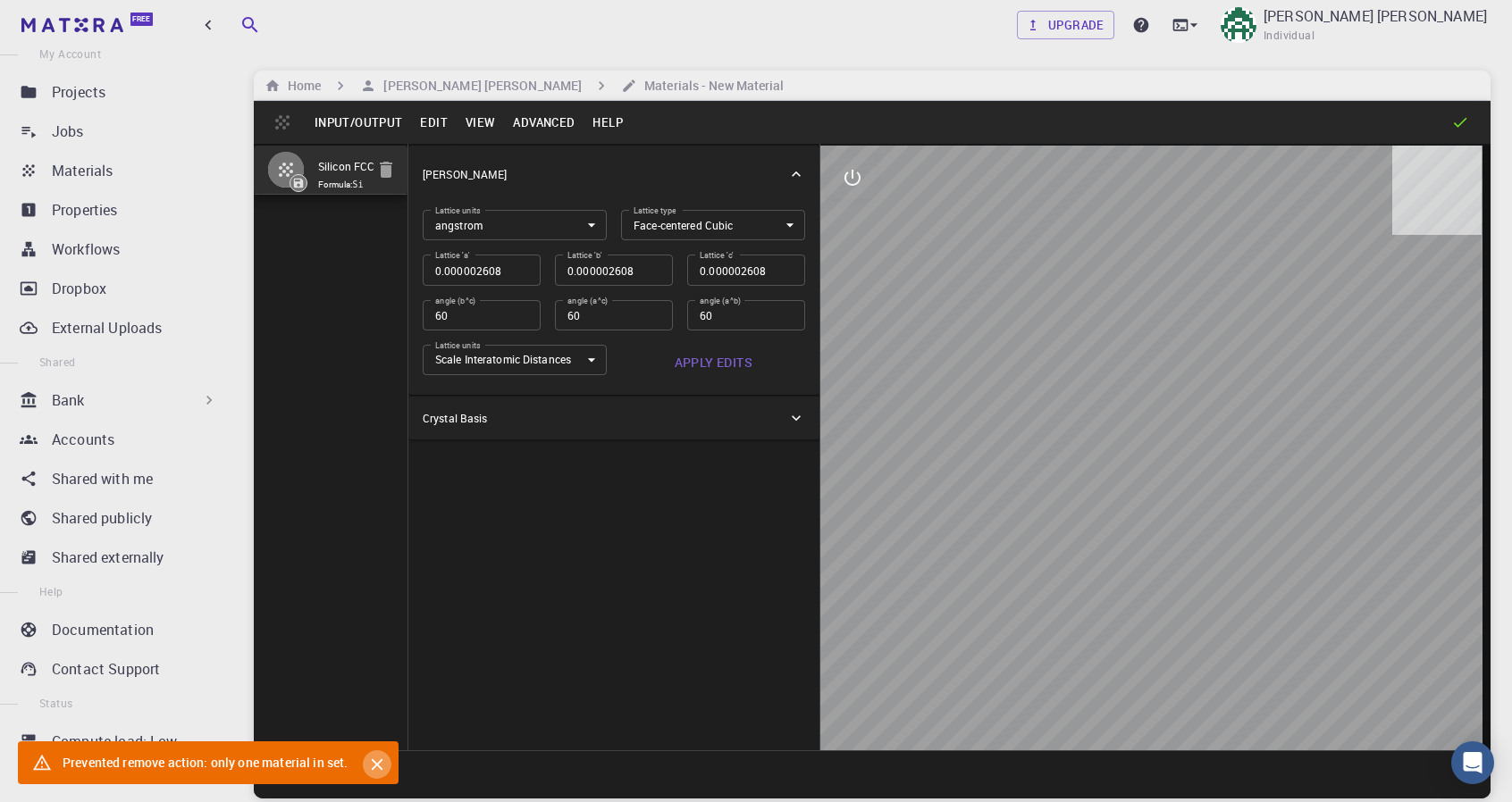
click at [382, 764] on icon "Close" at bounding box center [376, 764] width 20 height 20
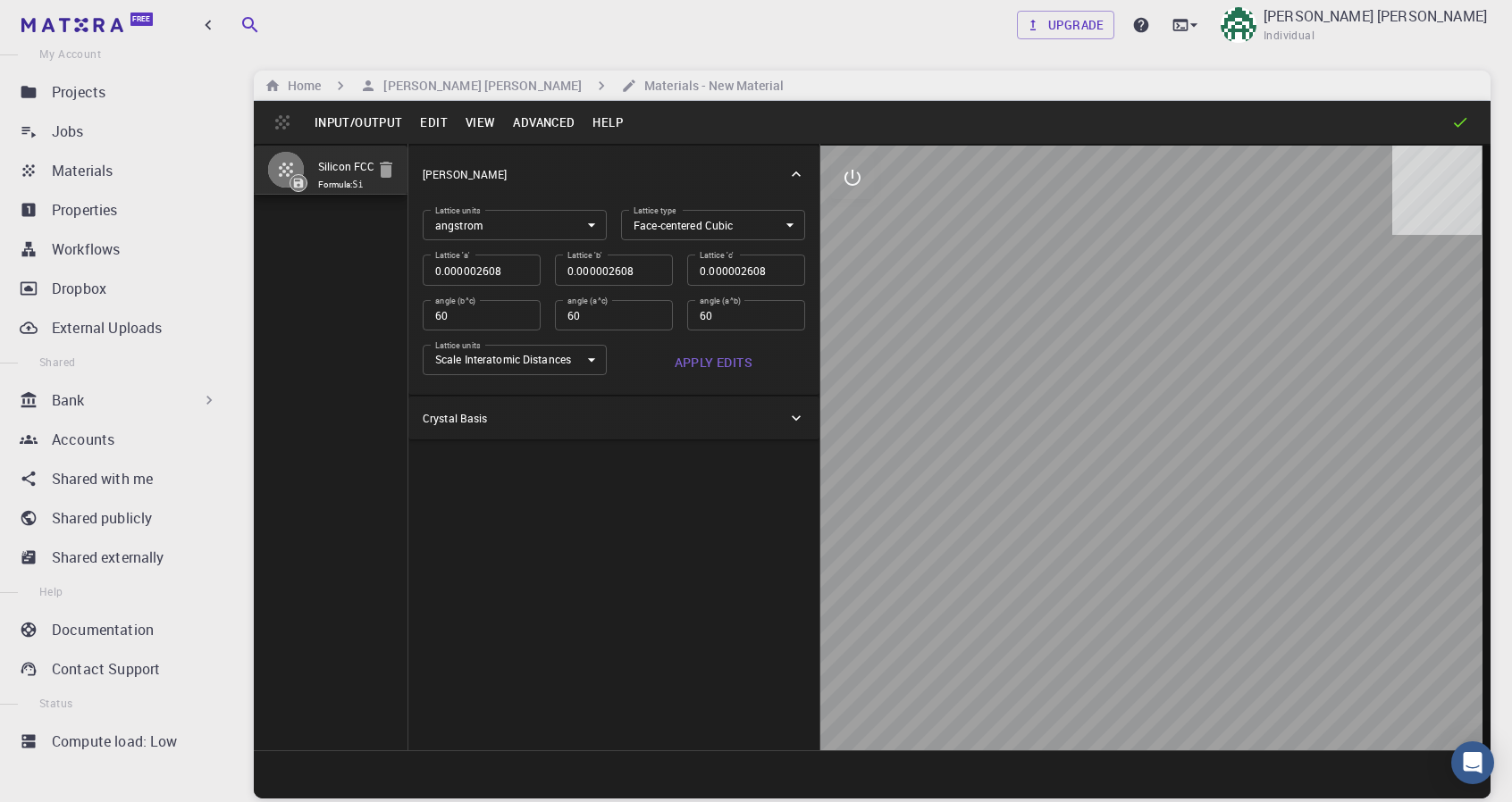
click at [854, 167] on icon "interactive" at bounding box center [852, 177] width 22 height 22
click at [545, 231] on body "Free Dashboard Create New Job New Material Create Material Upload File Import f…" at bounding box center [756, 469] width 1512 height 938
click at [433, 123] on button "Edit" at bounding box center [433, 122] width 46 height 29
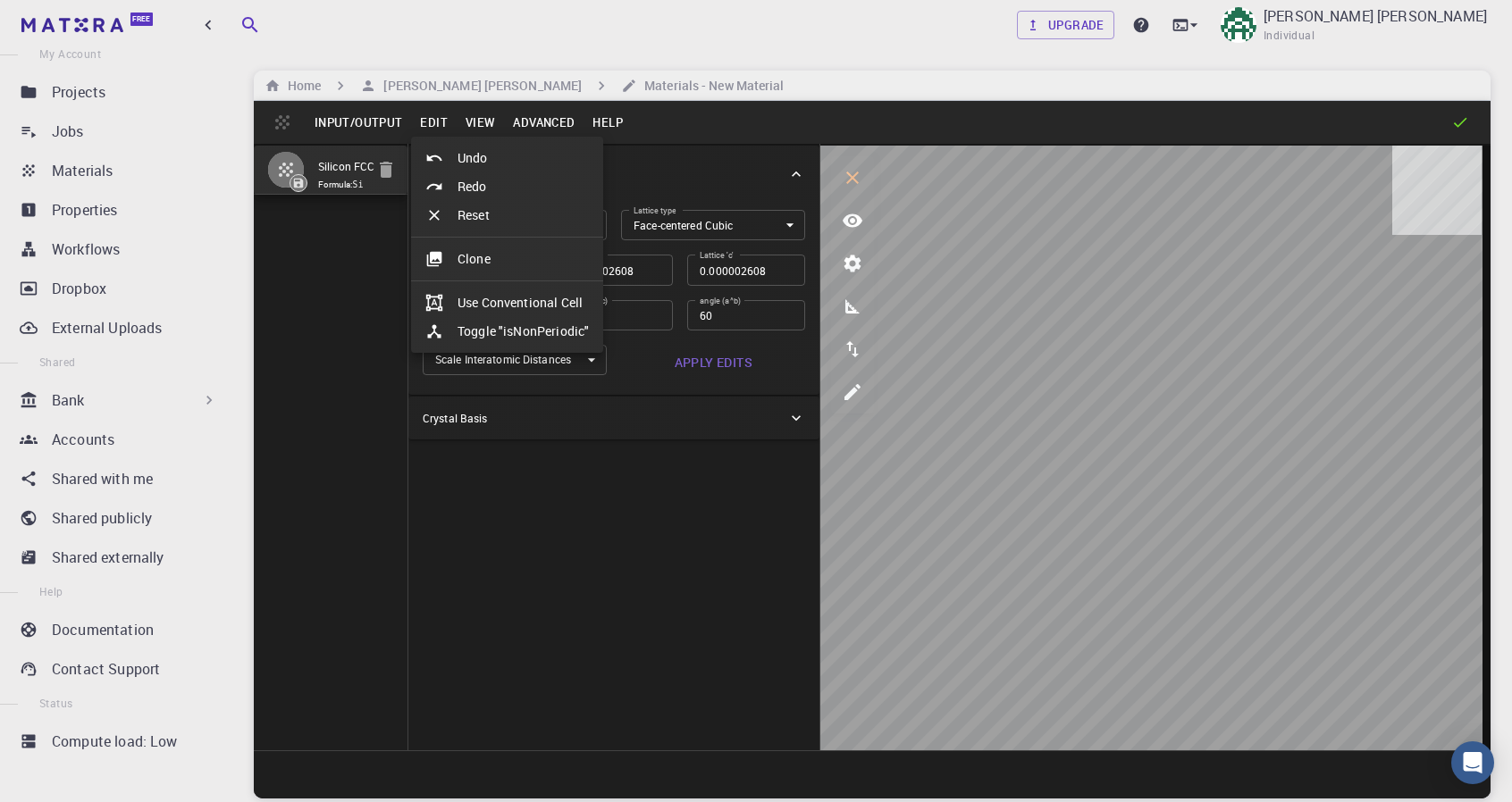
click at [478, 155] on li "Undo" at bounding box center [506, 158] width 192 height 29
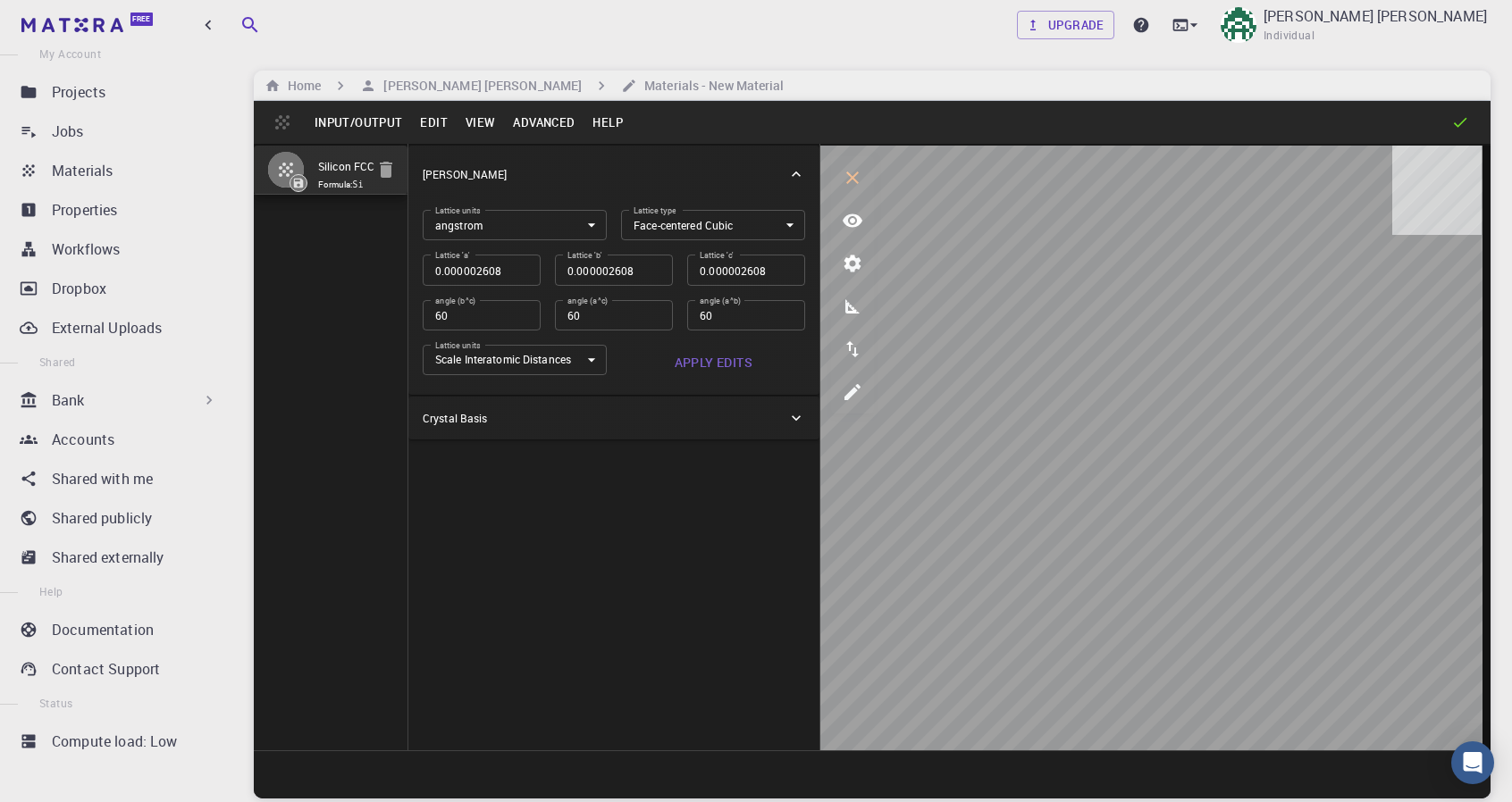
click at [439, 112] on button "Edit" at bounding box center [433, 122] width 46 height 29
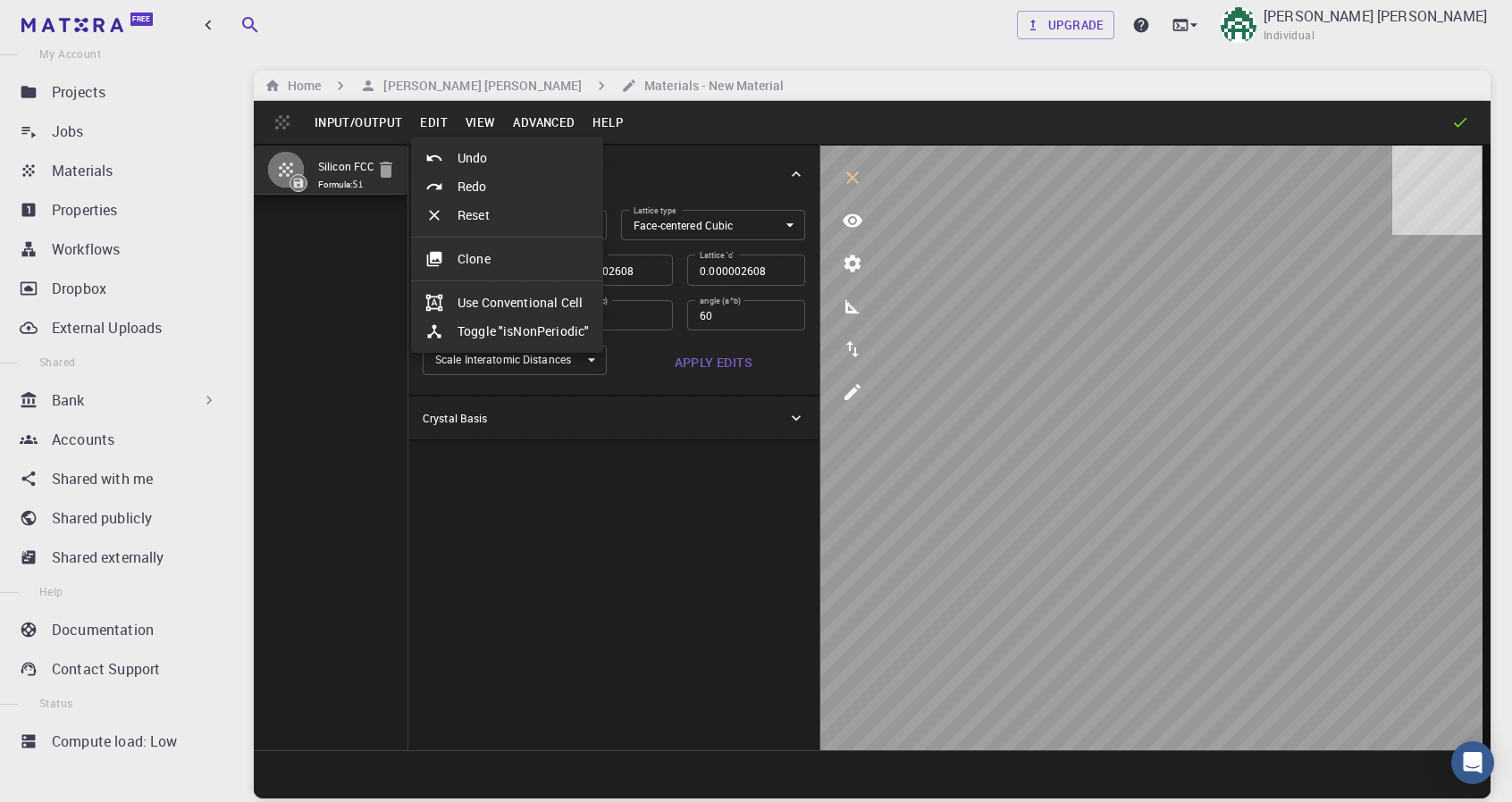
click at [466, 159] on li "Undo" at bounding box center [506, 158] width 192 height 29
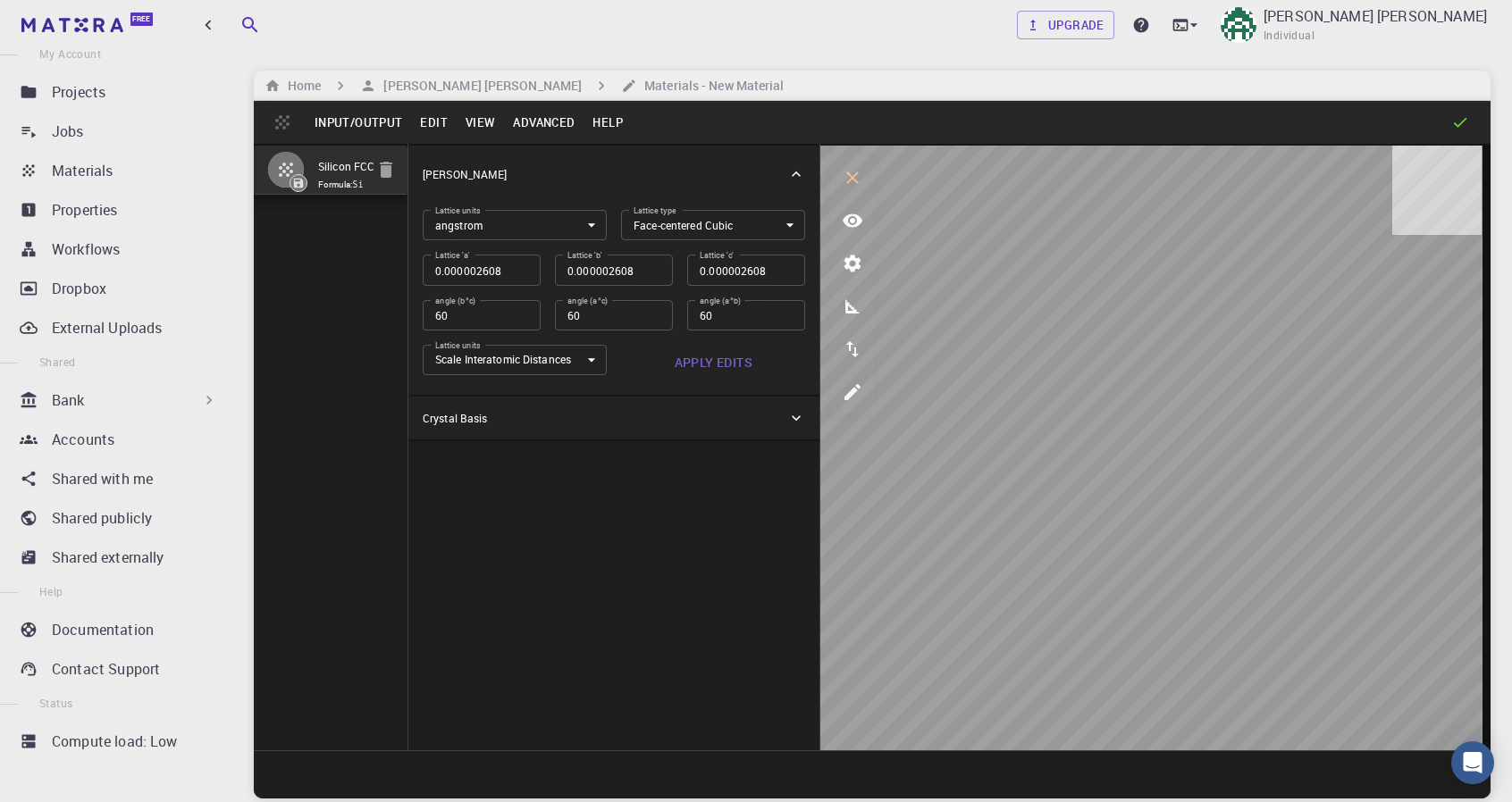
type input "60"
type input "0.000001844"
type input "60"
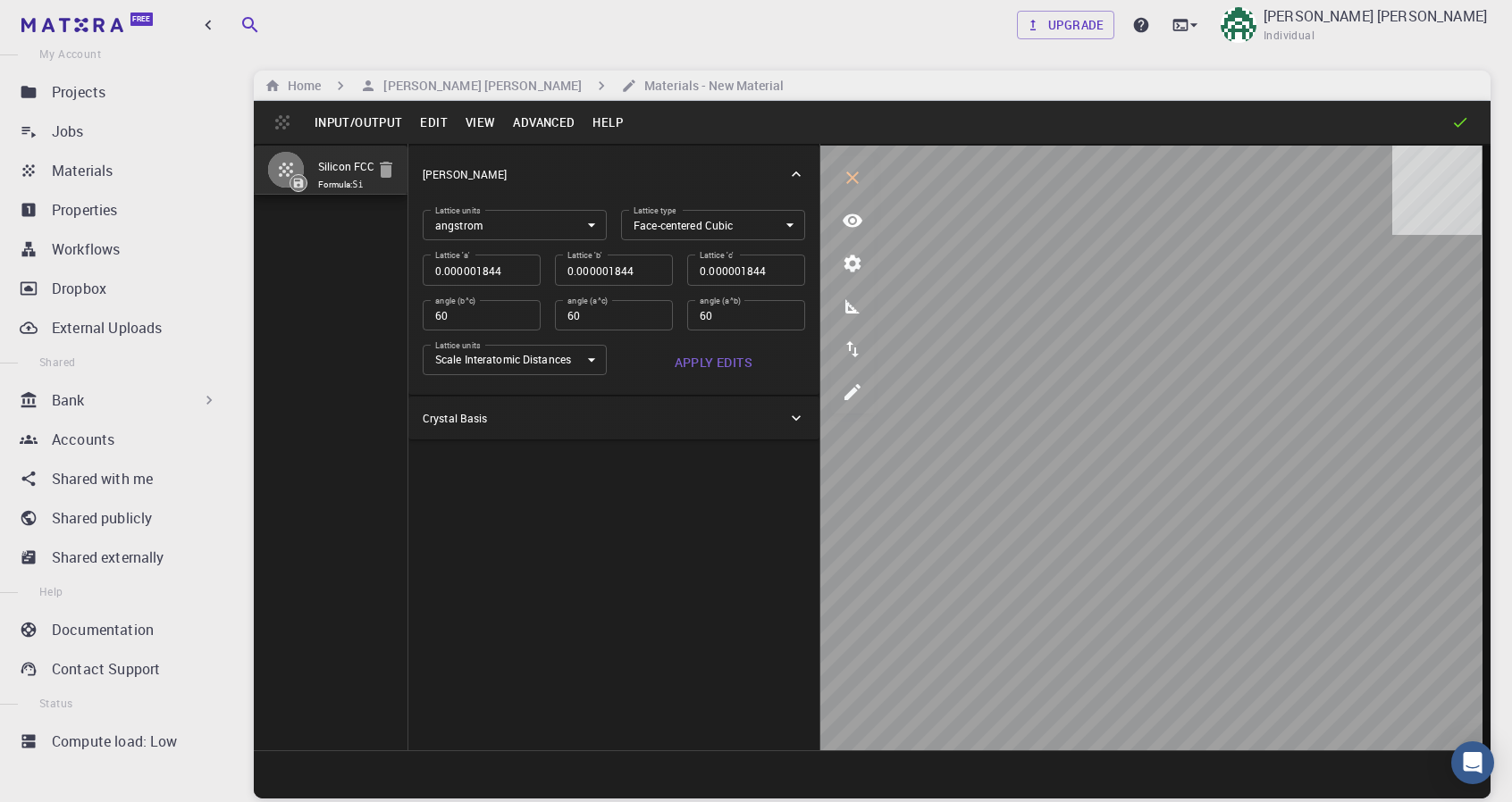
type input "0.000001304"
type input "60"
type input "9.22e-7"
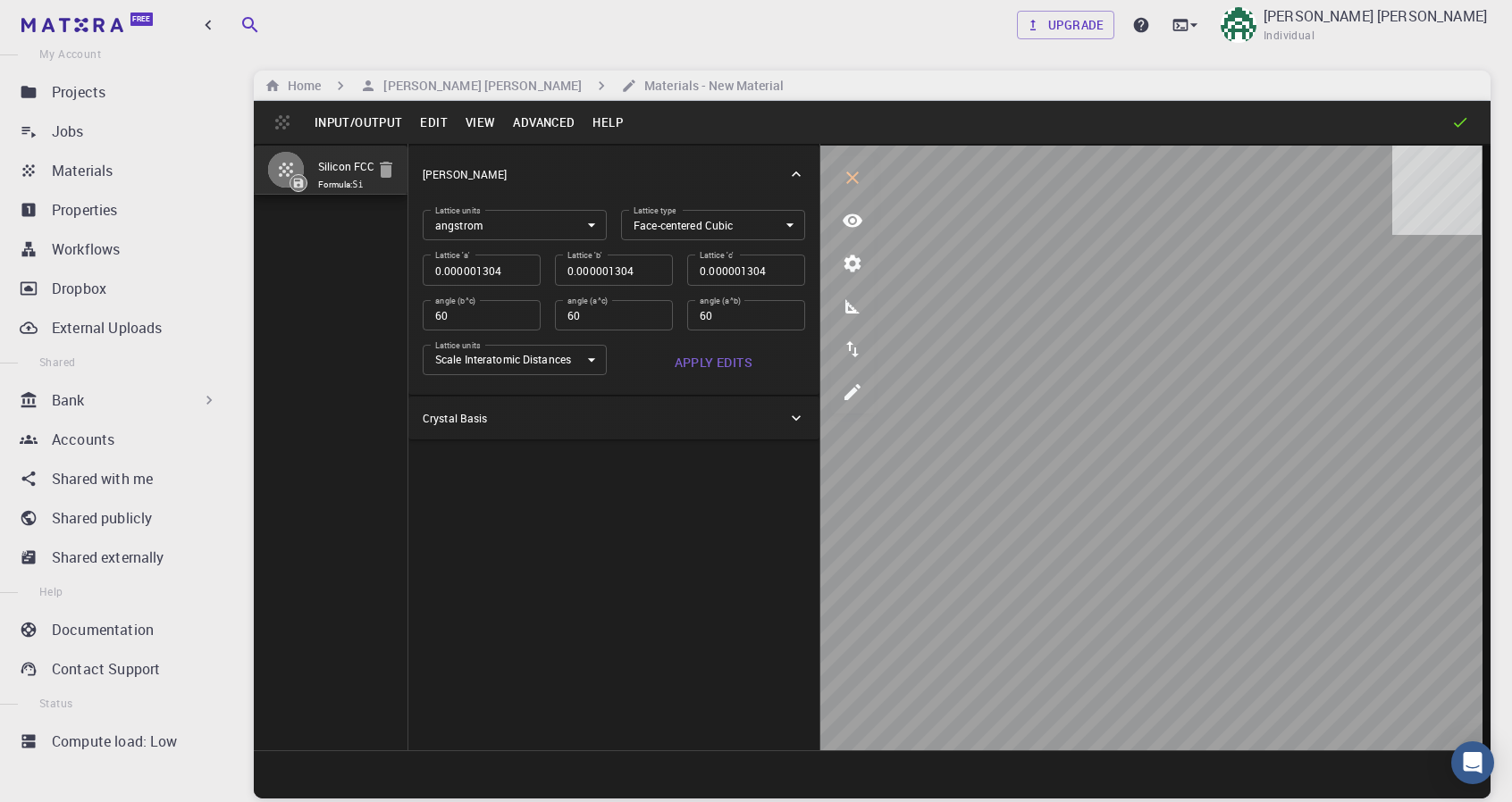
type input "9.22e-7"
type input "60"
type input "6.52e-7"
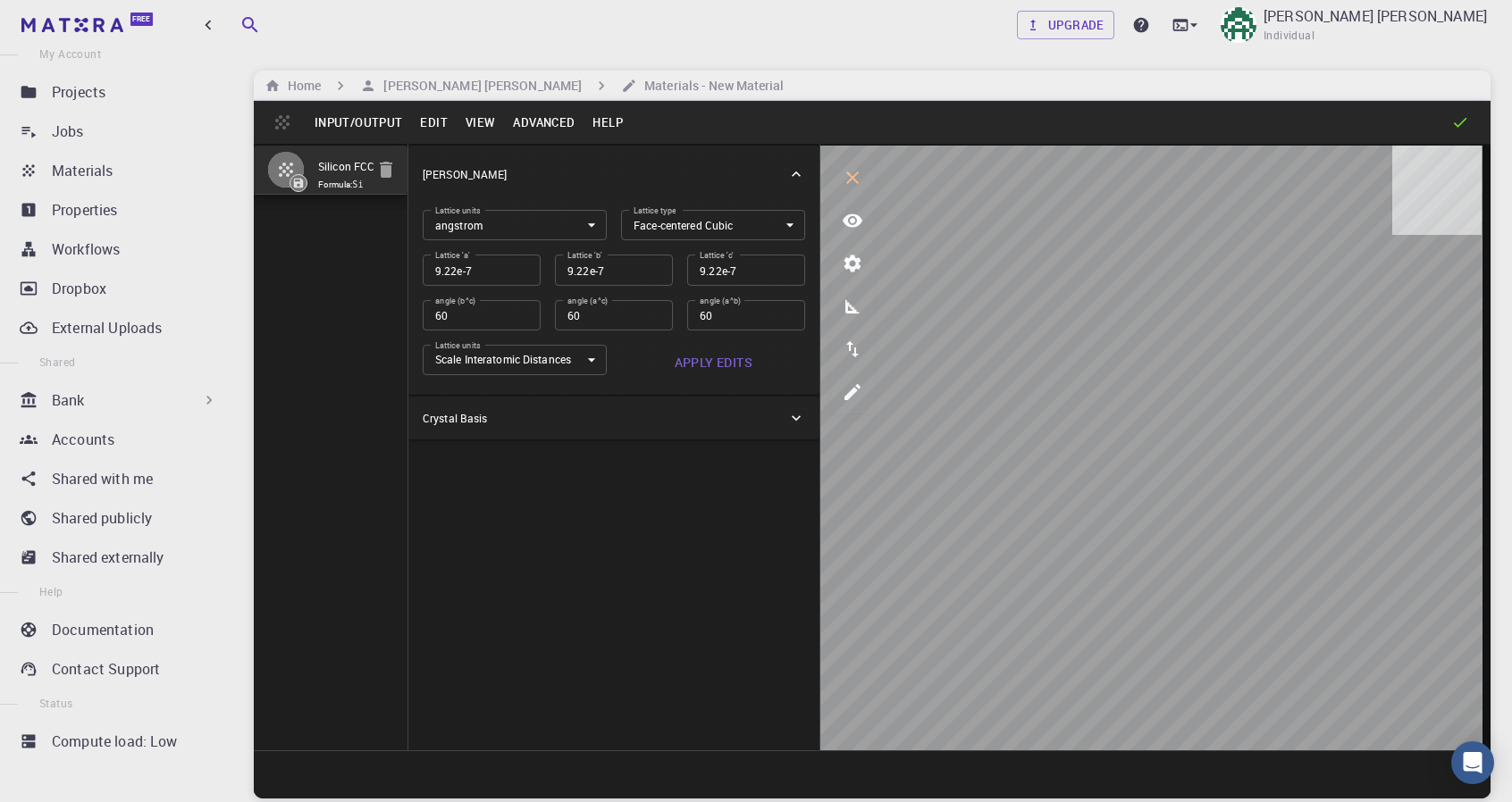
type input "6.52e-7"
type input "60"
type input "4.61e-7"
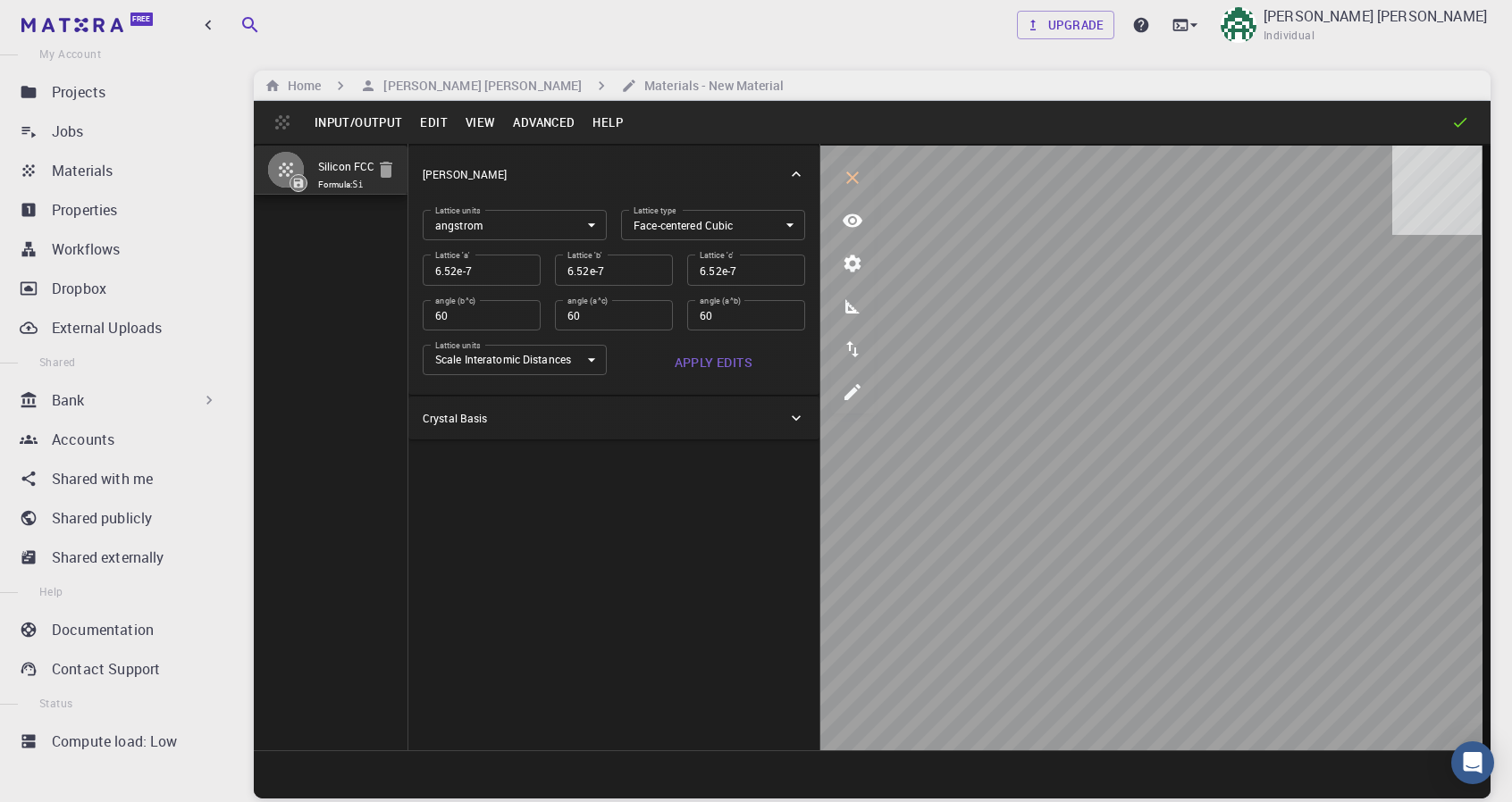
type input "60"
type input "3.26e-7"
type input "60"
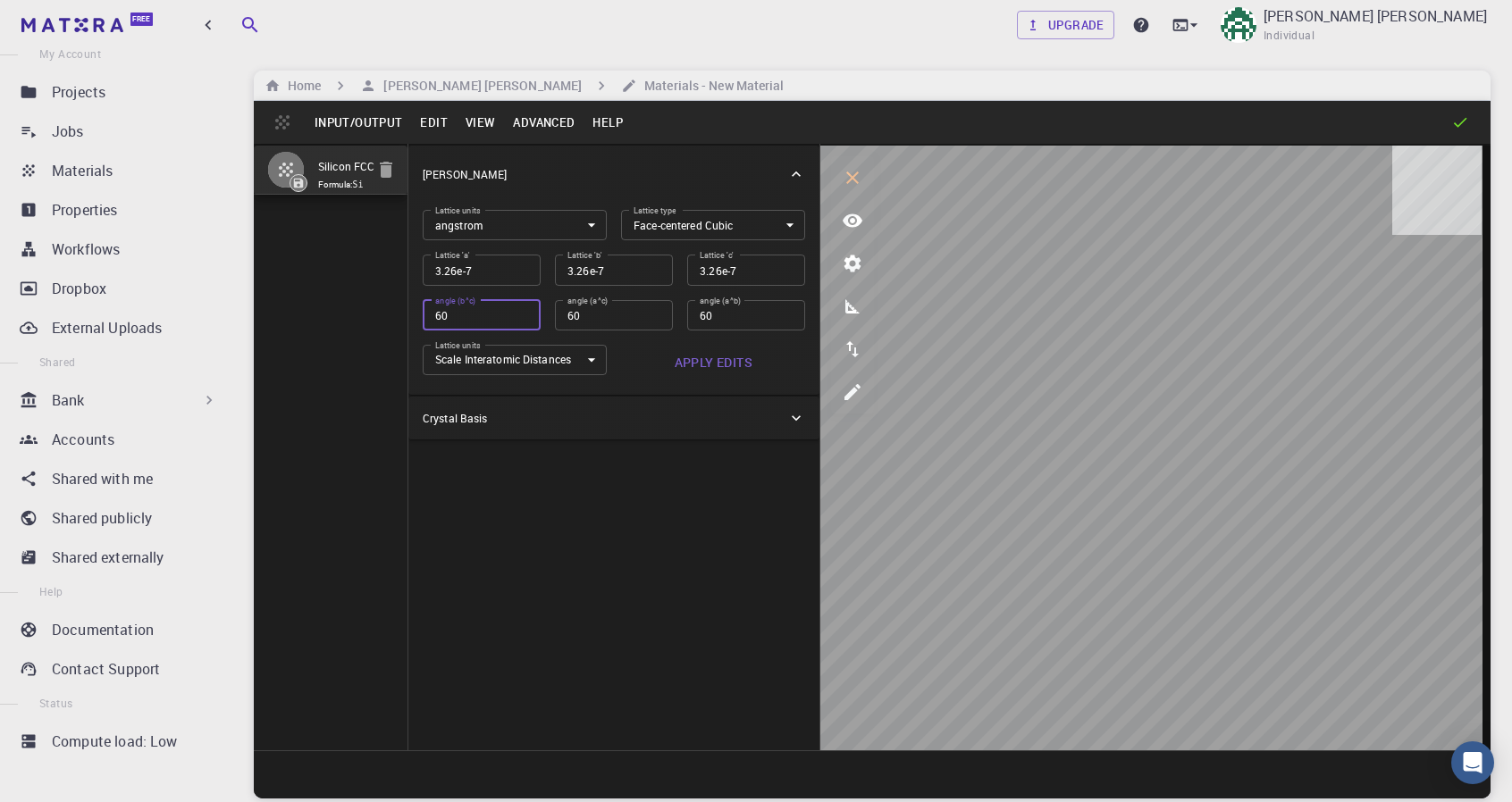
type input "2.31e-7"
type input "60"
type input "1.63e-7"
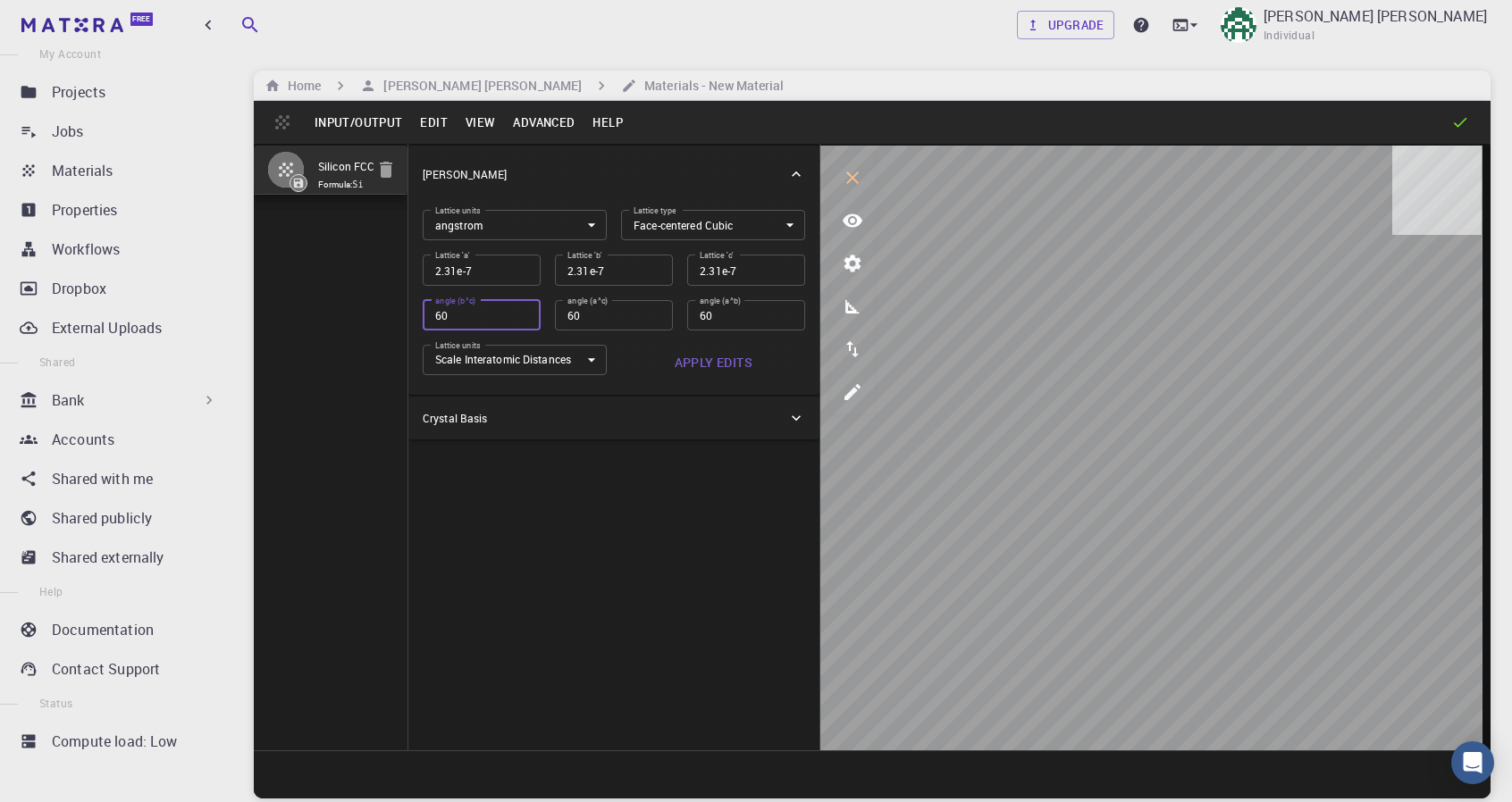
type input "1.63e-7"
type input "60"
type input "1.15e-7"
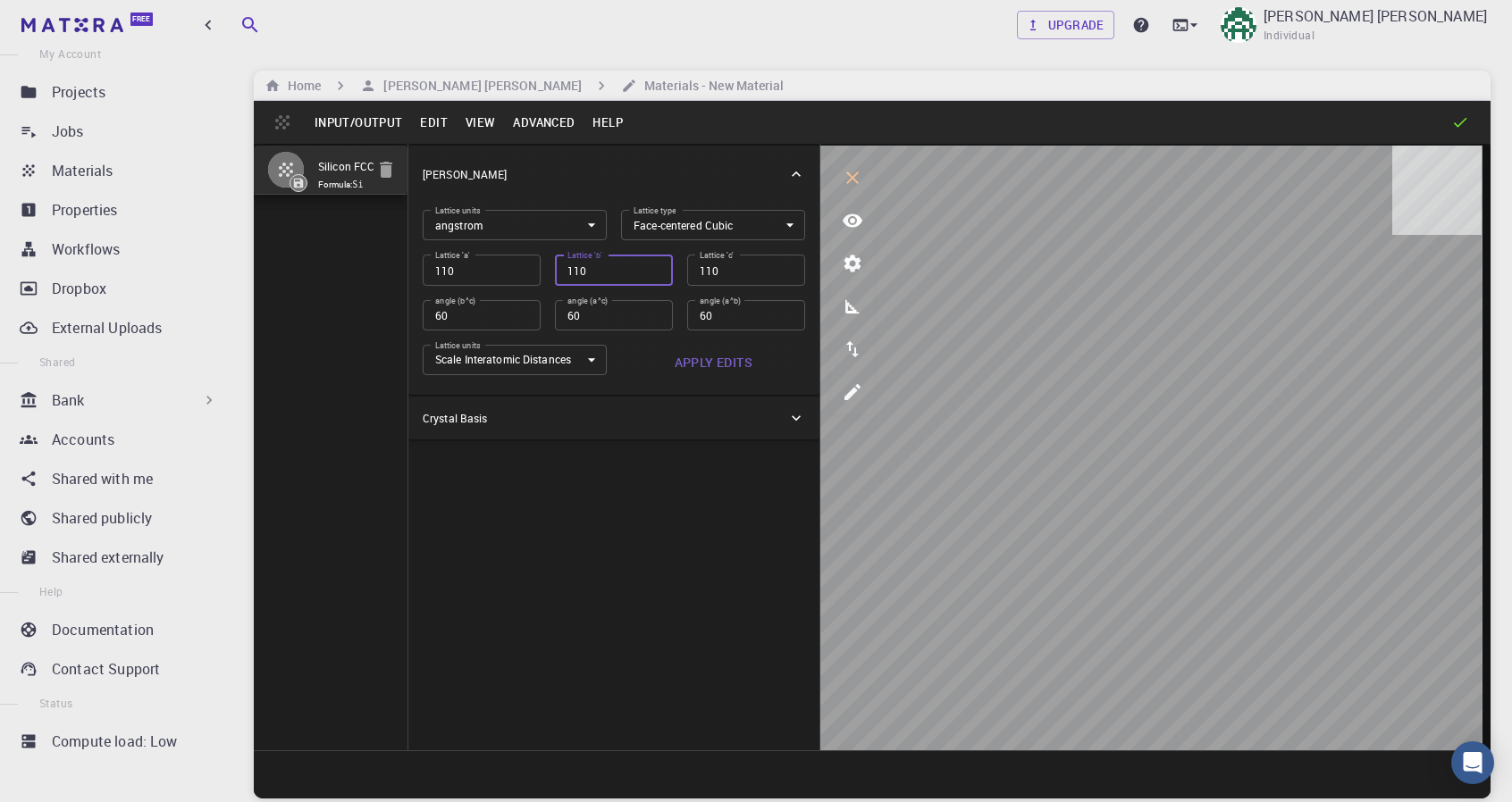
click at [628, 269] on input "110" at bounding box center [614, 270] width 118 height 30
drag, startPoint x: 715, startPoint y: 508, endPoint x: 726, endPoint y: 442, distance: 66.9
click at [715, 498] on div "Crystal Lattice Lattice units angstrom angstrom Lattice units Lattice type Face…" at bounding box center [614, 447] width 412 height 606
click at [700, 357] on button "Apply Edits" at bounding box center [712, 362] width 184 height 36
click at [466, 119] on button "View" at bounding box center [481, 122] width 49 height 29
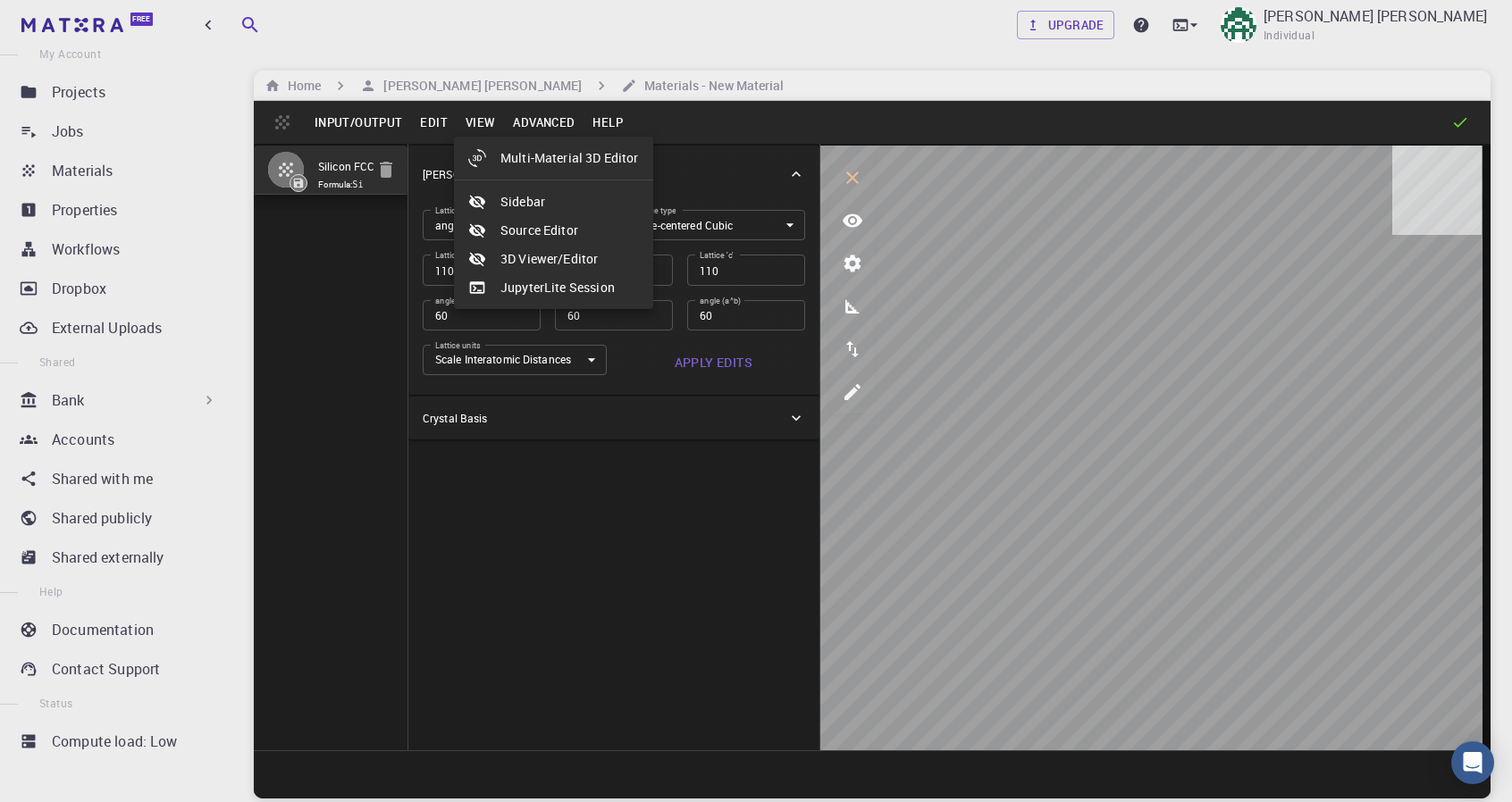
click at [512, 151] on li "Multi-Material 3D Editor" at bounding box center [553, 158] width 199 height 29
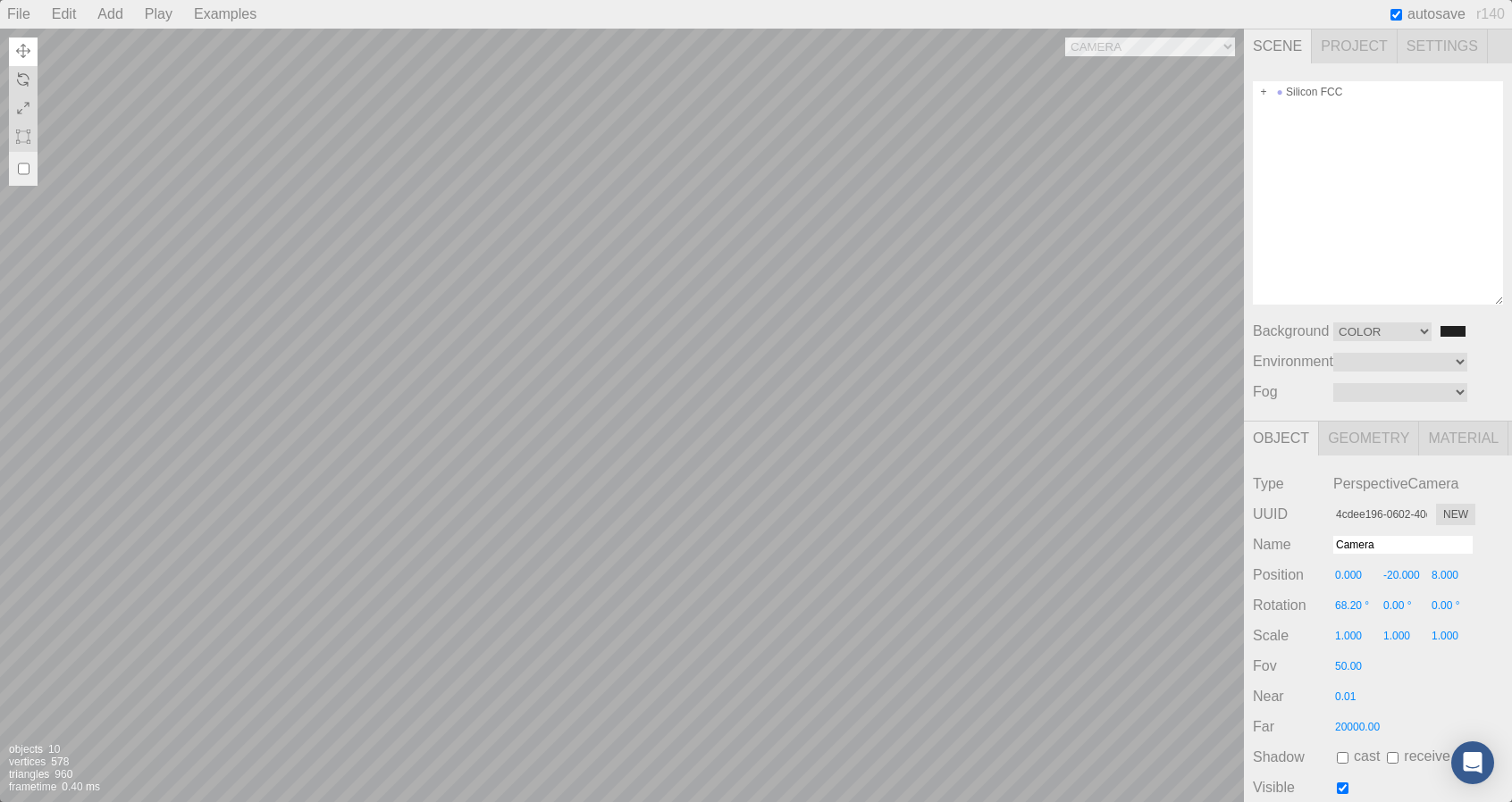
click at [1140, 0] on div "Camera OrthographicCamera PerspectiveCamera Objects 10 Vertices 578 Triangles 9…" at bounding box center [756, 0] width 1512 height 0
drag, startPoint x: 1290, startPoint y: 485, endPoint x: 603, endPoint y: 439, distance: 688.5
click at [603, 439] on div "Camera OrthographicCamera PerspectiveCamera Objects 10 Vertices 578 Triangles 9…" at bounding box center [622, 416] width 1244 height 774
click at [639, 416] on div "Camera OrthographicCamera PerspectiveCamera Objects 10 Vertices 578 Triangles 9…" at bounding box center [622, 416] width 1244 height 774
click at [535, 379] on div "Camera OrthographicCamera PerspectiveCamera Objects 10 Vertices 578 Triangles 9…" at bounding box center [622, 416] width 1244 height 774
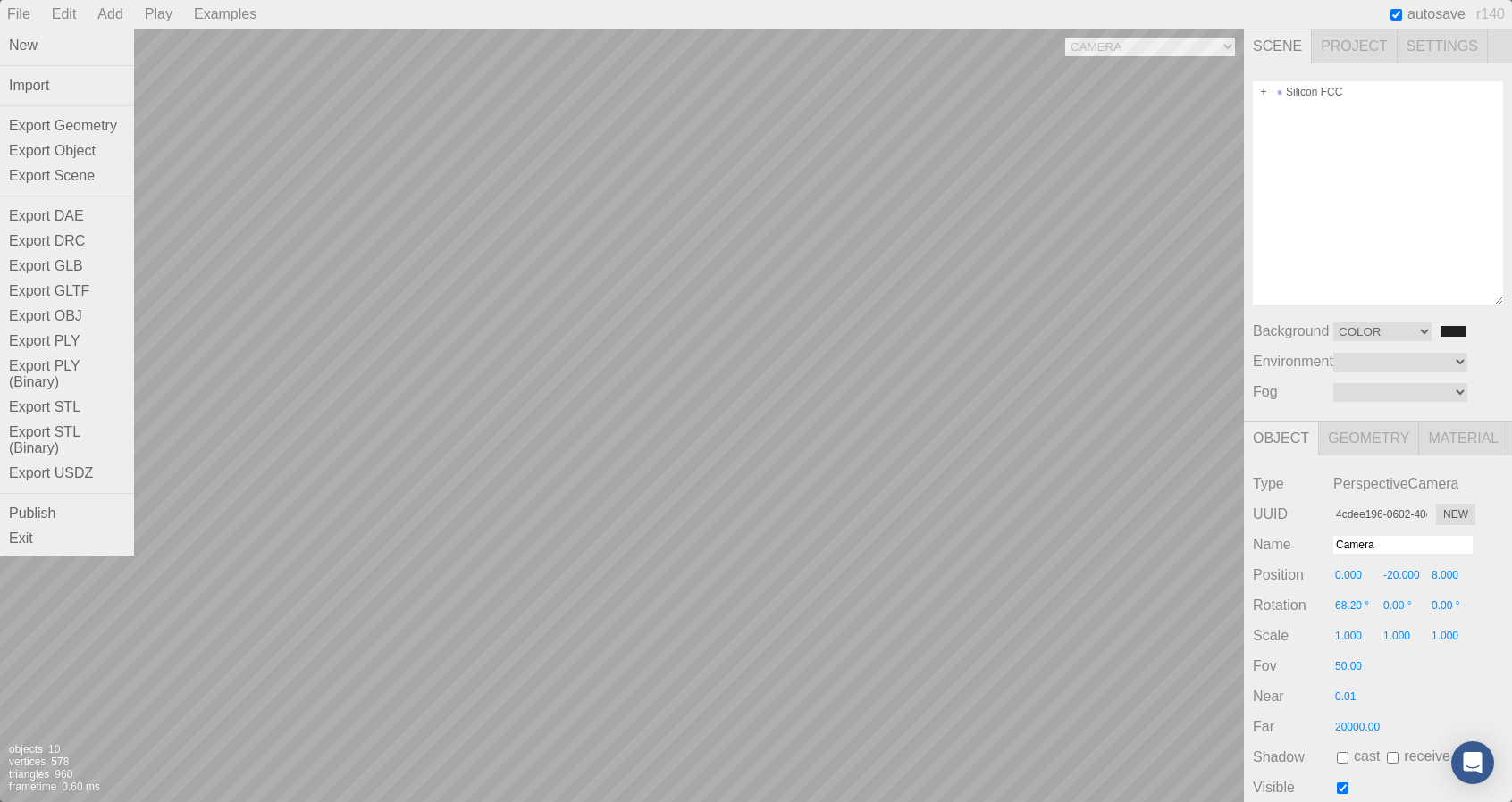
click at [20, 22] on div "File" at bounding box center [19, 14] width 37 height 29
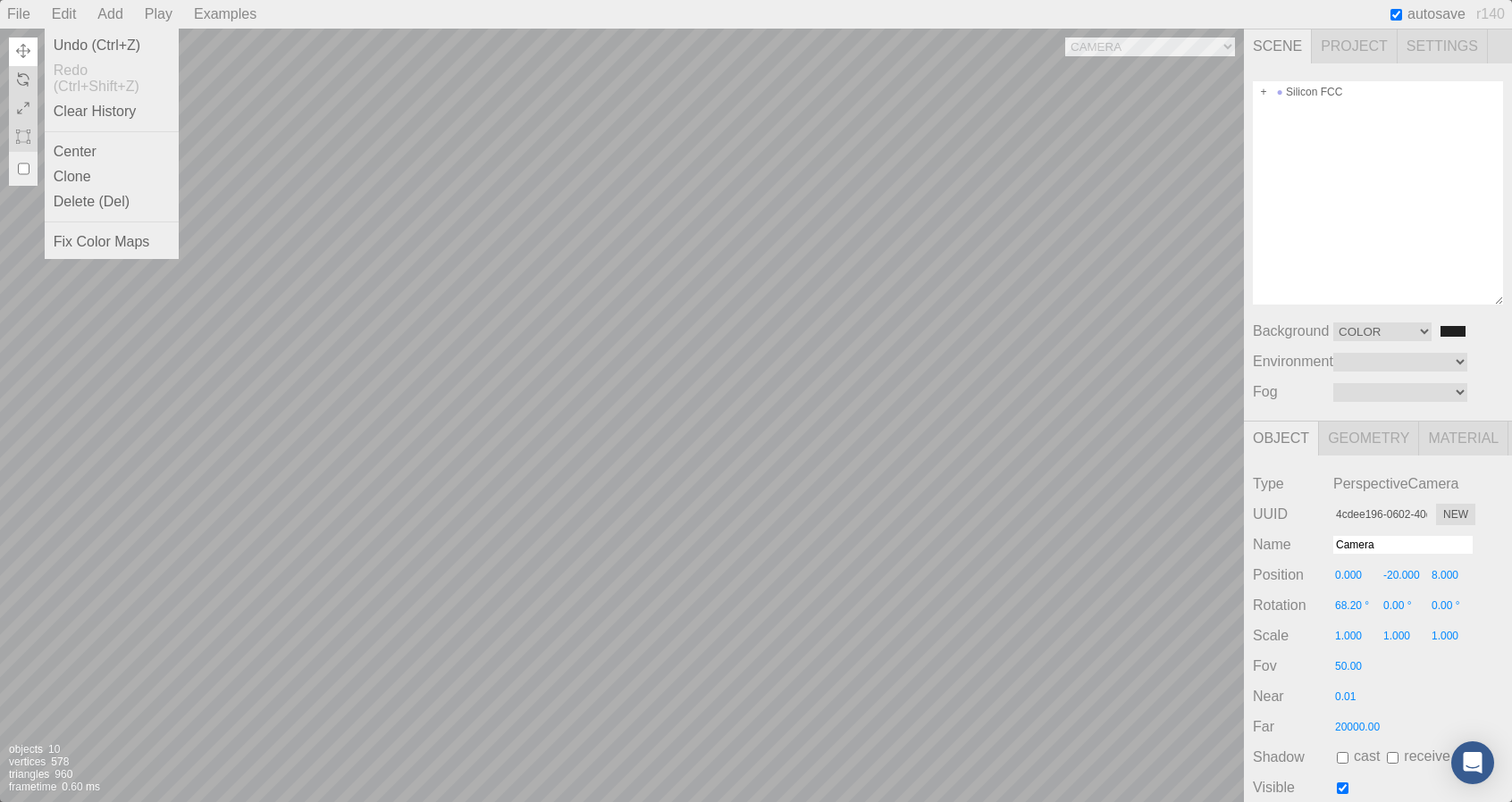
click at [59, 9] on div "Edit" at bounding box center [65, 14] width 39 height 29
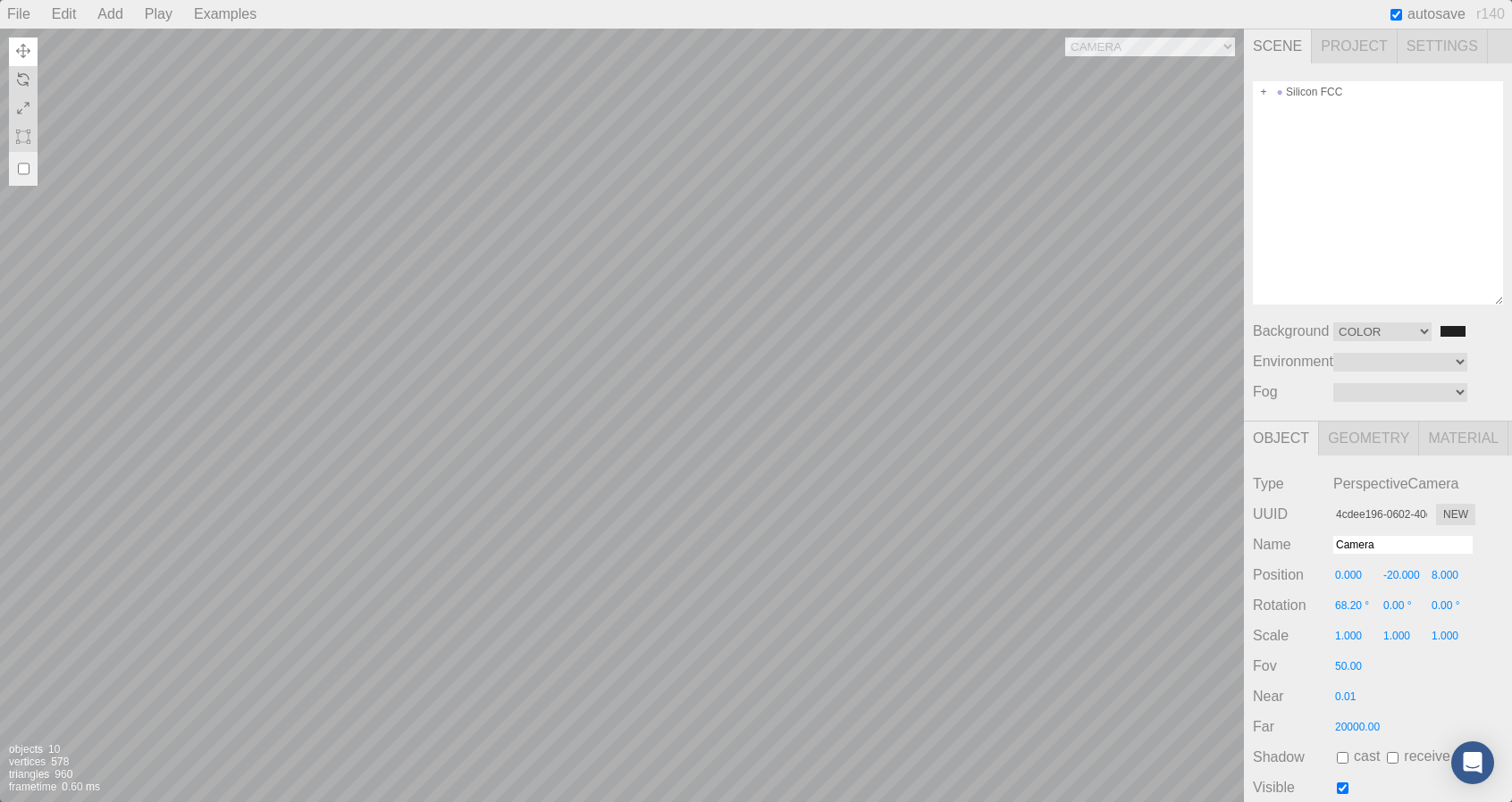
click at [1435, 328] on div "Background Color Texture Equirect #202020" at bounding box center [1377, 331] width 250 height 22
click at [1447, 334] on input "#202020" at bounding box center [1453, 330] width 29 height 14
click at [1471, 273] on div "Silicon FCC" at bounding box center [1377, 193] width 250 height 224
click at [1373, 441] on span "Geometry" at bounding box center [1369, 438] width 100 height 34
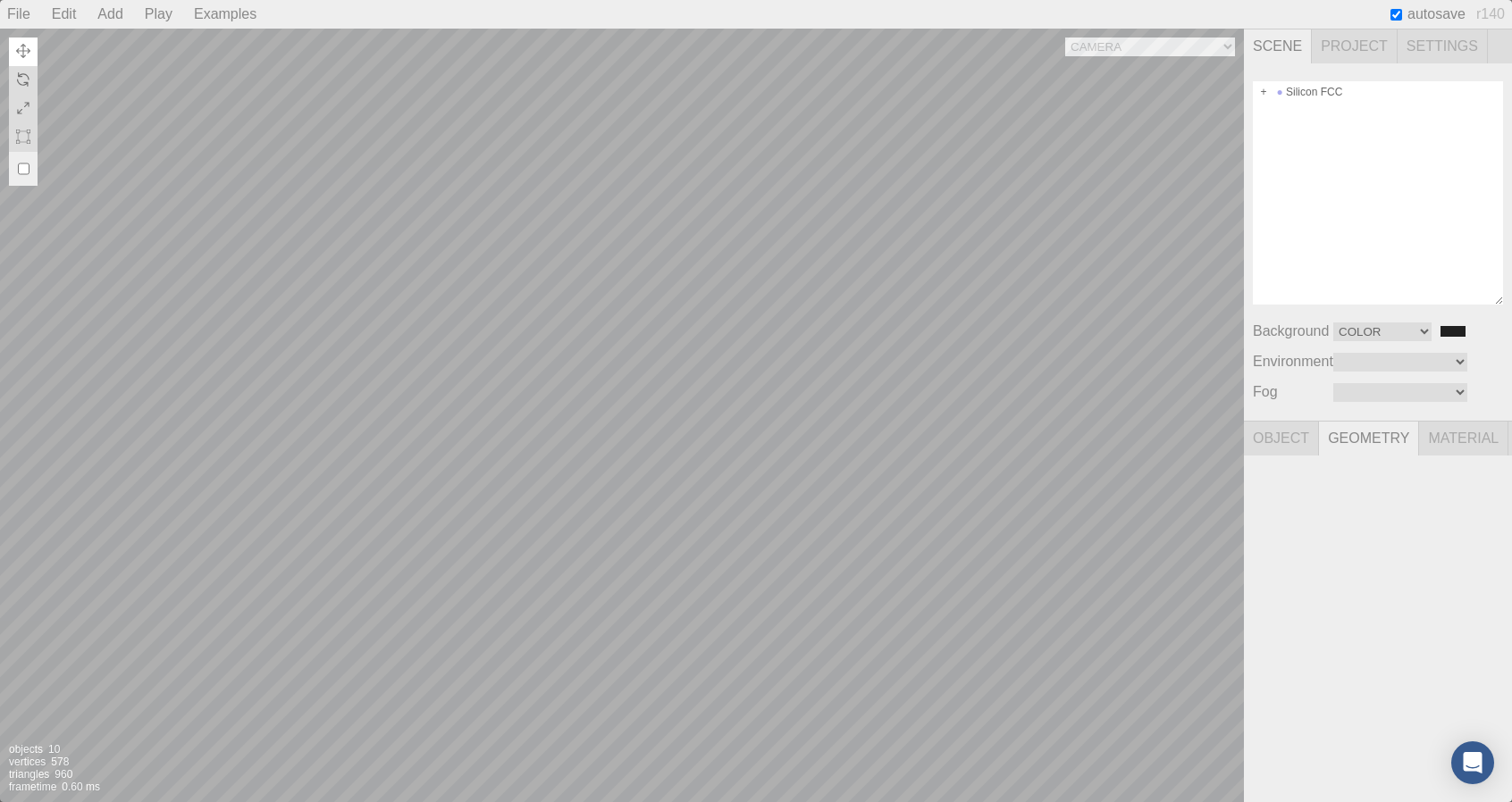
click at [1431, 433] on span "Material" at bounding box center [1463, 438] width 89 height 34
click at [1242, 430] on div "Camera OrthographicCamera PerspectiveCamera Objects 10 Vertices 578 Triangles 9…" at bounding box center [622, 416] width 1244 height 774
click at [1277, 428] on span "Object" at bounding box center [1282, 438] width 75 height 34
click at [1226, 50] on div "Camera OrthographicCamera PerspectiveCamera Objects 10 Vertices 578 Triangles 9…" at bounding box center [622, 416] width 1244 height 774
click at [1065, 37] on select "Camera OrthographicCamera PerspectiveCamera" at bounding box center [1150, 47] width 169 height 19
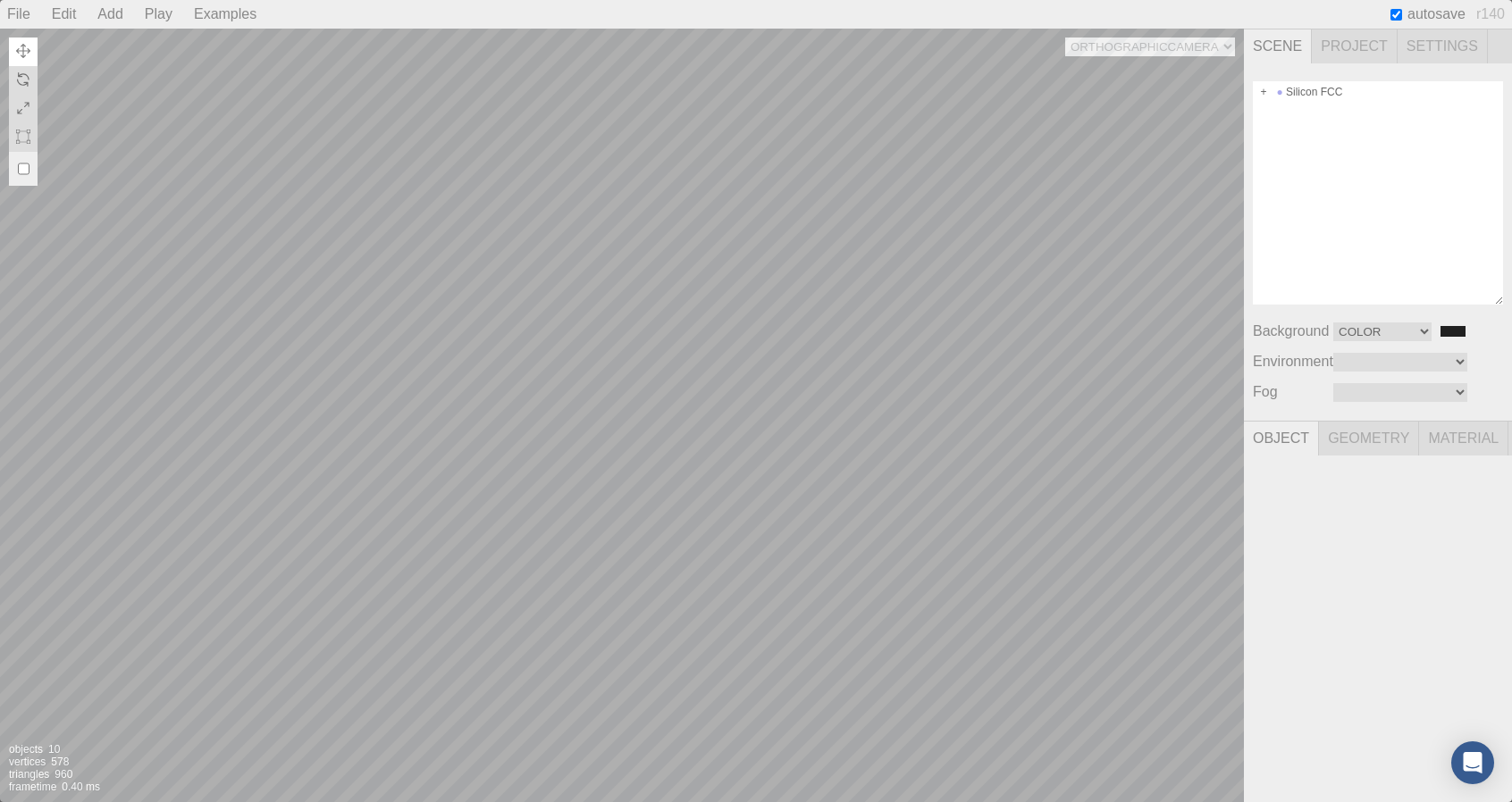
click at [724, 245] on div "Camera OrthographicCamera PerspectiveCamera Objects 10 Vertices 578 Triangles 9…" at bounding box center [622, 416] width 1244 height 774
click at [1197, 47] on div "Camera OrthographicCamera PerspectiveCamera Objects 10 Vertices 578 Triangles 9…" at bounding box center [622, 416] width 1244 height 774
click at [1065, 37] on select "Camera OrthographicCamera PerspectiveCamera" at bounding box center [1150, 47] width 169 height 19
click at [1135, 46] on div "Camera OrthographicCamera PerspectiveCamera Objects 10 Vertices 578 Triangles 9…" at bounding box center [622, 416] width 1244 height 774
click at [1065, 37] on select "Camera OrthographicCamera PerspectiveCamera" at bounding box center [1150, 47] width 169 height 19
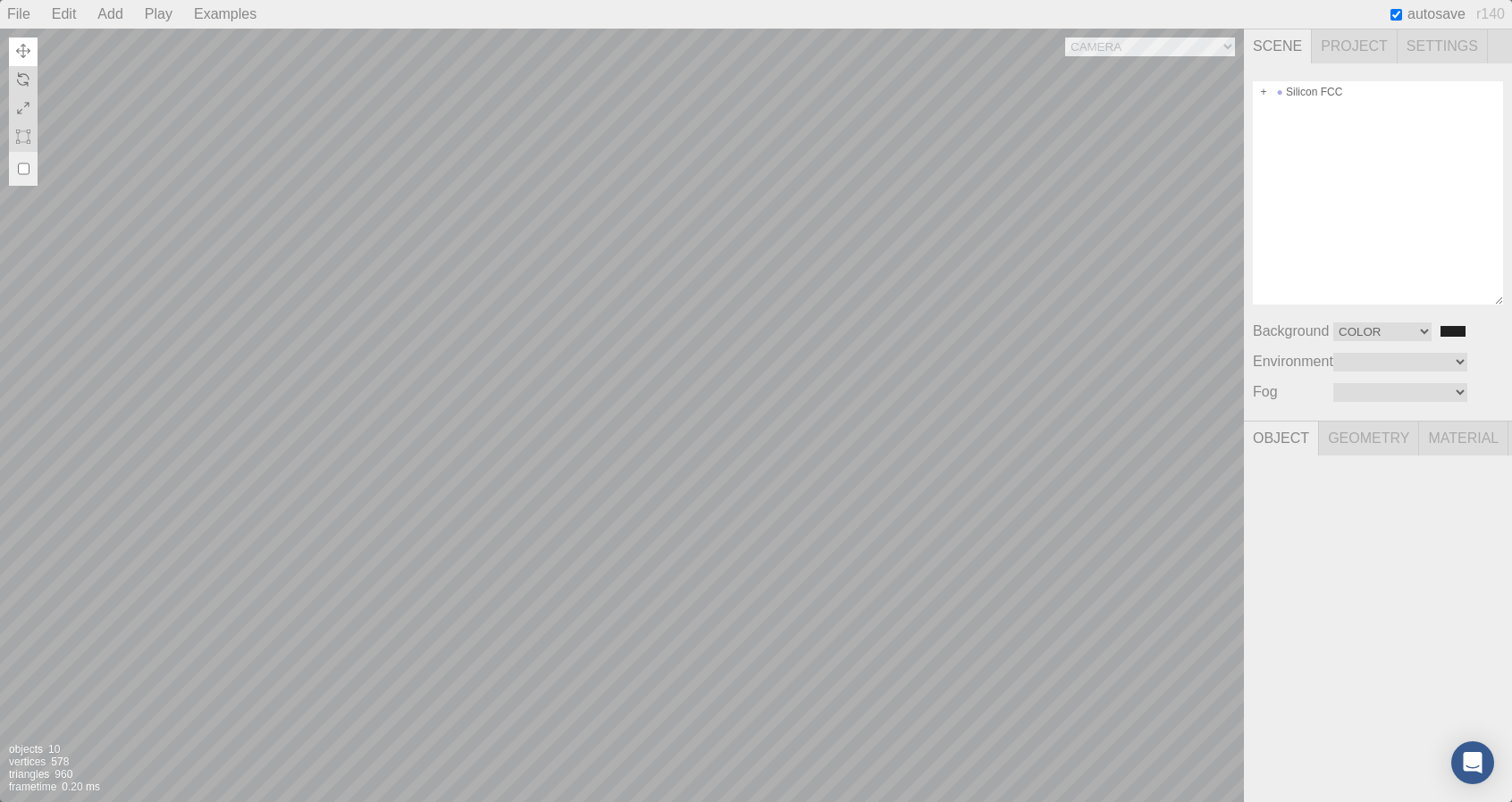
click at [818, 192] on div "Camera OrthographicCamera PerspectiveCamera Objects 10 Vertices 578 Triangles 9…" at bounding box center [622, 416] width 1244 height 774
click at [1355, 54] on span "Project" at bounding box center [1355, 46] width 86 height 34
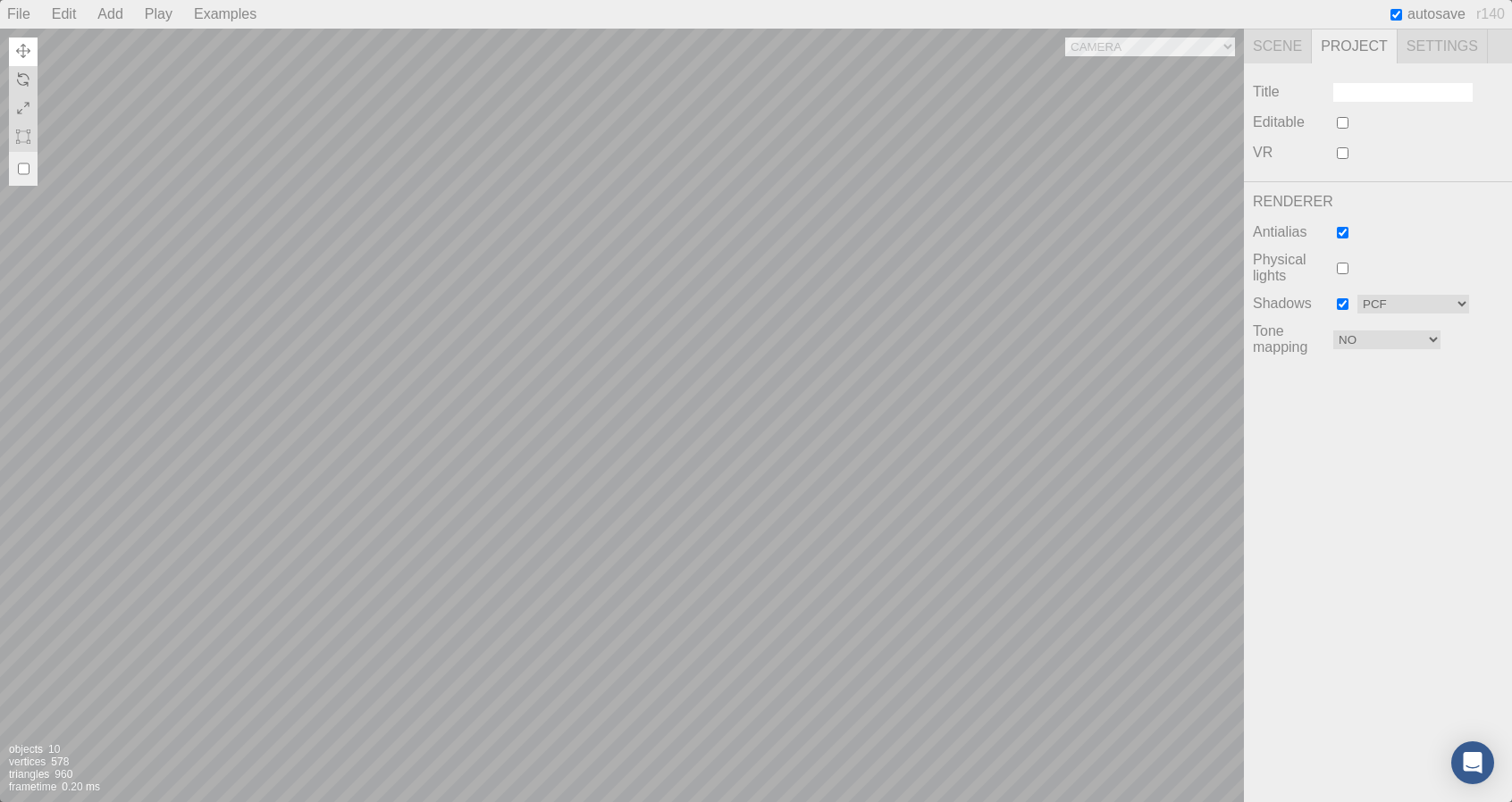
click at [1417, 42] on span "Settings" at bounding box center [1443, 46] width 90 height 34
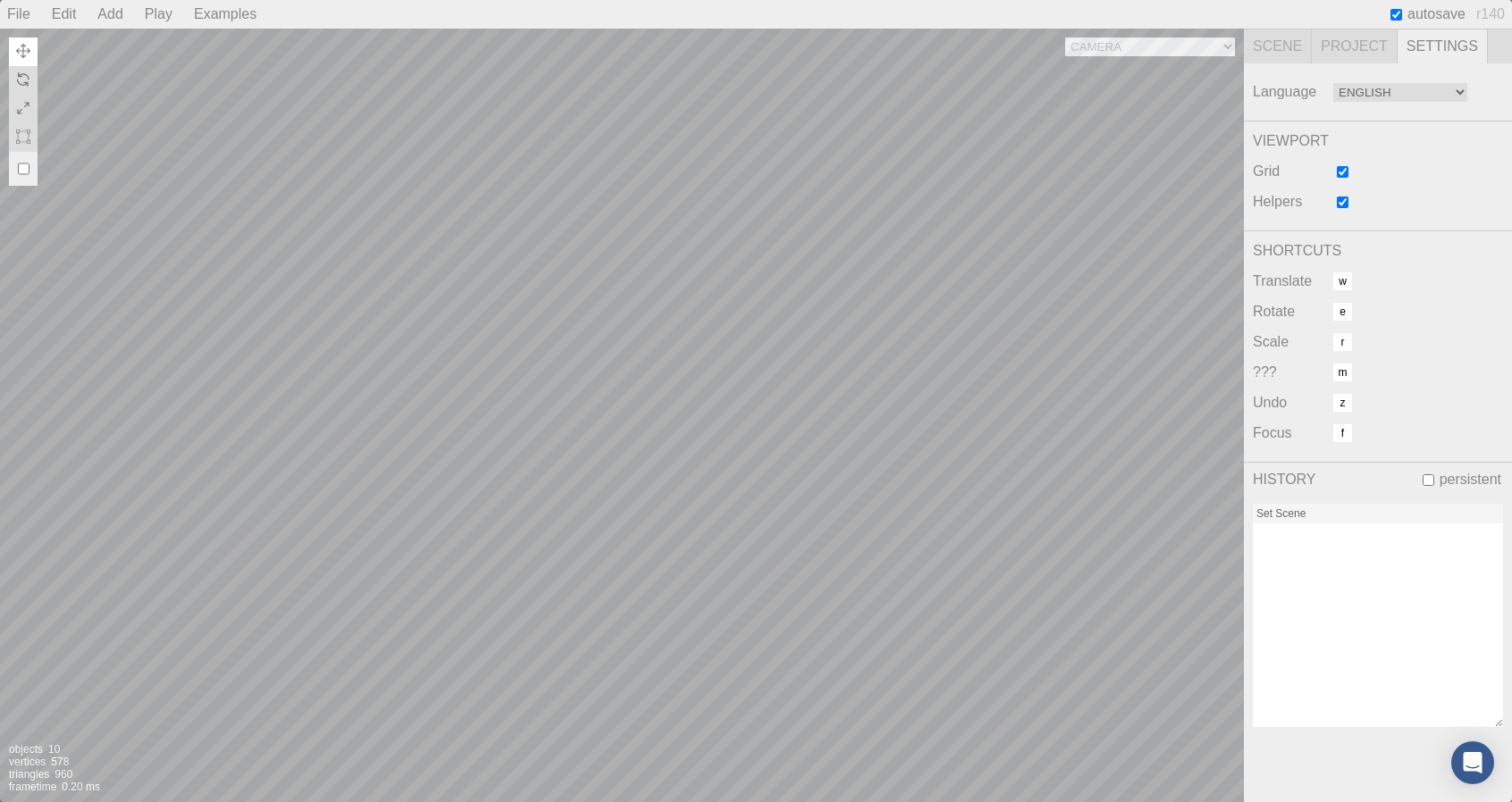
click at [1282, 67] on div "Language English Français 中文" at bounding box center [1378, 92] width 268 height 57
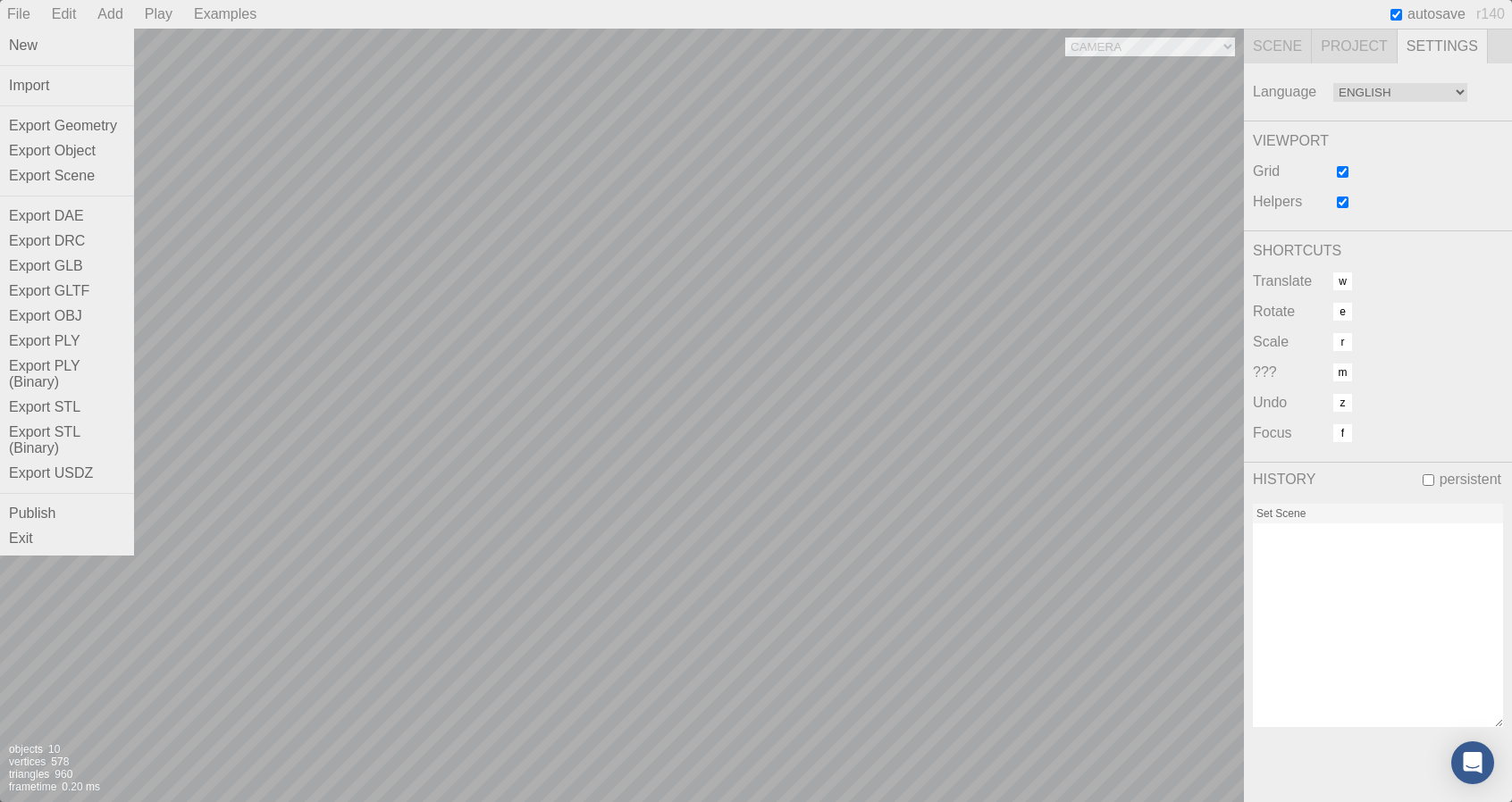
click at [12, 9] on div "File" at bounding box center [19, 14] width 37 height 29
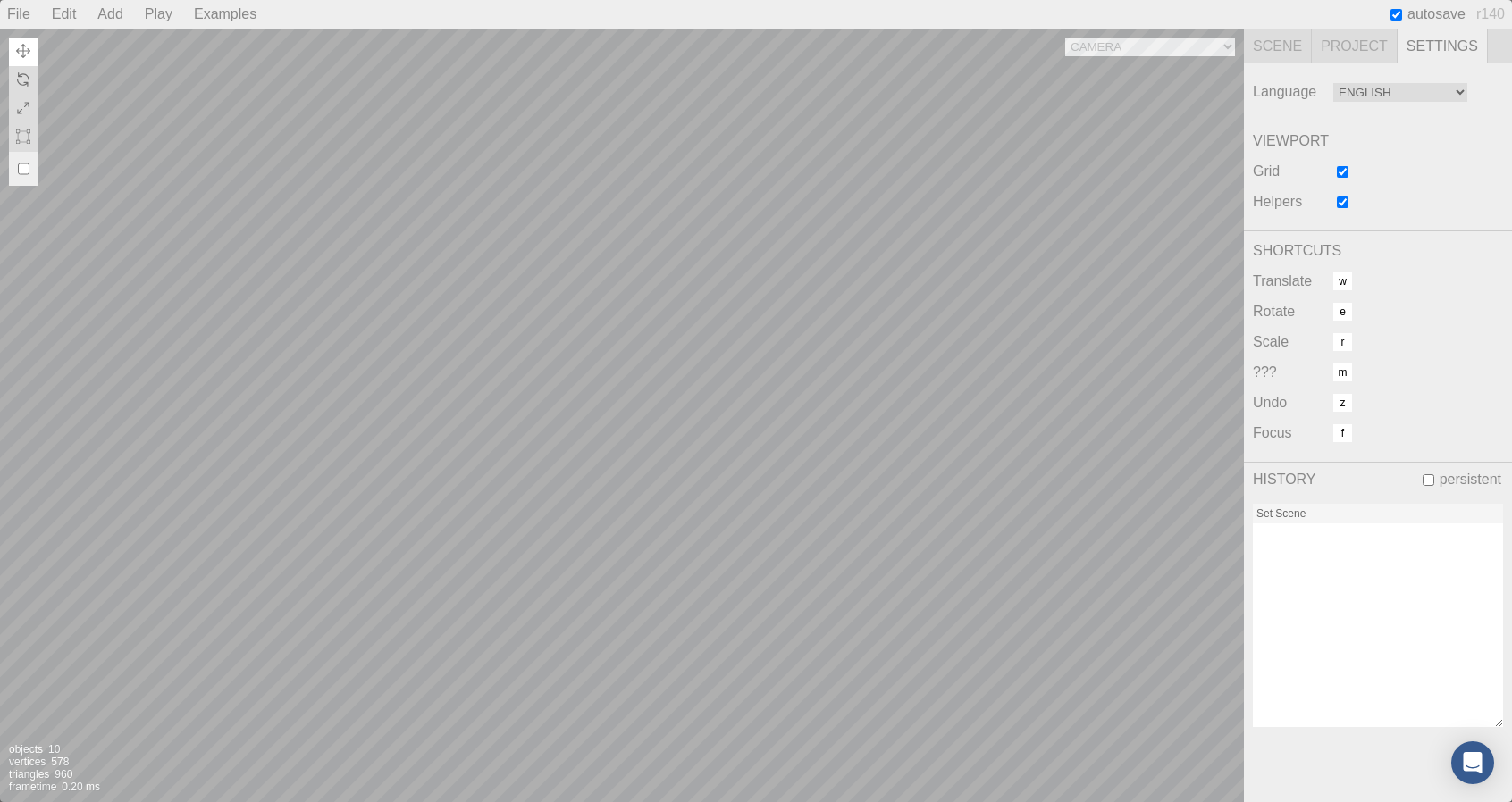
click at [0, 0] on div "Exit" at bounding box center [0, 0] width 0 height 0
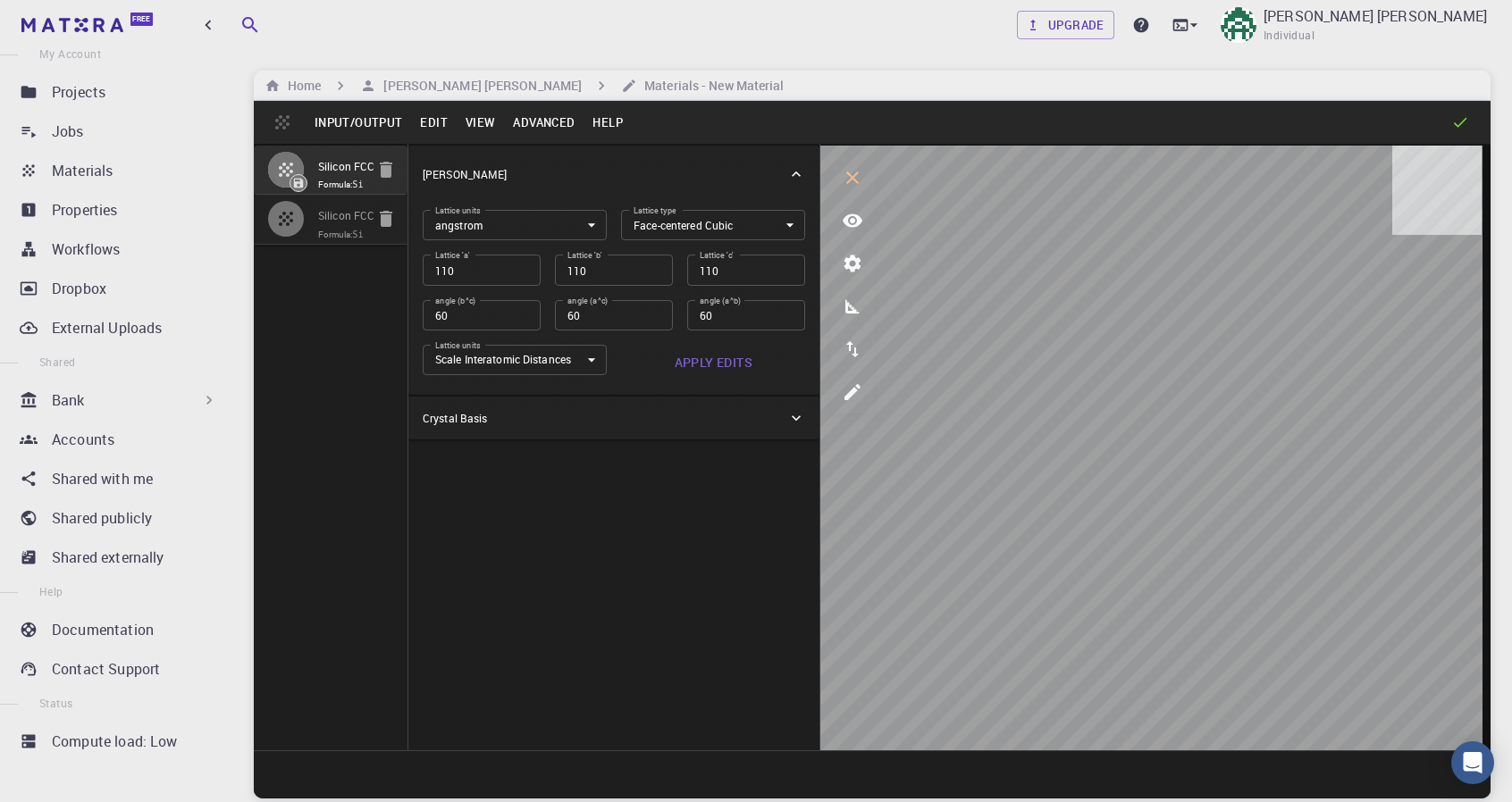
click at [505, 310] on input "60" at bounding box center [481, 315] width 118 height 30
click at [527, 314] on input "60" at bounding box center [481, 315] width 118 height 30
click at [523, 321] on input "60" at bounding box center [481, 315] width 118 height 30
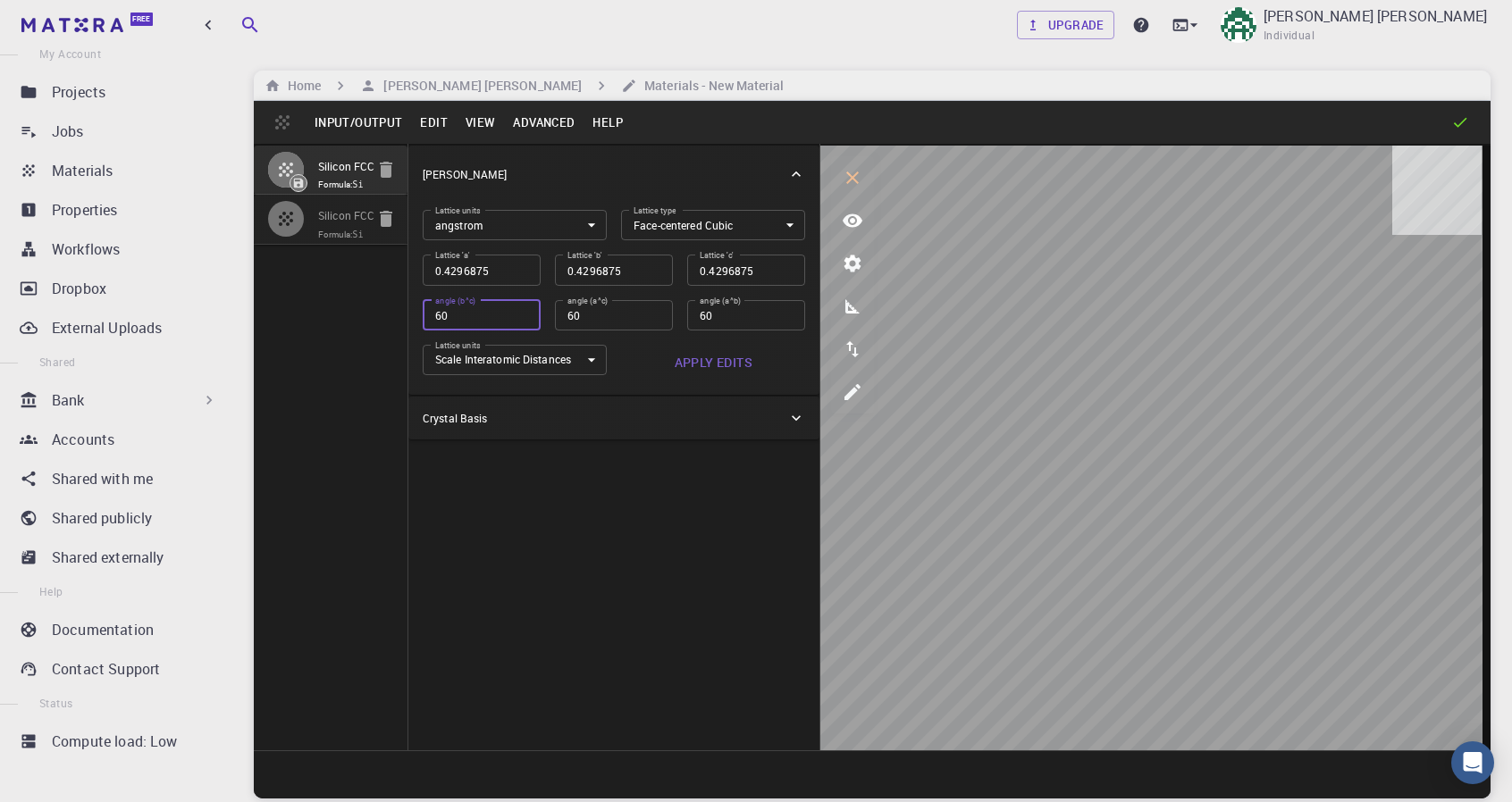
click at [523, 321] on input "60" at bounding box center [481, 315] width 118 height 30
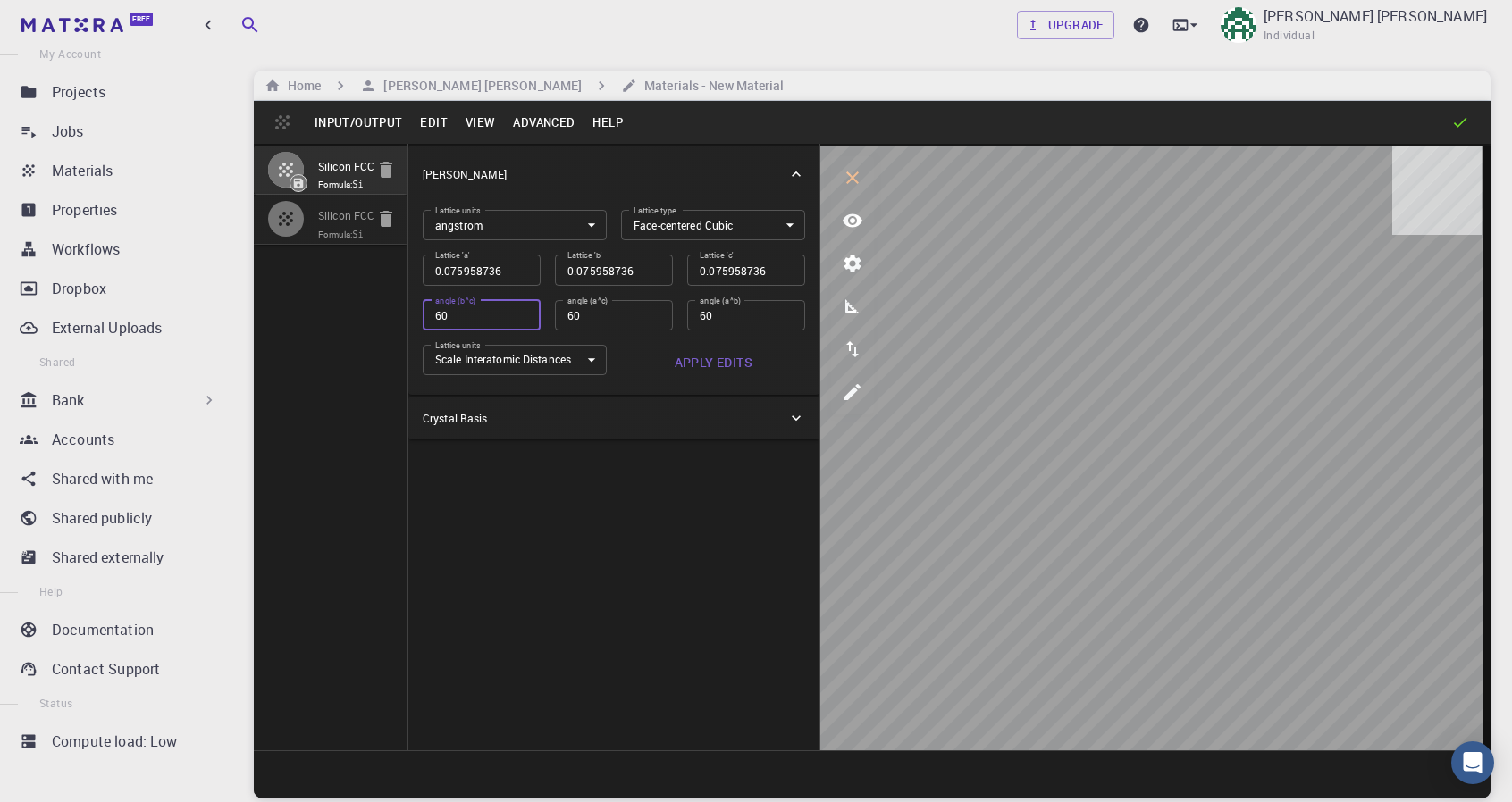
click at [523, 321] on input "60" at bounding box center [481, 315] width 118 height 30
click at [524, 307] on input "60" at bounding box center [481, 315] width 118 height 30
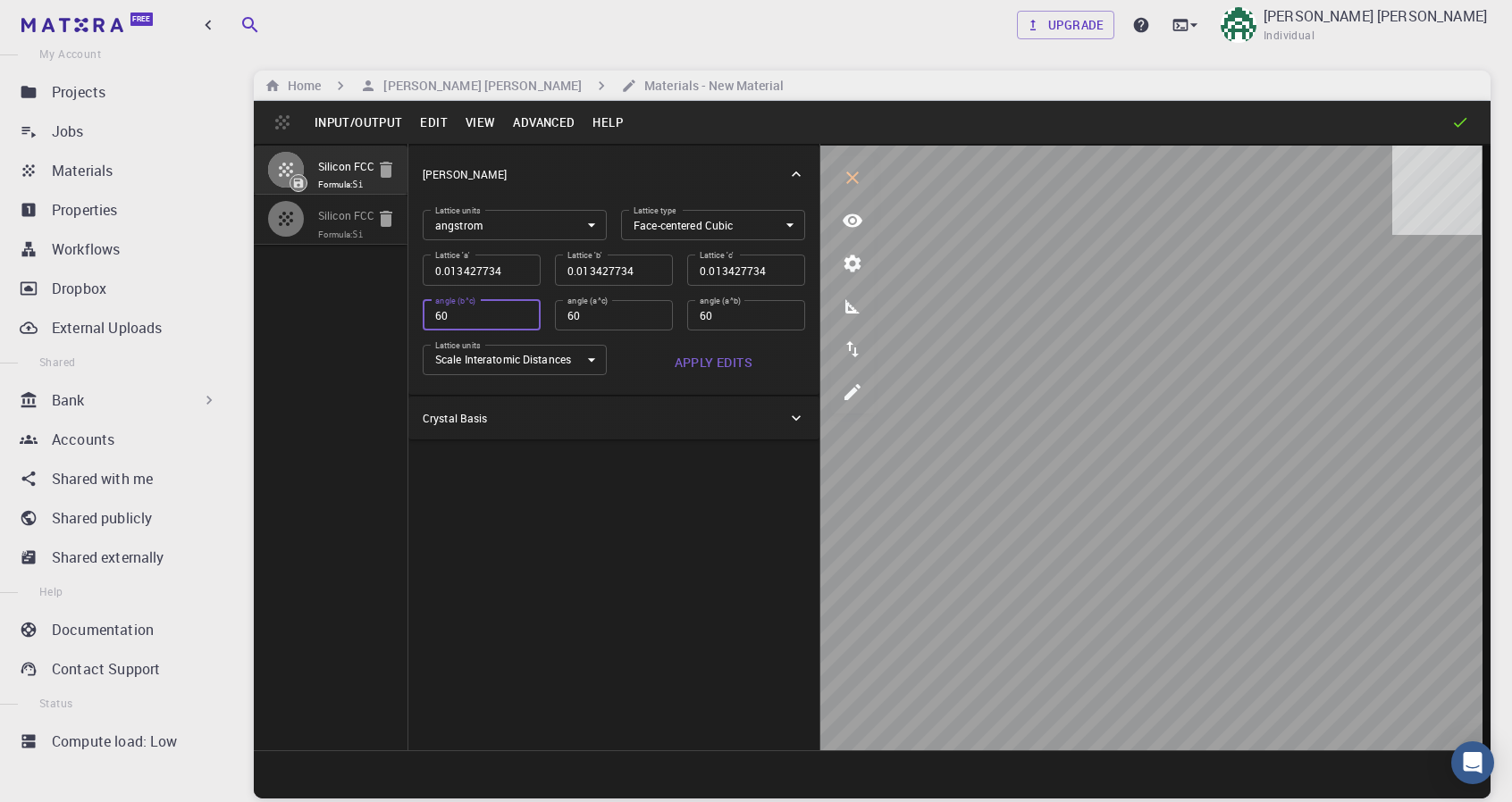
click at [524, 307] on input "60" at bounding box center [481, 315] width 118 height 30
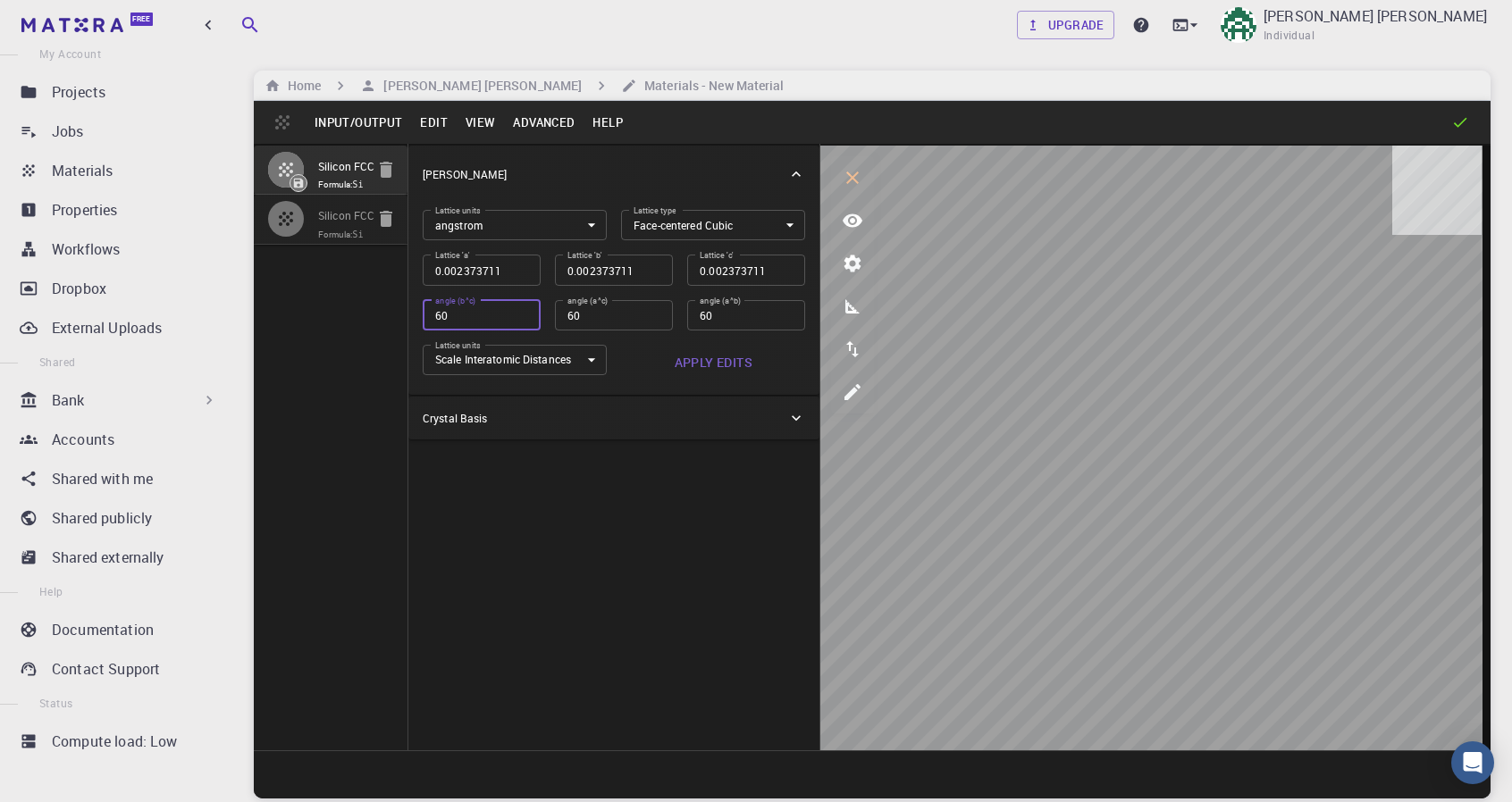
click at [524, 307] on input "60" at bounding box center [481, 315] width 118 height 30
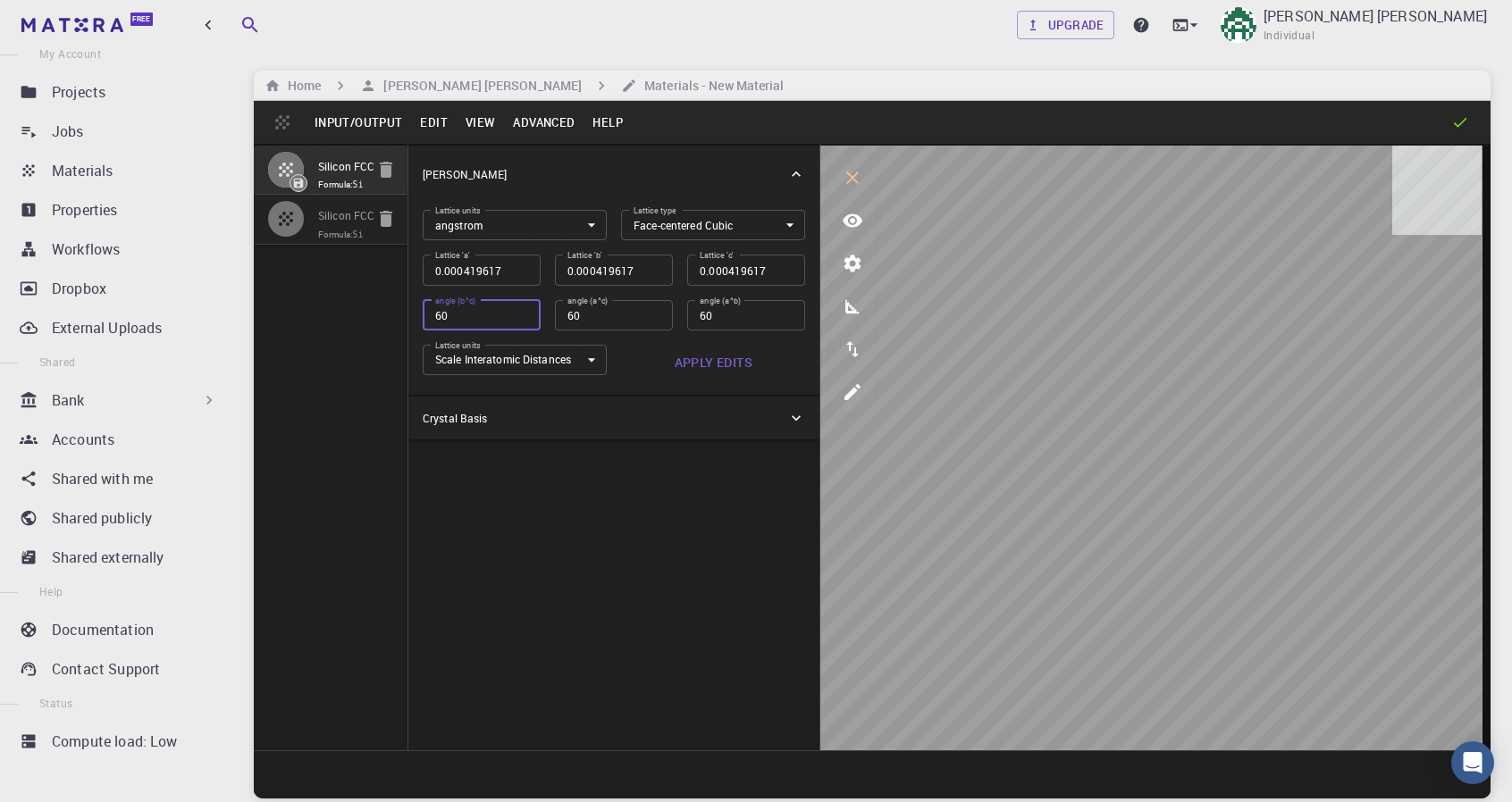
click at [524, 307] on input "60" at bounding box center [481, 315] width 118 height 30
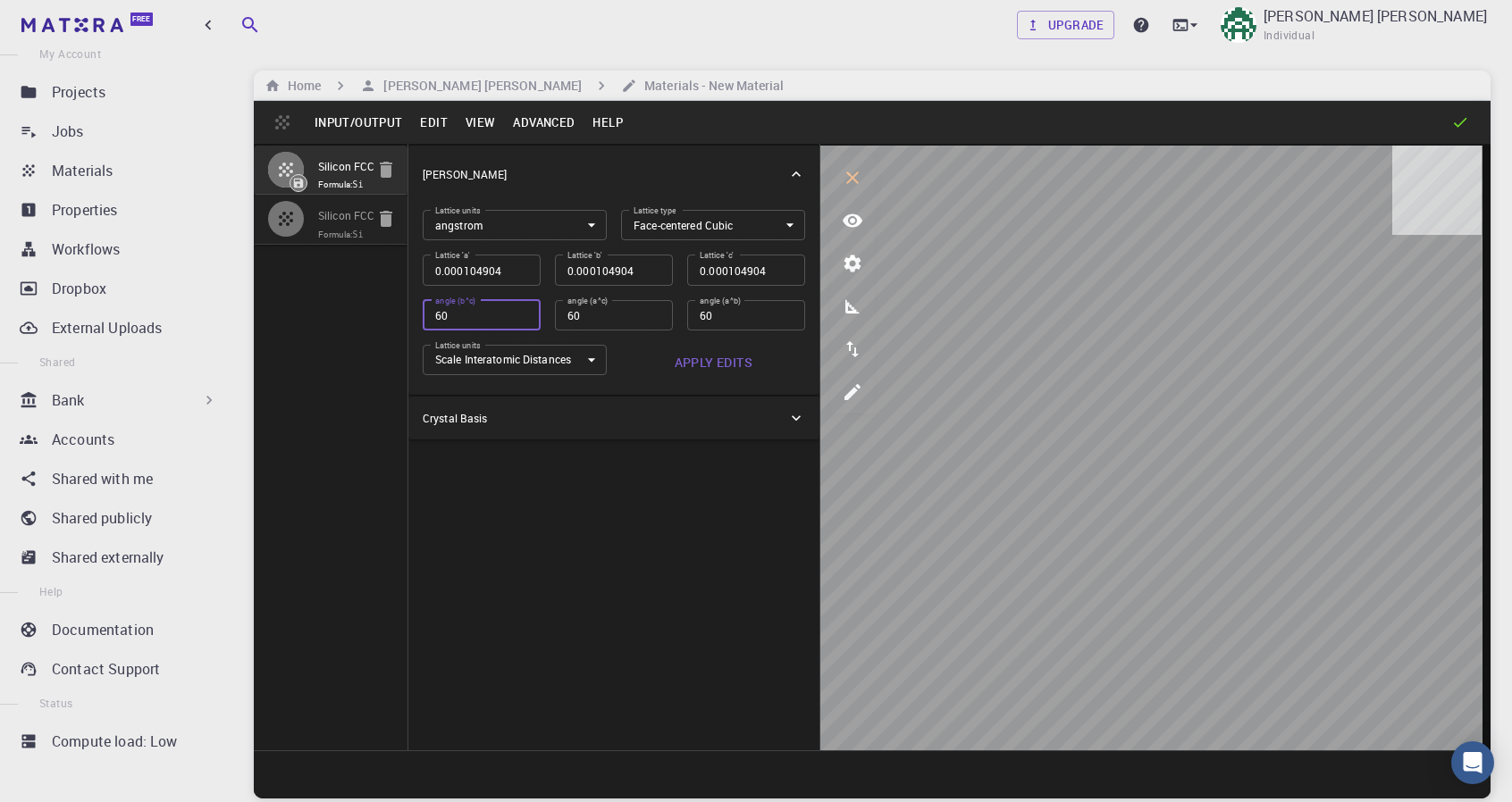
click at [703, 528] on div "Crystal Lattice Lattice units angstrom angstrom Lattice units Lattice type Face…" at bounding box center [614, 447] width 412 height 606
click at [578, 213] on body "Free Dashboard Create New Job New Material Create Material Upload File Import f…" at bounding box center [756, 469] width 1512 height 938
click at [578, 213] on div at bounding box center [756, 401] width 1512 height 802
click at [379, 229] on icon "button" at bounding box center [386, 218] width 22 height 22
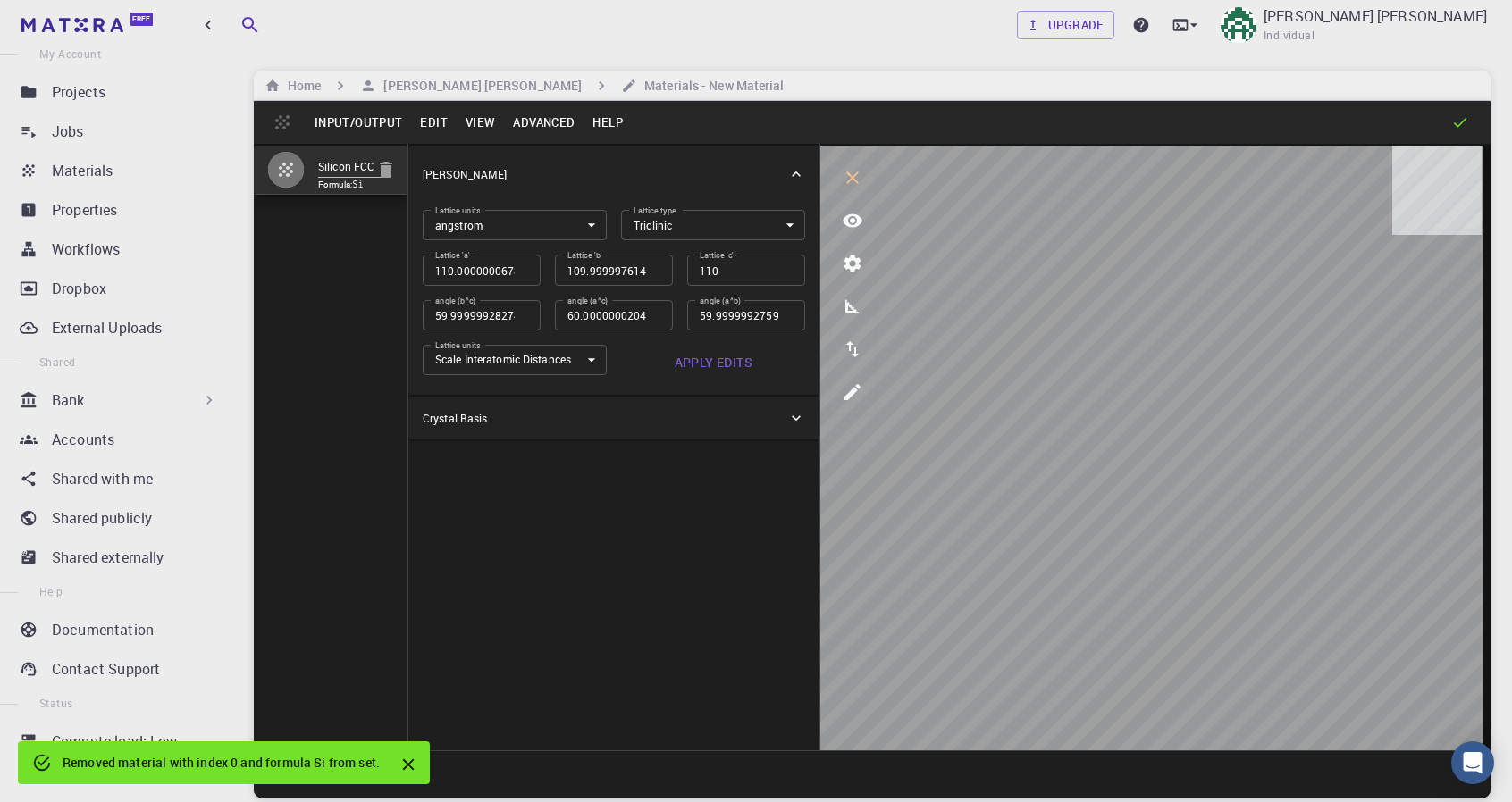
click at [364, 127] on button "Input/Output" at bounding box center [358, 122] width 106 height 29
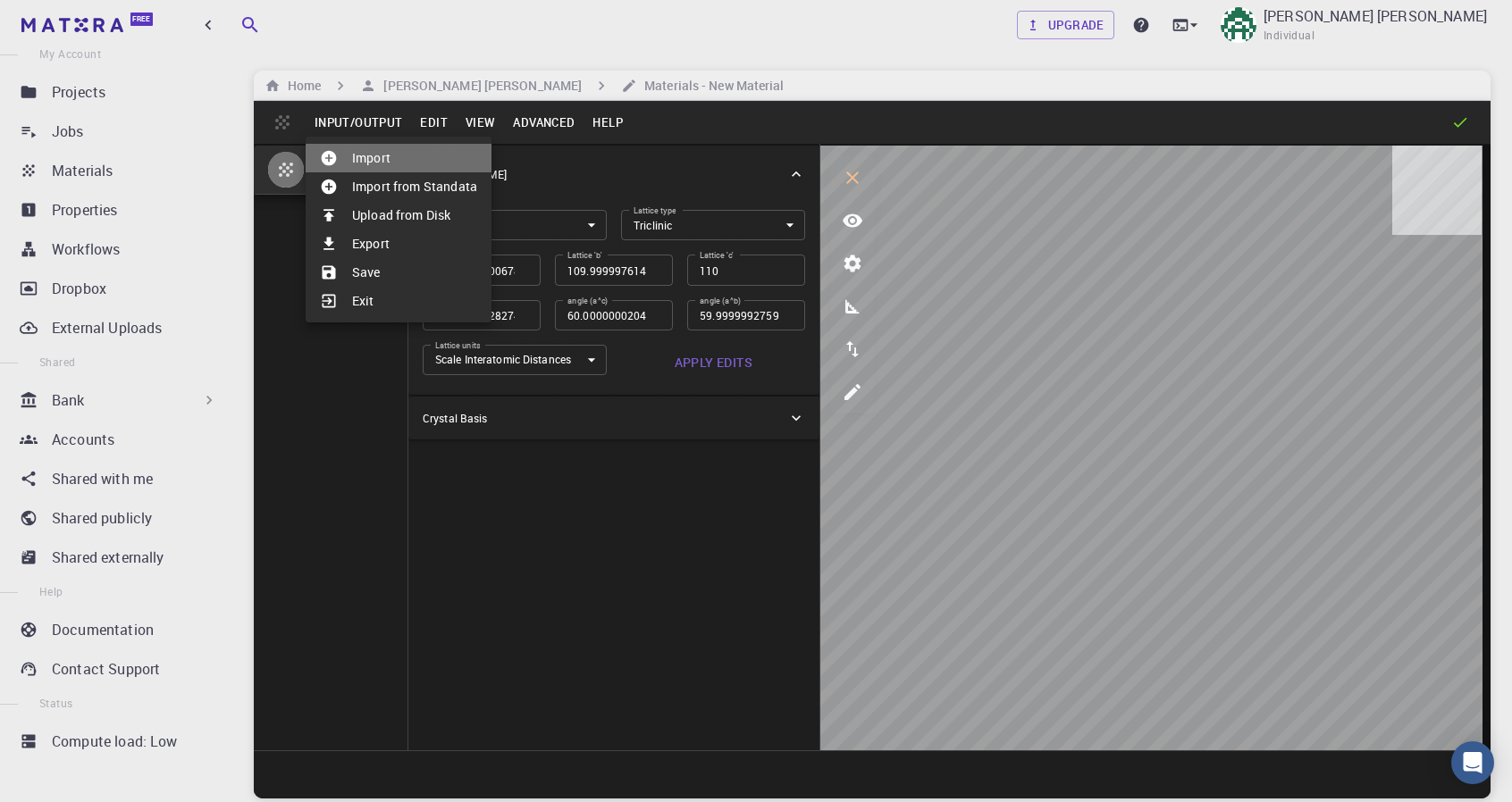
click at [374, 153] on li "Import" at bounding box center [398, 158] width 186 height 29
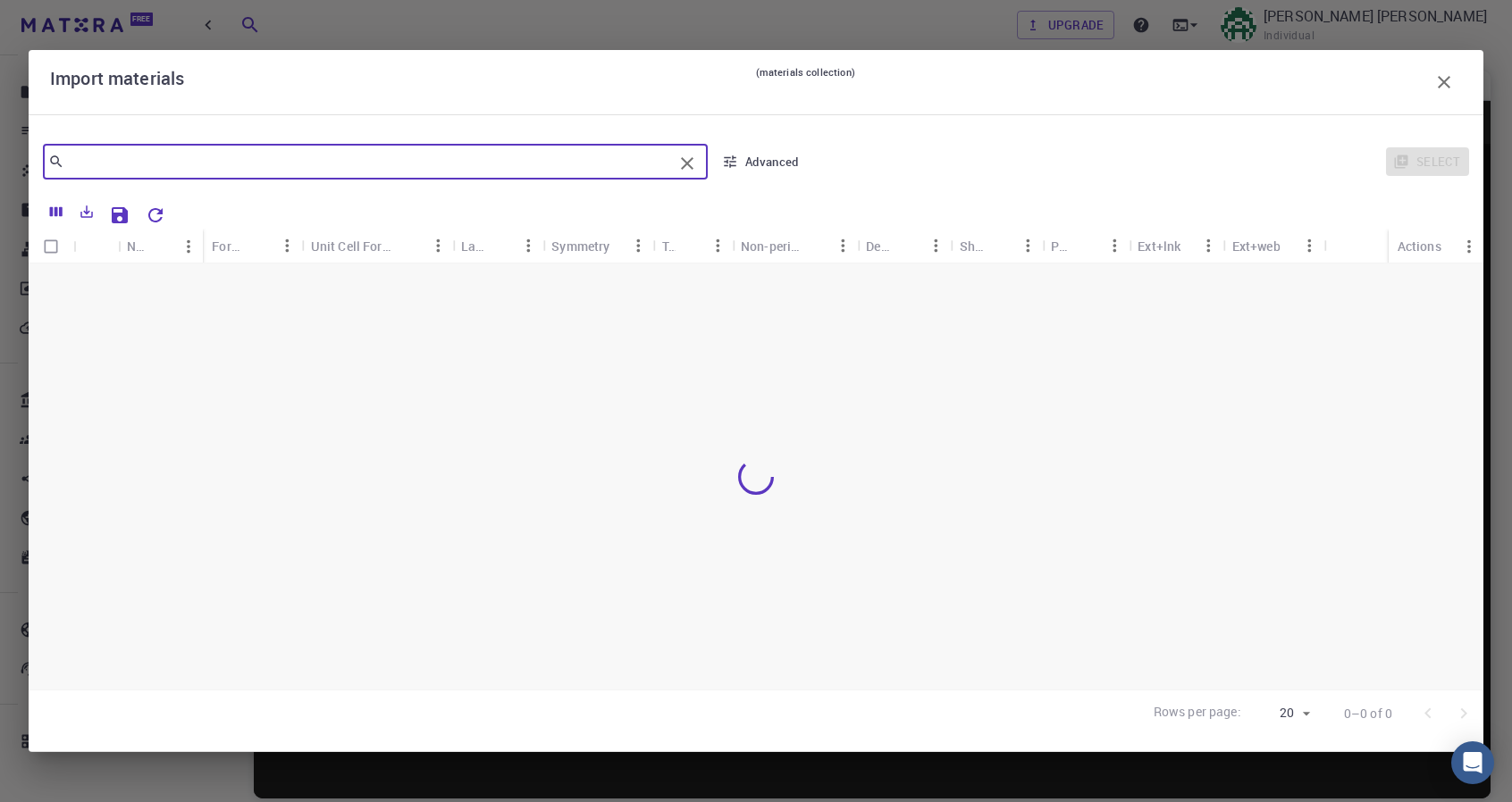
click at [360, 159] on input "text" at bounding box center [369, 161] width 609 height 25
click at [52, 214] on icon "Columns" at bounding box center [55, 211] width 12 height 9
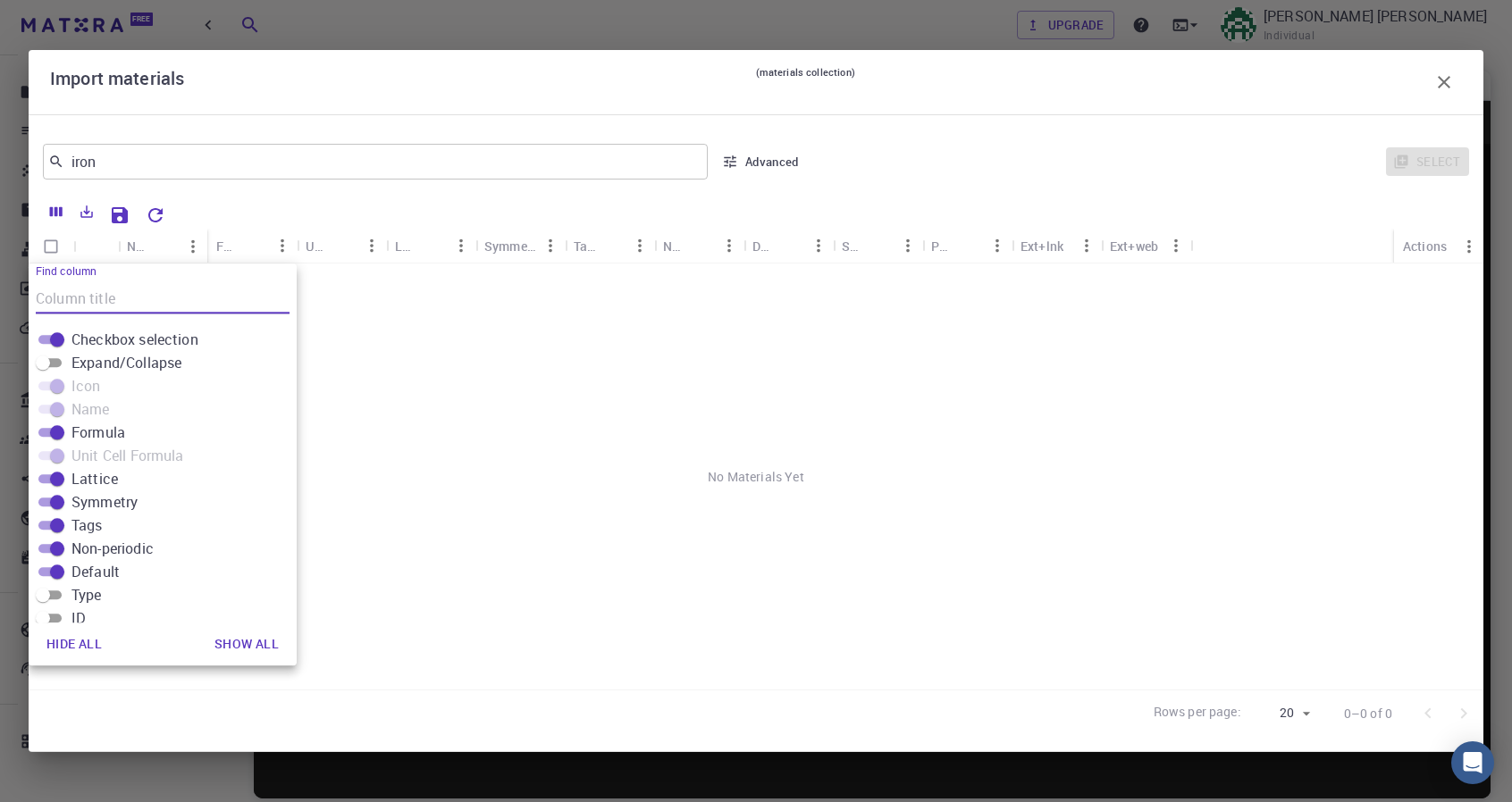
click at [1447, 75] on icon "button" at bounding box center [1444, 81] width 22 height 22
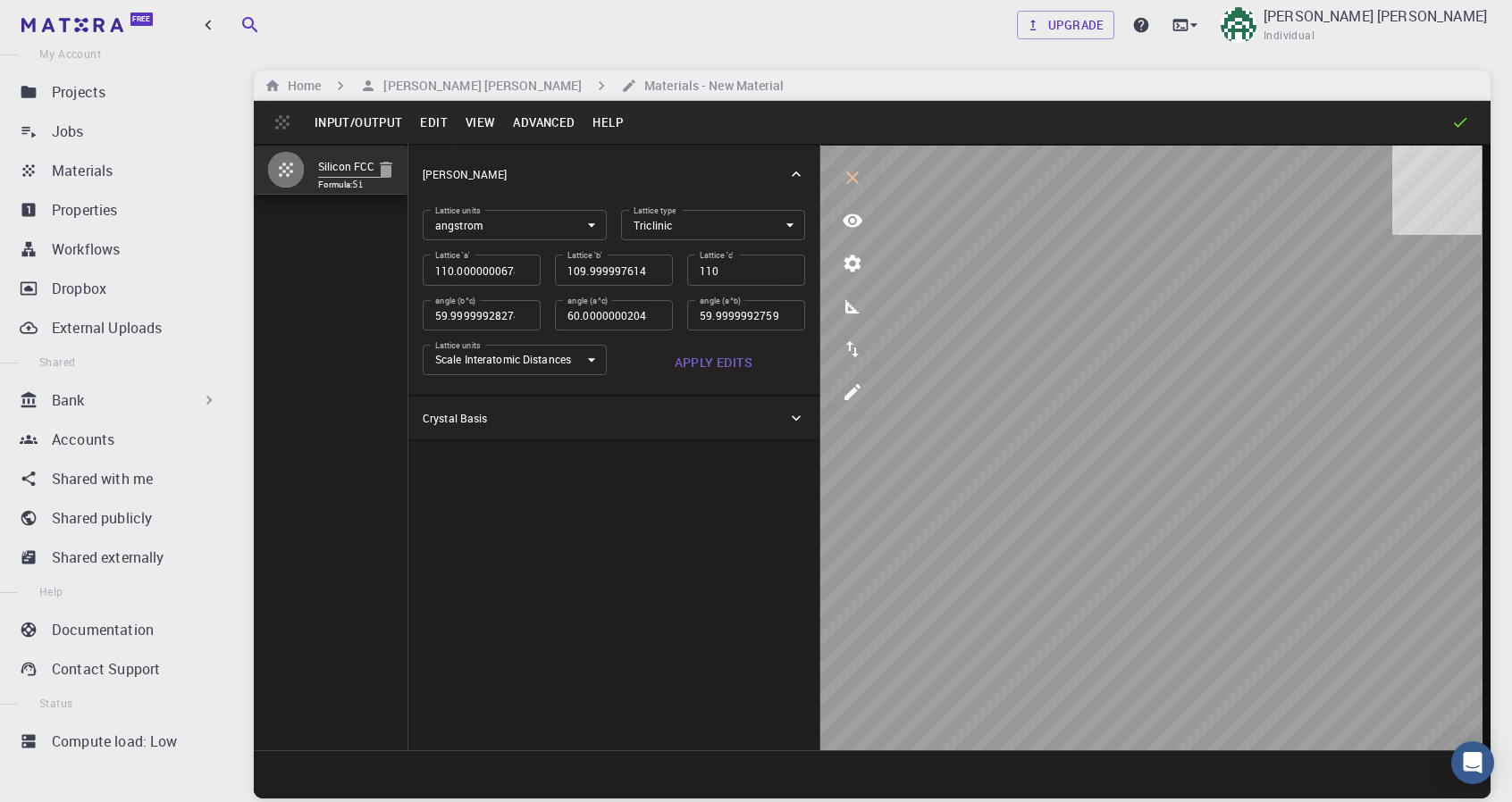
click at [483, 125] on button "View" at bounding box center [481, 122] width 49 height 29
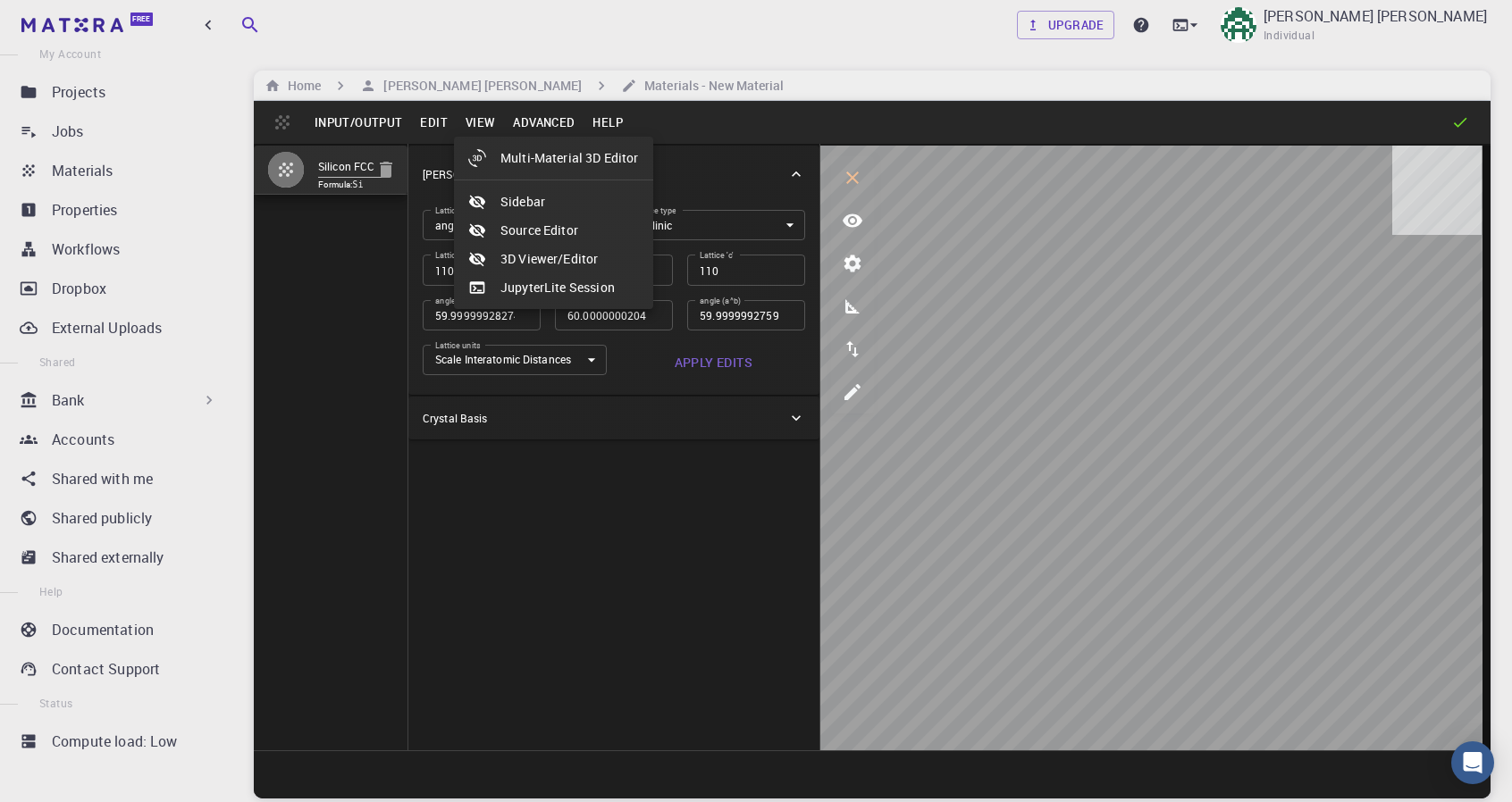
click at [474, 264] on icon at bounding box center [477, 258] width 18 height 18
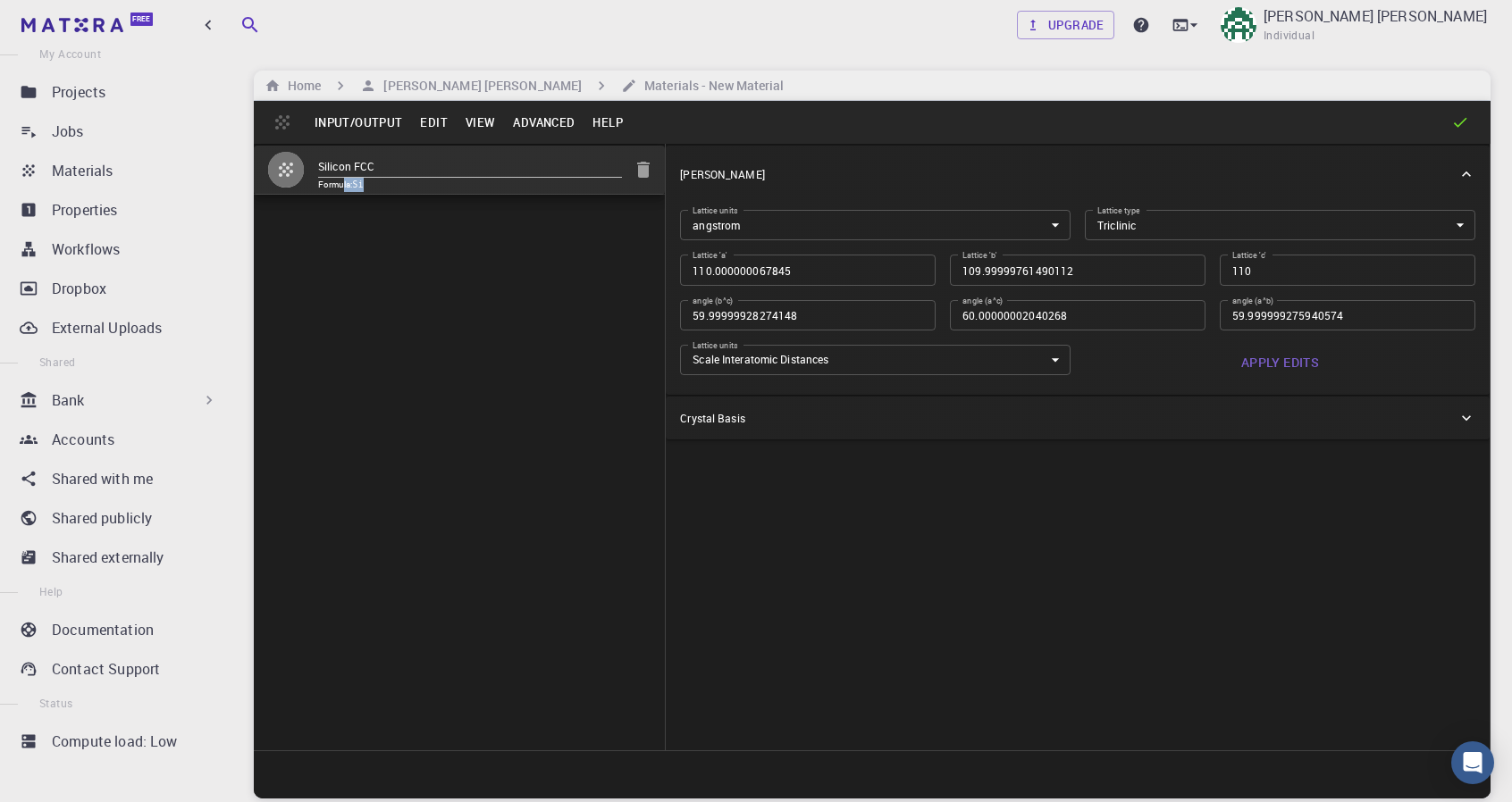
drag, startPoint x: 343, startPoint y: 422, endPoint x: 531, endPoint y: 421, distance: 188.0
click at [531, 421] on div "Silicon FCC Formula: Si" at bounding box center [460, 447] width 412 height 606
click at [801, 274] on input "110.000000067845" at bounding box center [807, 270] width 256 height 30
click at [858, 323] on input "59.99999928274148" at bounding box center [807, 315] width 256 height 30
drag, startPoint x: 812, startPoint y: 306, endPoint x: 591, endPoint y: 286, distance: 221.9
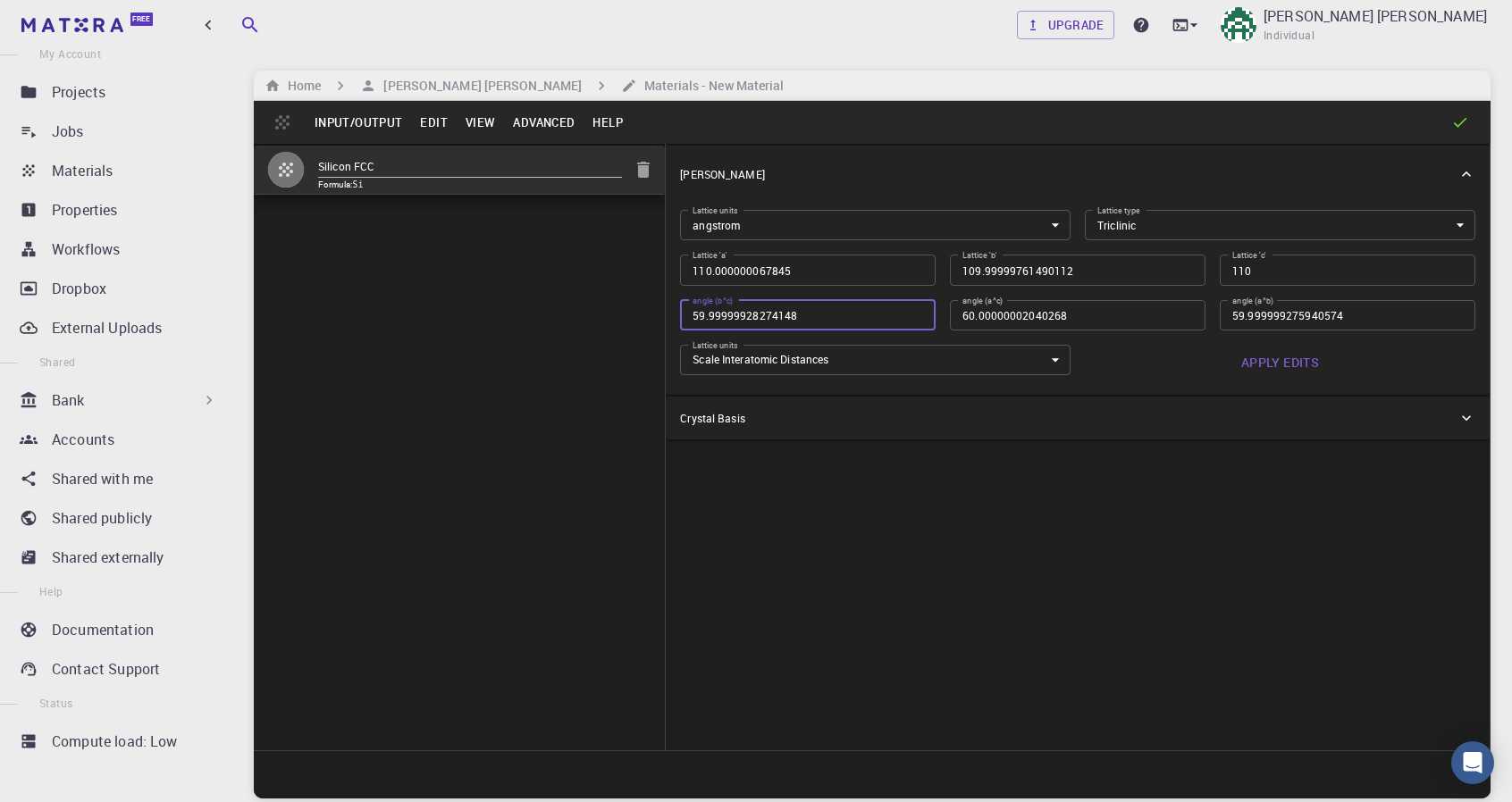
click at [591, 286] on div "Silicon FCC Formula: Si Crystal Lattice Lattice units angstrom angstrom Lattice…" at bounding box center [872, 447] width 1237 height 606
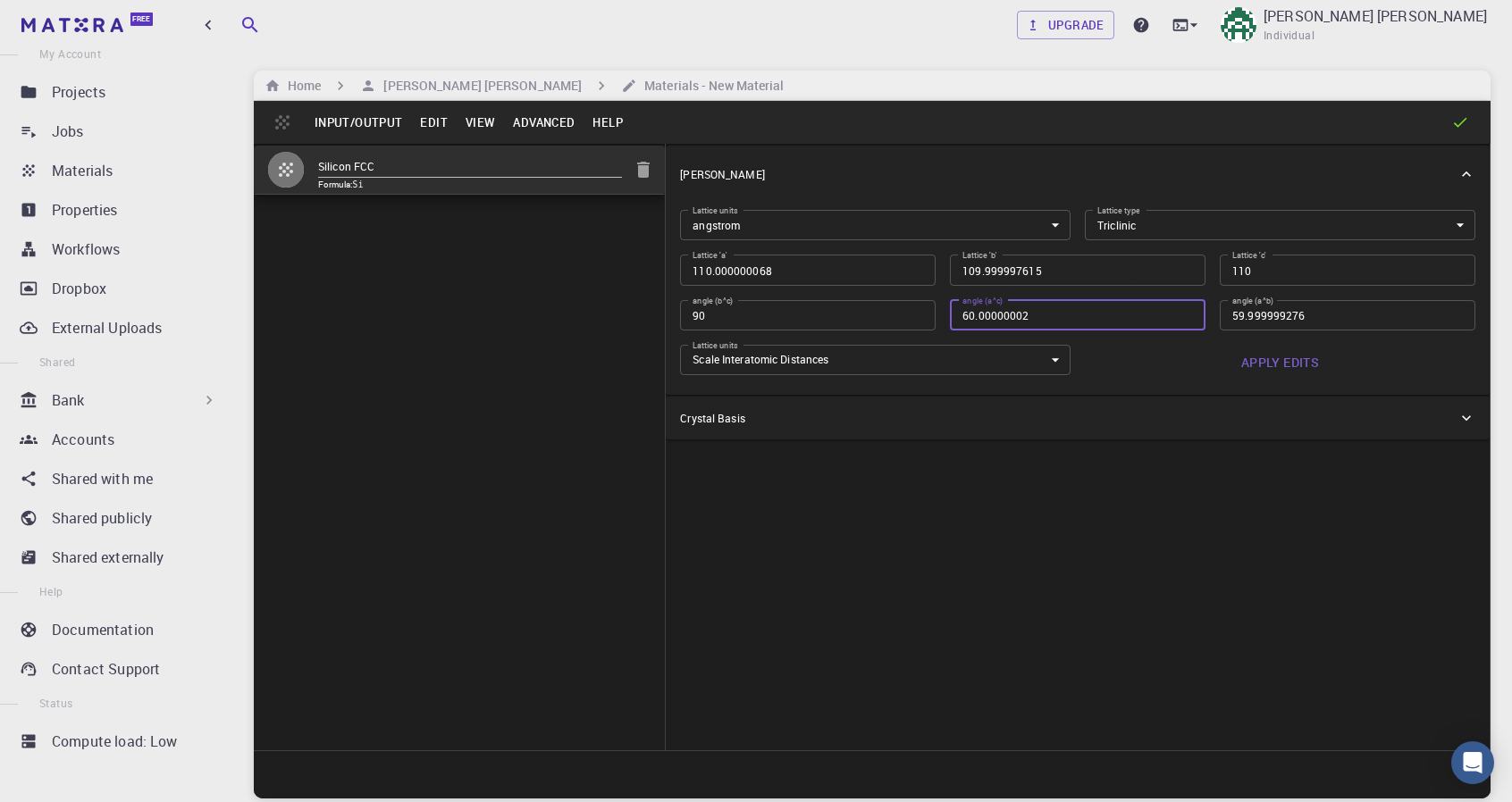
drag, startPoint x: 1087, startPoint y: 321, endPoint x: 829, endPoint y: 320, distance: 258.0
click at [829, 320] on div "Lattice units angstrom angstrom Lattice units Lattice type Triclinic TRI Lattic…" at bounding box center [1070, 288] width 810 height 185
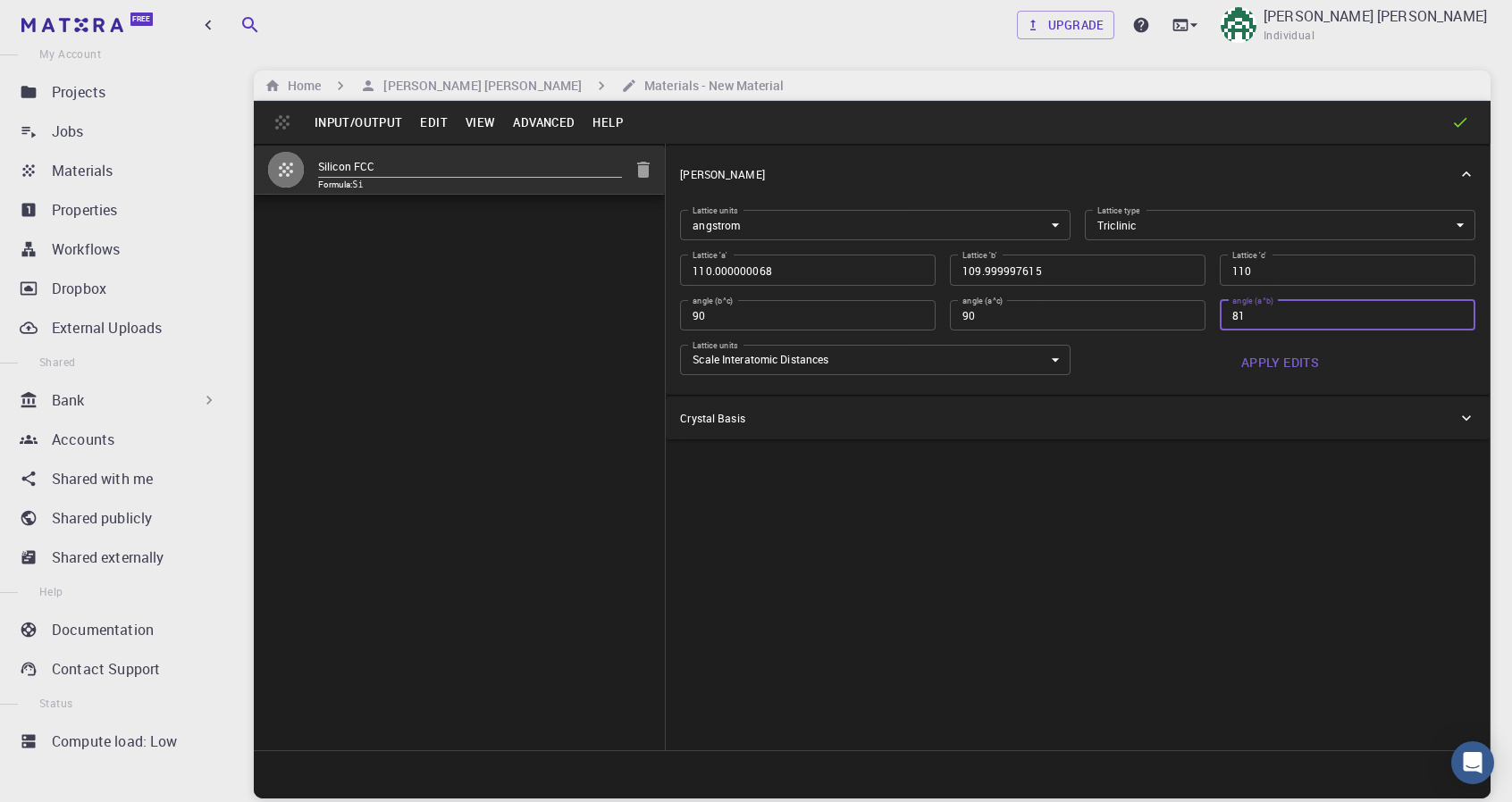
drag, startPoint x: 1296, startPoint y: 306, endPoint x: 1092, endPoint y: 305, distance: 204.0
click at [1092, 305] on div "Lattice units angstrom angstrom Lattice units Lattice type Triclinic TRI Lattic…" at bounding box center [1070, 288] width 810 height 185
click at [1182, 720] on div "Crystal Lattice Lattice units angstrom angstrom Lattice units Lattice type Tric…" at bounding box center [1078, 447] width 825 height 606
drag, startPoint x: 1129, startPoint y: 270, endPoint x: 934, endPoint y: 270, distance: 195.0
click at [934, 270] on div "Lattice units angstrom angstrom Lattice units Lattice type Triclinic TRI Lattic…" at bounding box center [1070, 288] width 810 height 185
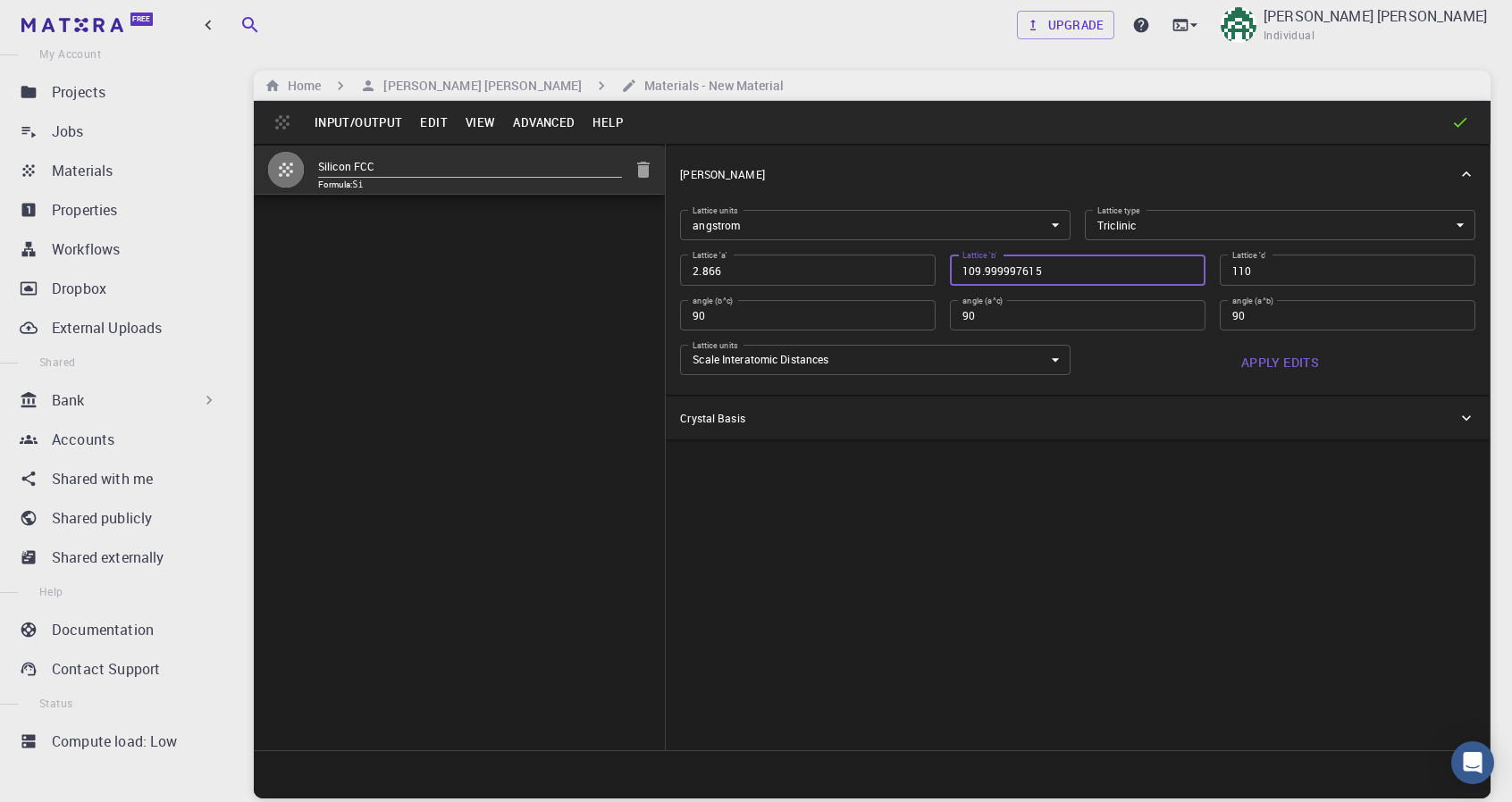
paste input "2.866"
click at [1461, 124] on icon at bounding box center [1460, 122] width 18 height 18
click at [1460, 116] on icon at bounding box center [1460, 122] width 18 height 18
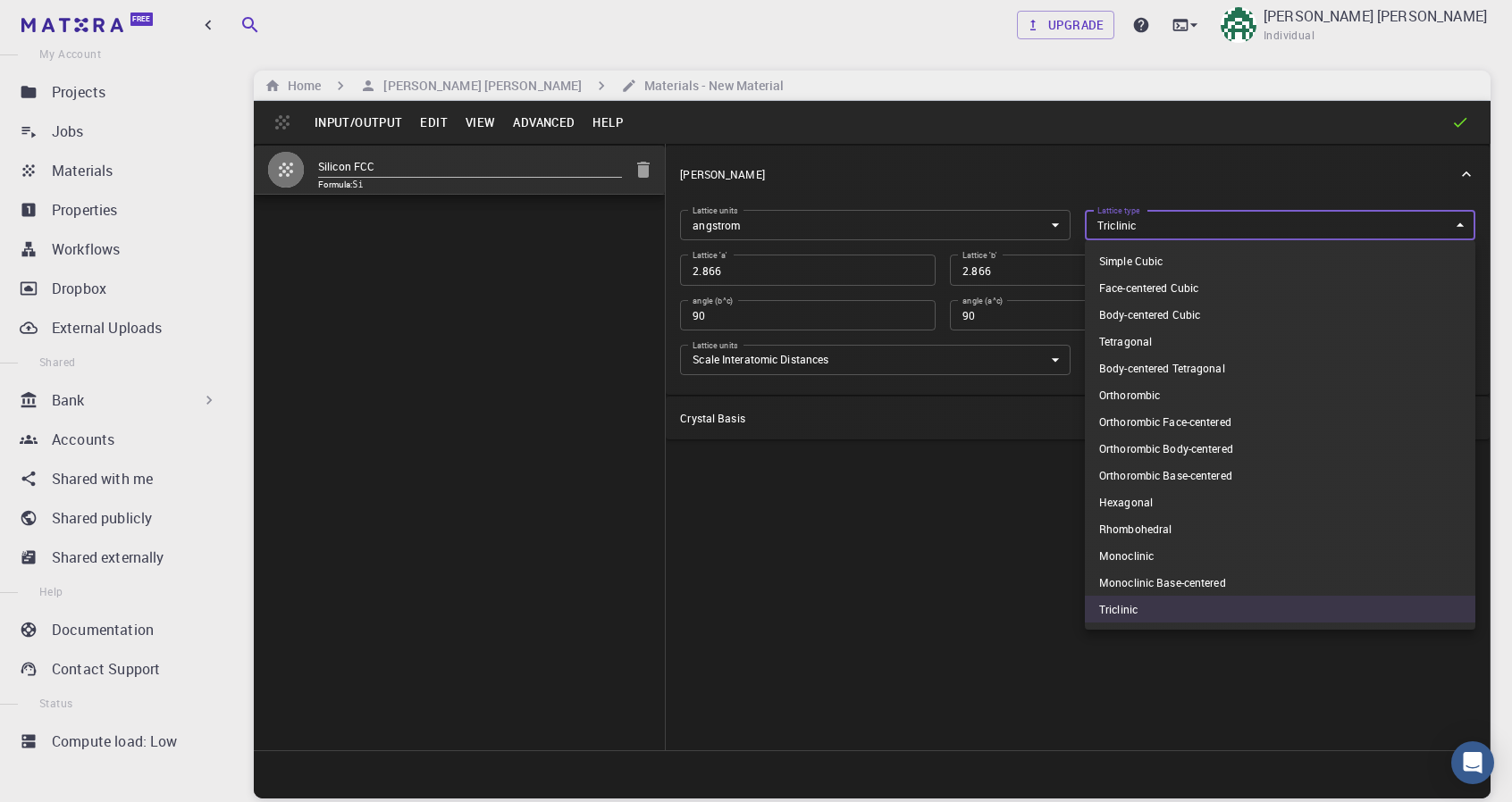
click at [1140, 235] on body "Free Dashboard Create New Job New Material Create Material Upload File Import f…" at bounding box center [756, 469] width 1512 height 938
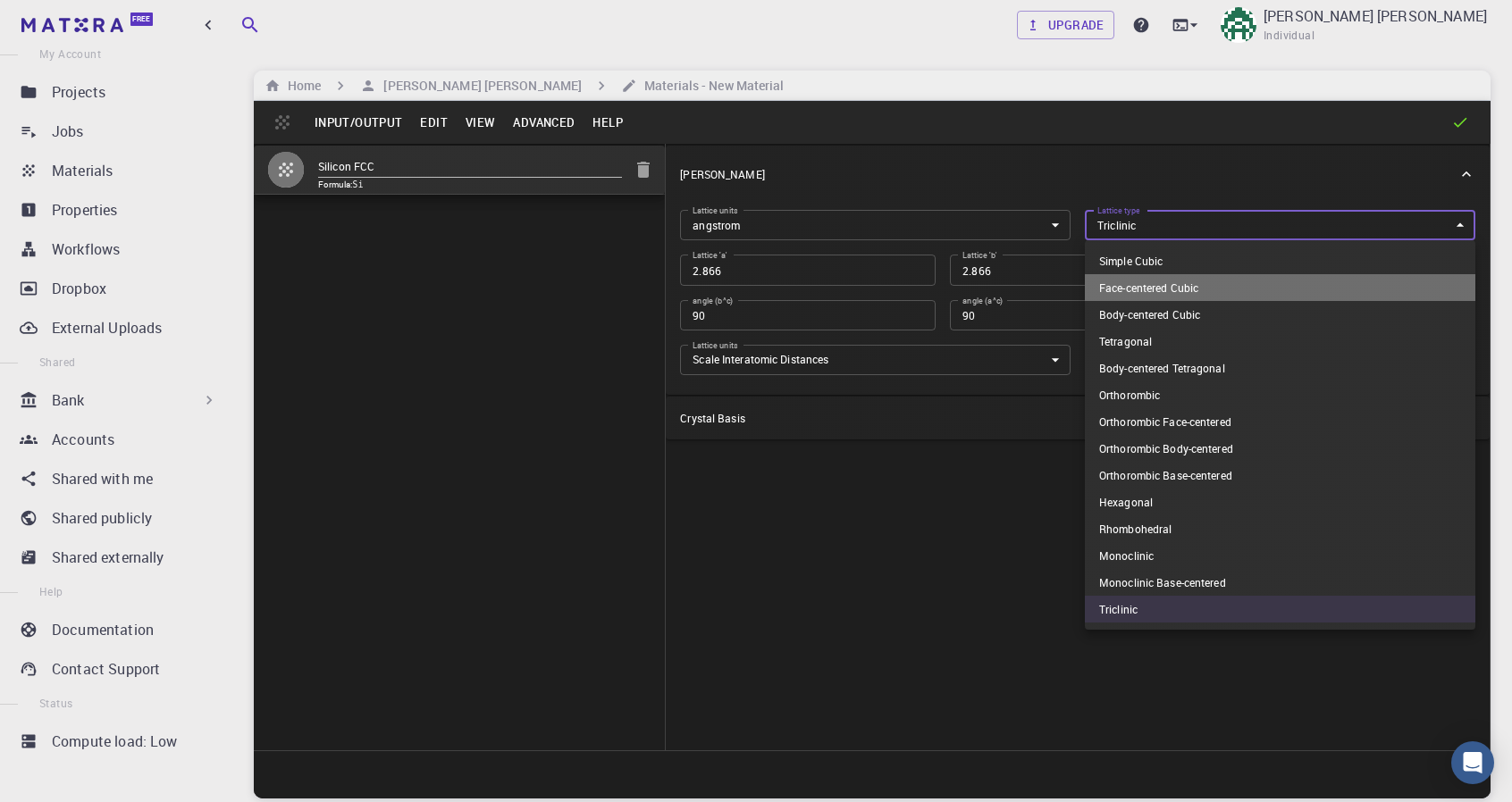
click at [1170, 294] on li "Face-centered Cubic" at bounding box center [1280, 287] width 390 height 27
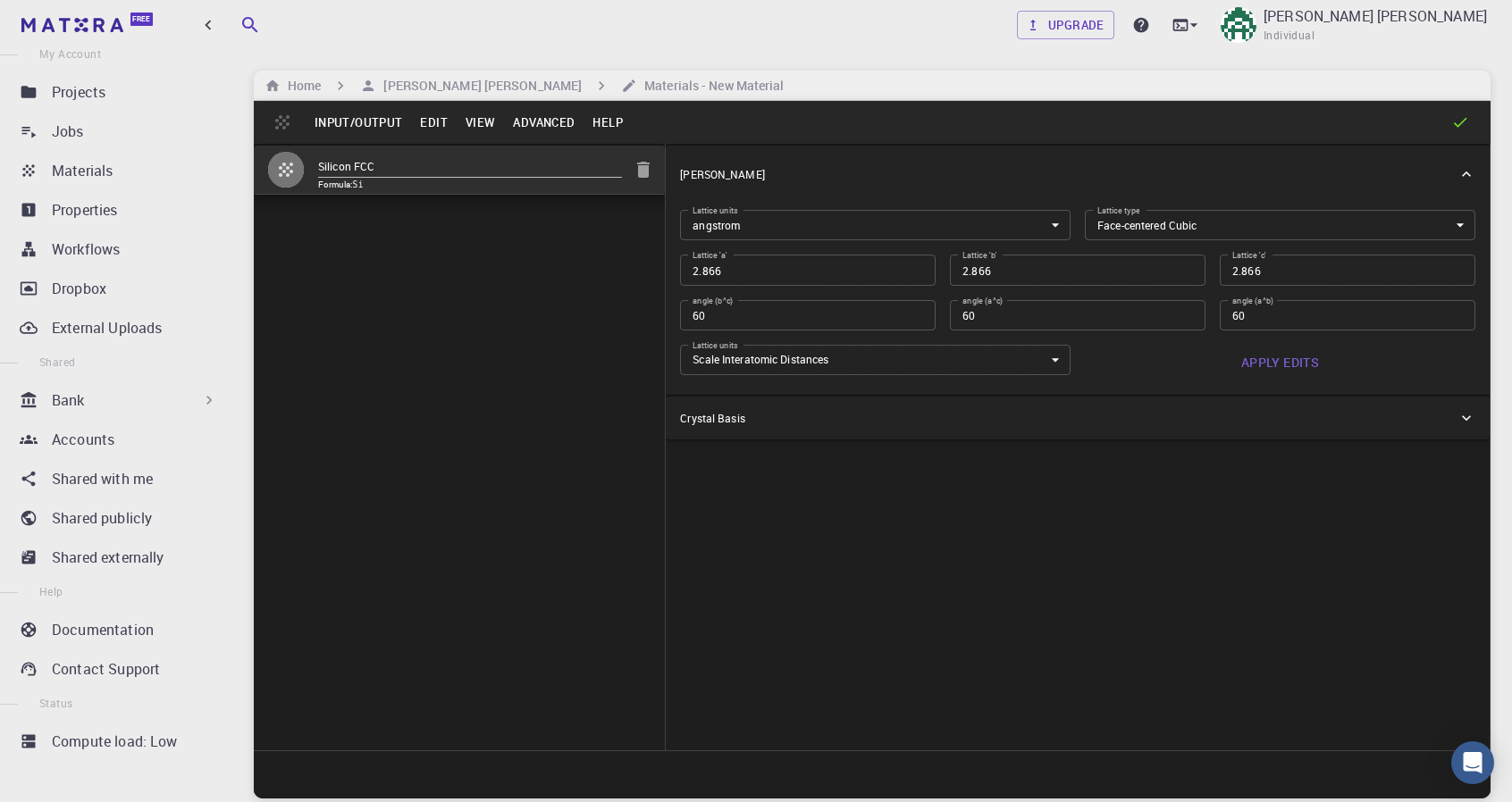
click at [1459, 125] on icon at bounding box center [1461, 123] width 13 height 9
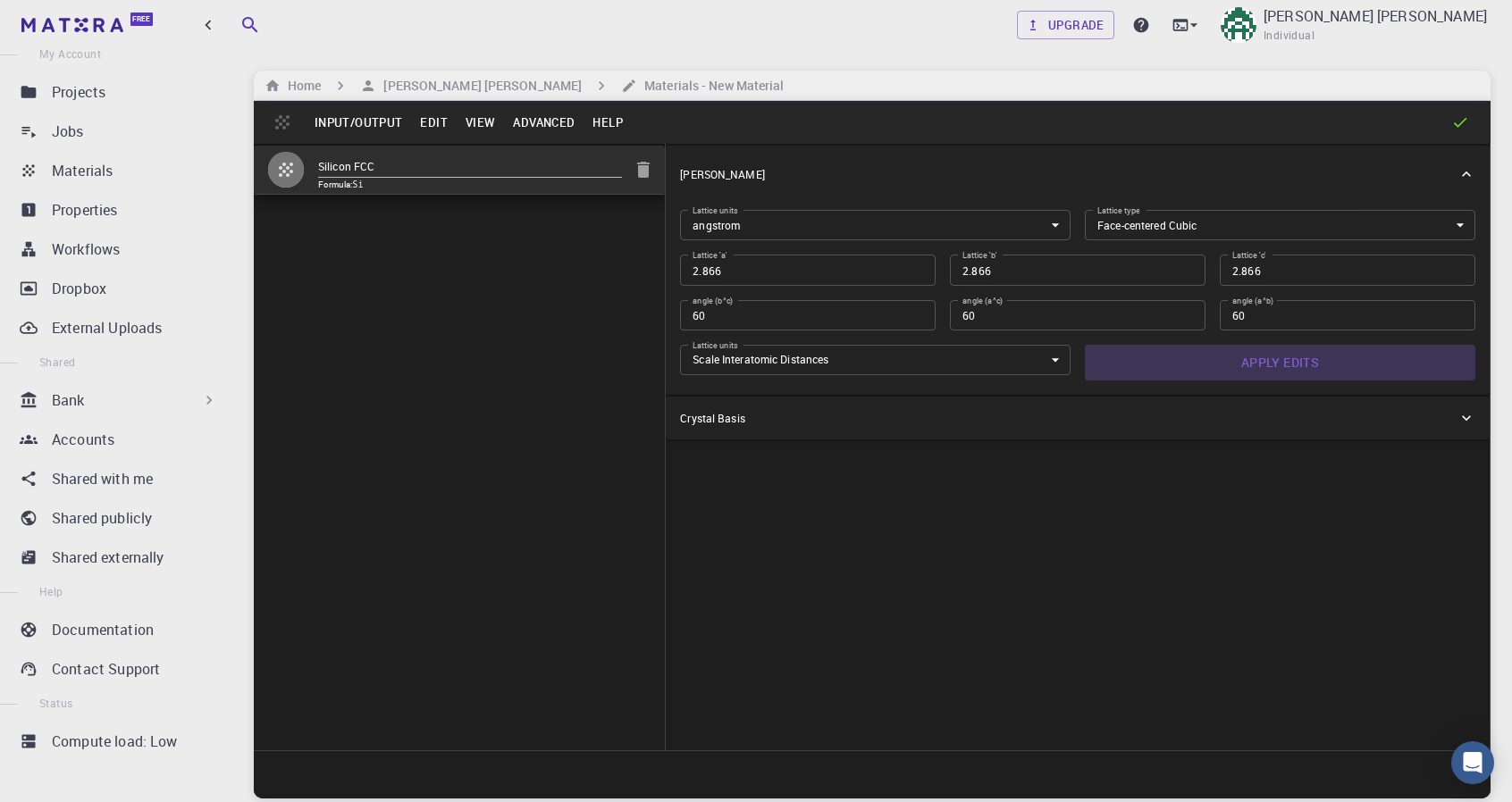
click at [1249, 374] on button "Apply Edits" at bounding box center [1280, 362] width 390 height 36
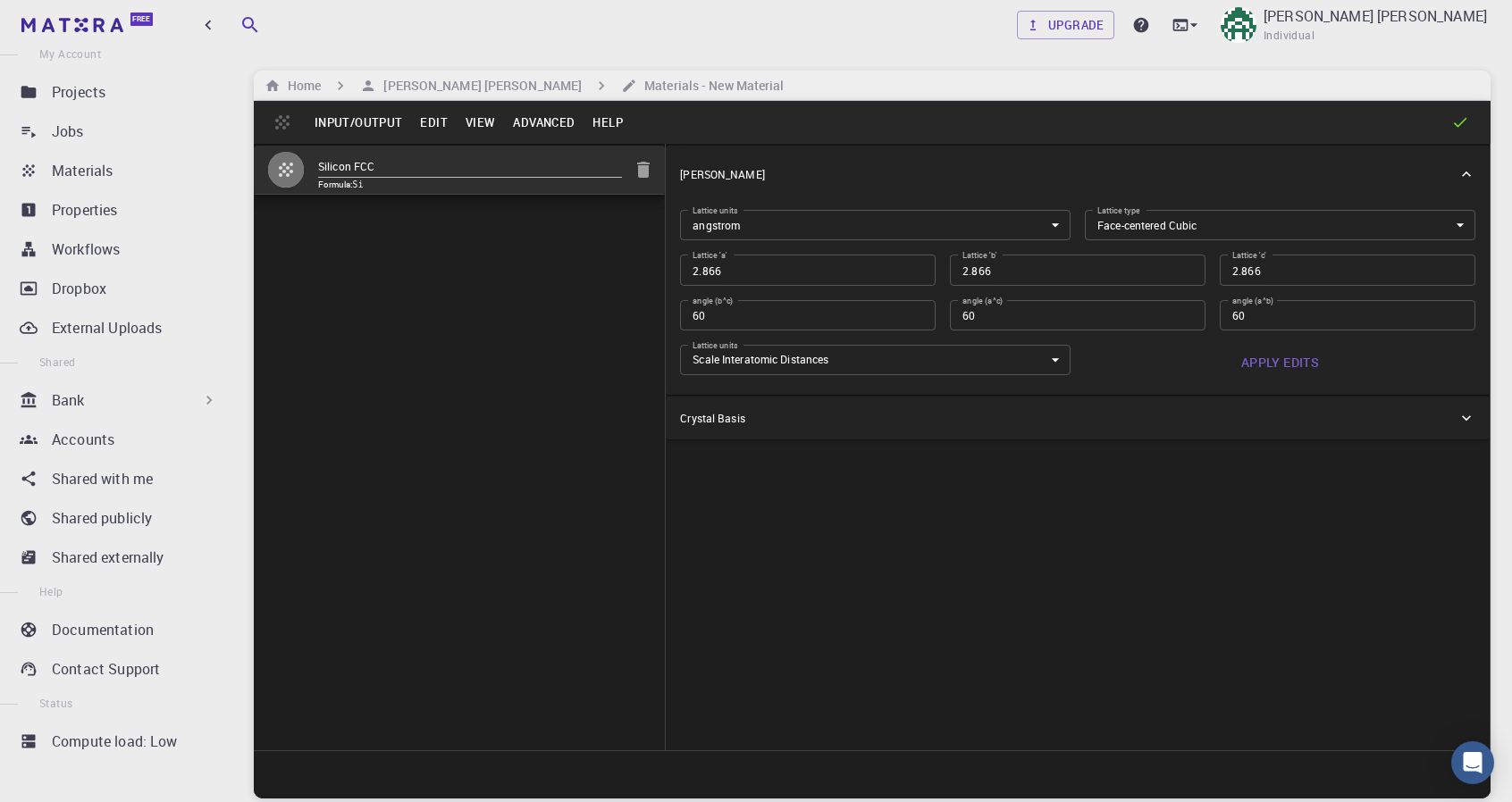
click at [415, 120] on button "Edit" at bounding box center [433, 122] width 46 height 29
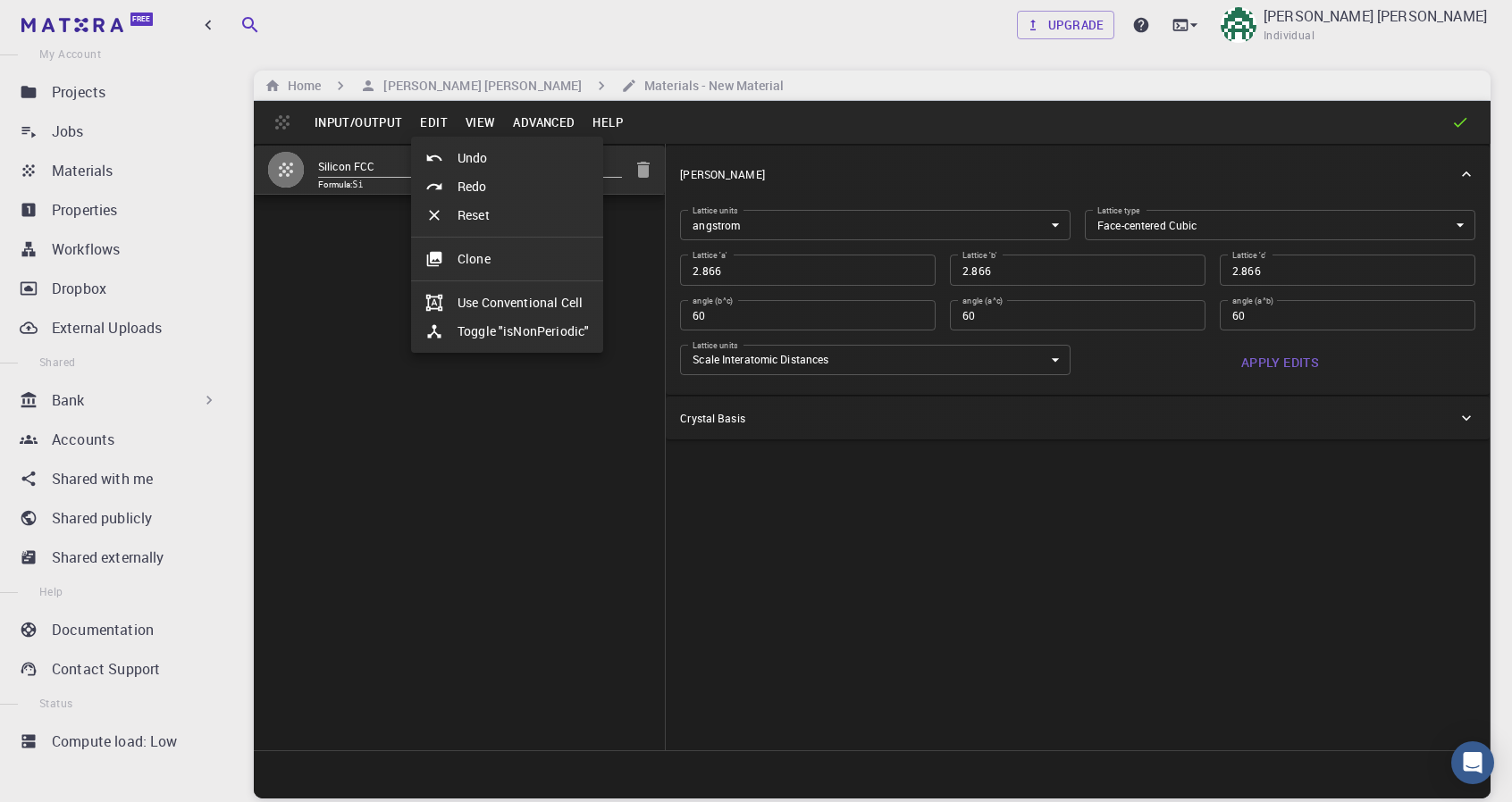
click at [486, 124] on div at bounding box center [756, 401] width 1512 height 802
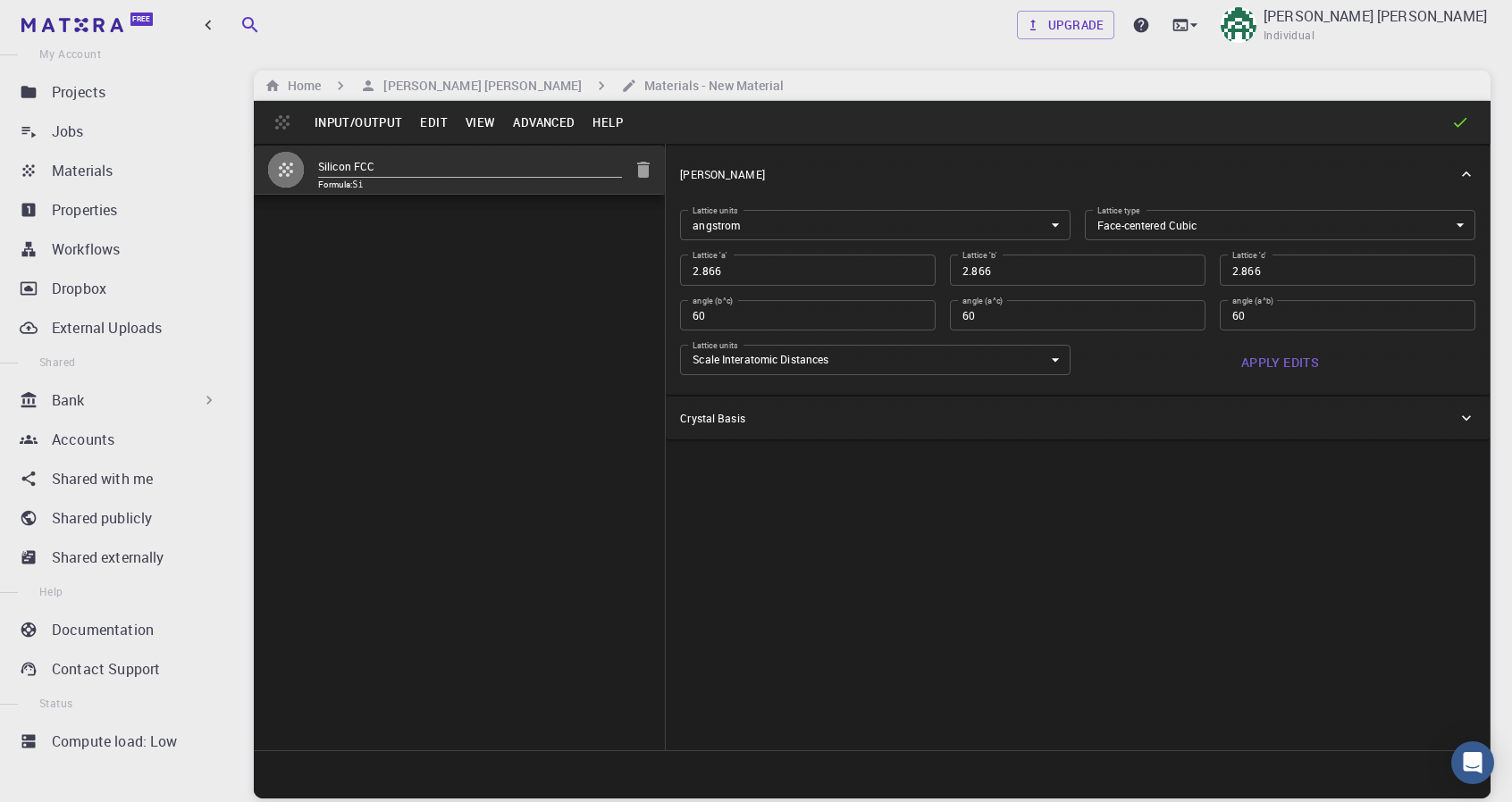
click at [486, 124] on button "View" at bounding box center [481, 122] width 49 height 29
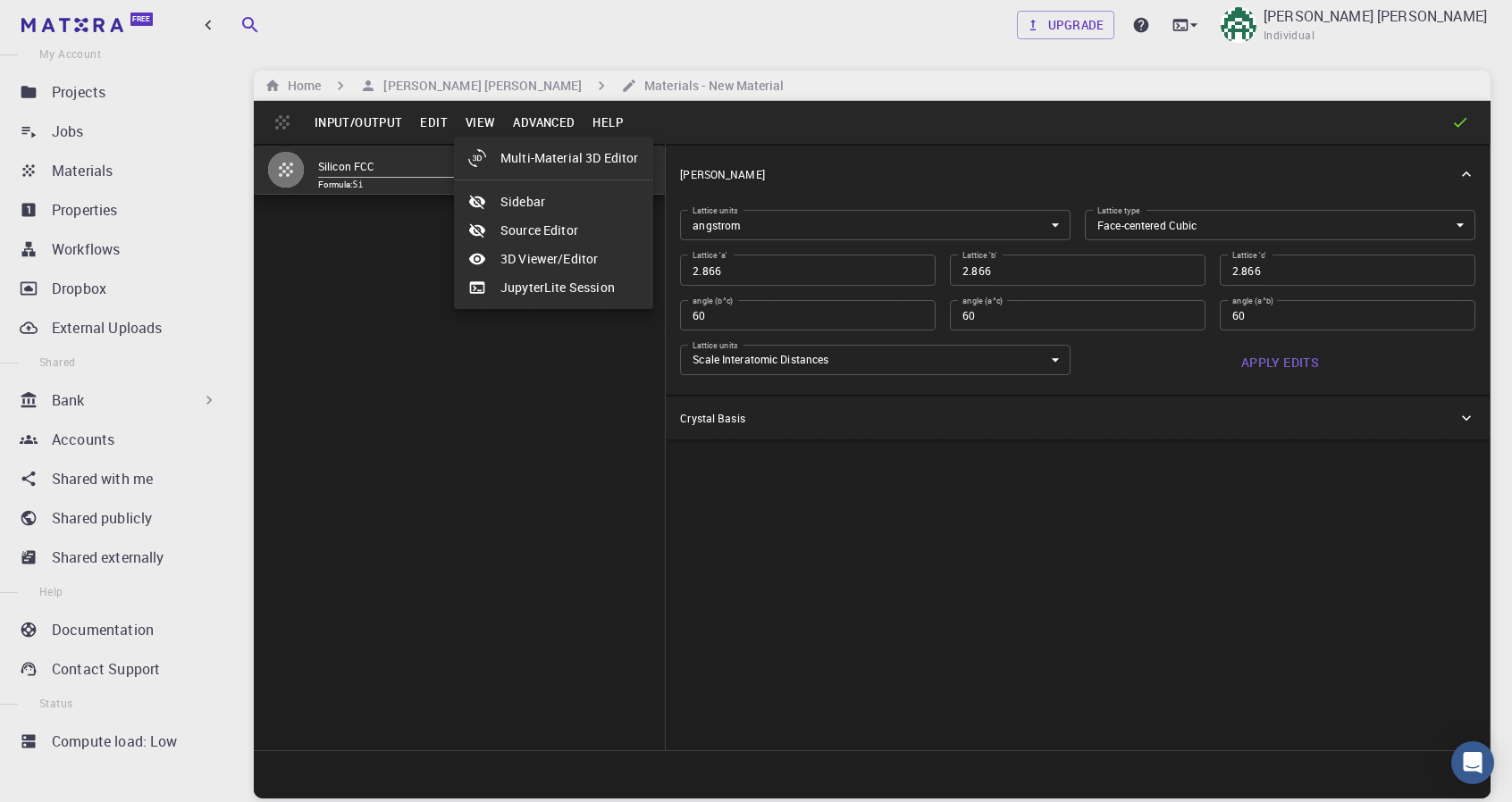
click at [477, 254] on icon at bounding box center [477, 259] width 16 height 11
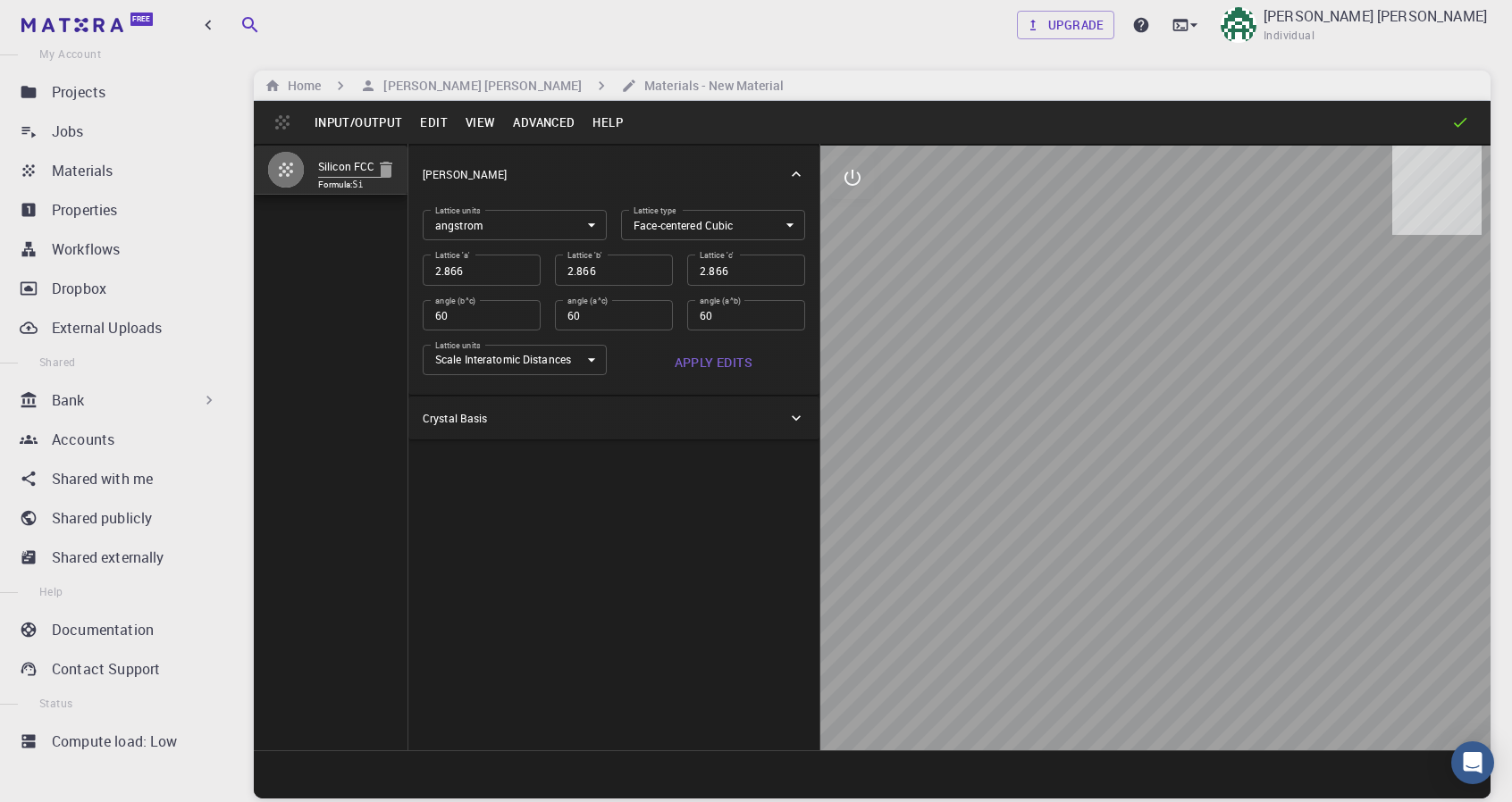
drag, startPoint x: 1272, startPoint y: 529, endPoint x: 1165, endPoint y: 473, distance: 120.8
click at [1165, 473] on div at bounding box center [1155, 448] width 670 height 605
drag, startPoint x: 1165, startPoint y: 473, endPoint x: 1101, endPoint y: 418, distance: 84.4
click at [1101, 418] on div at bounding box center [1155, 448] width 670 height 605
click at [476, 119] on button "View" at bounding box center [481, 122] width 49 height 29
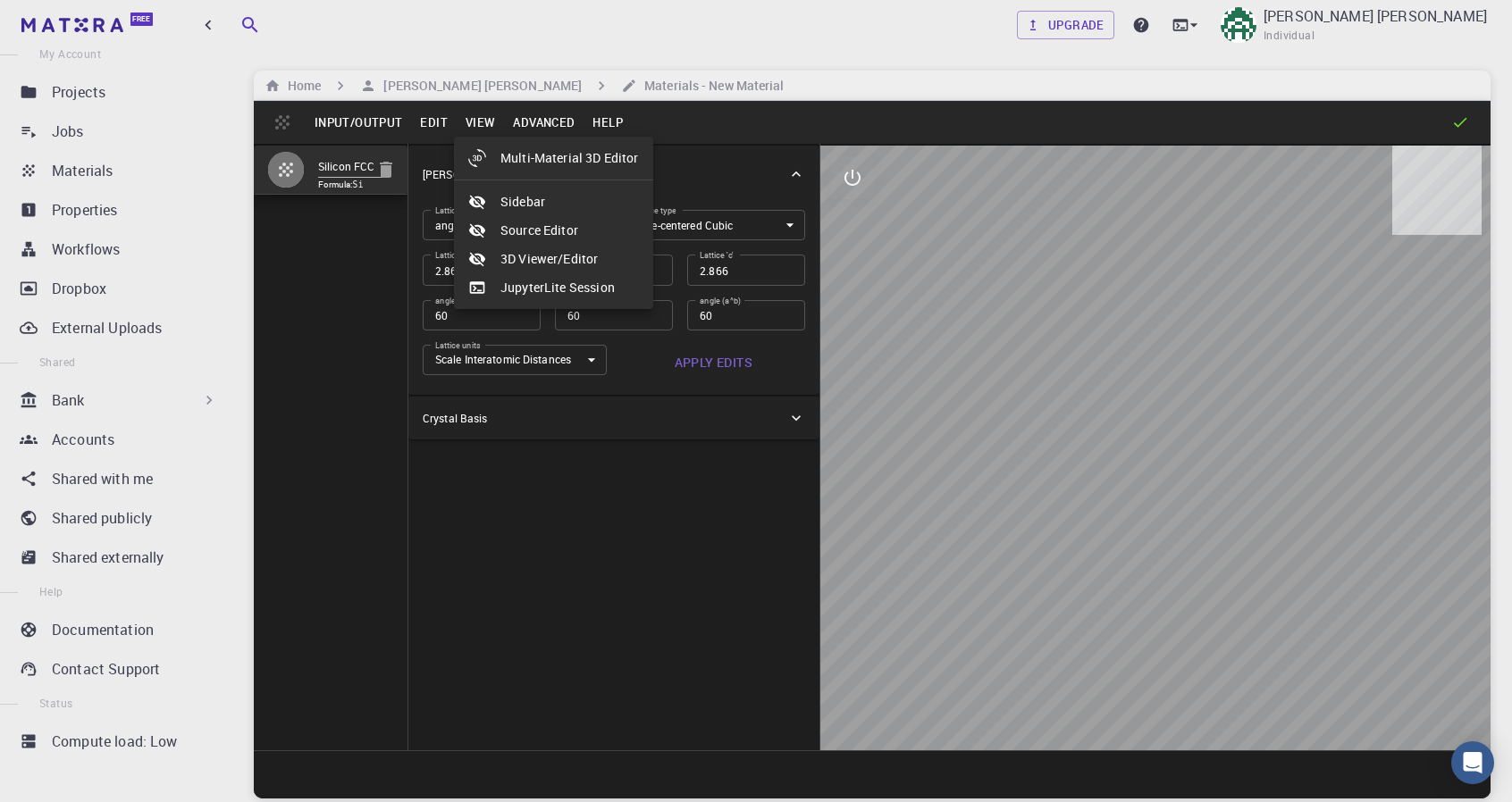
click at [533, 158] on li "Multi-Material 3D Editor" at bounding box center [553, 158] width 199 height 29
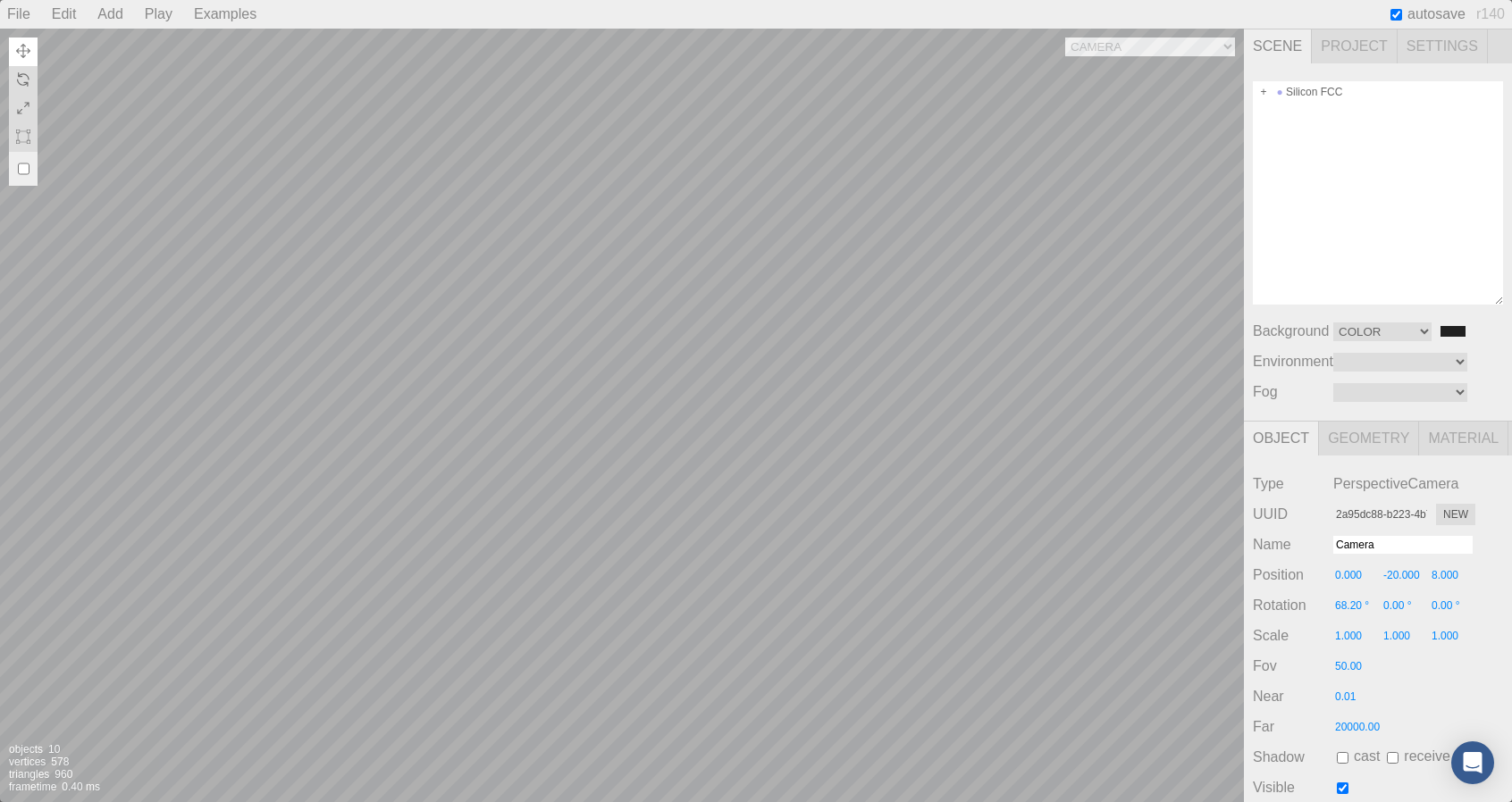
click at [793, 372] on div "Camera OrthographicCamera PerspectiveCamera Objects 10 Vertices 578 Triangles 9…" at bounding box center [622, 416] width 1244 height 774
click at [1030, 550] on div "Camera OrthographicCamera PerspectiveCamera Objects 10 Vertices 578 Triangles 9…" at bounding box center [622, 416] width 1244 height 774
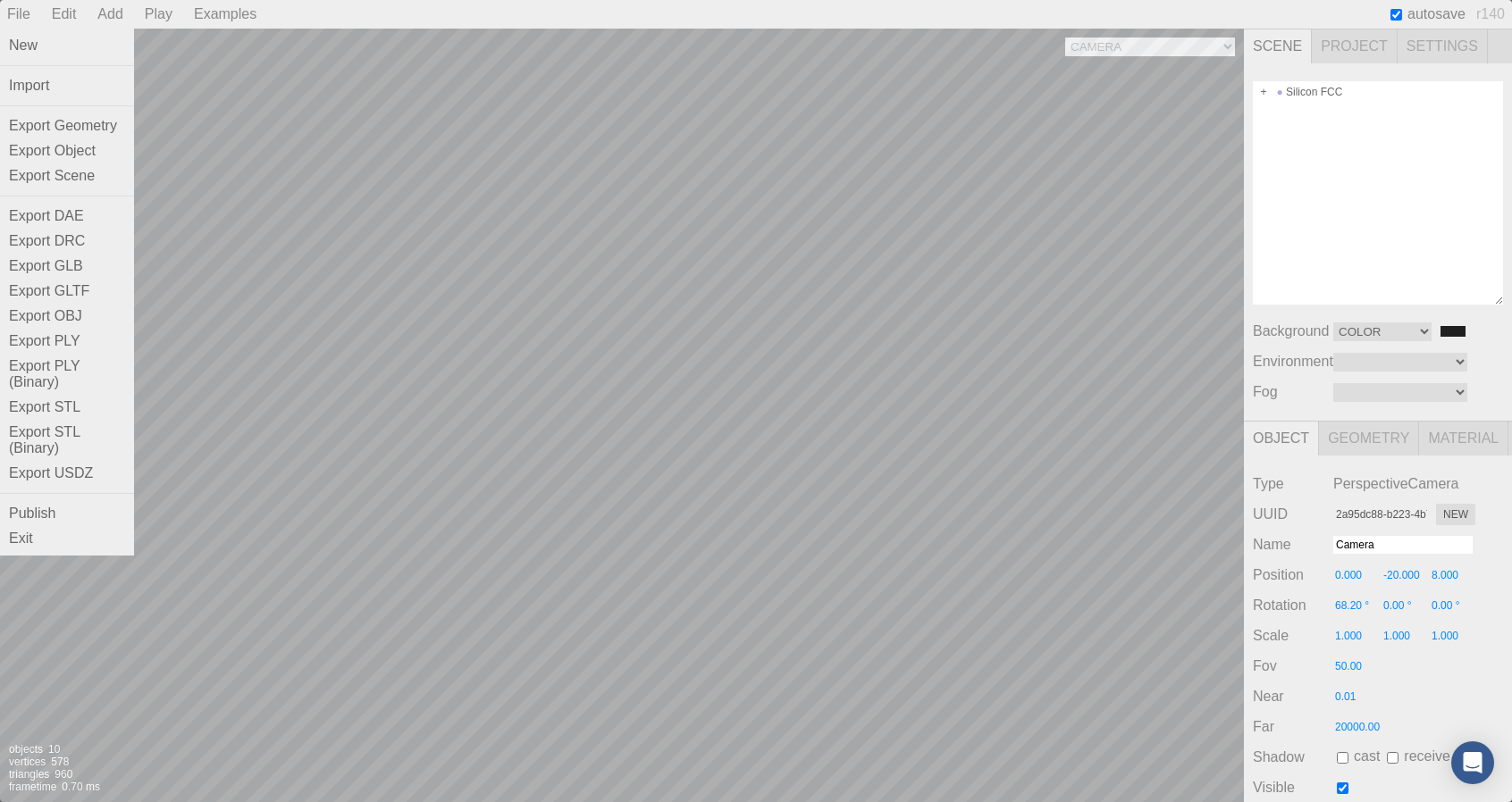
click at [19, 16] on div "File" at bounding box center [19, 14] width 37 height 29
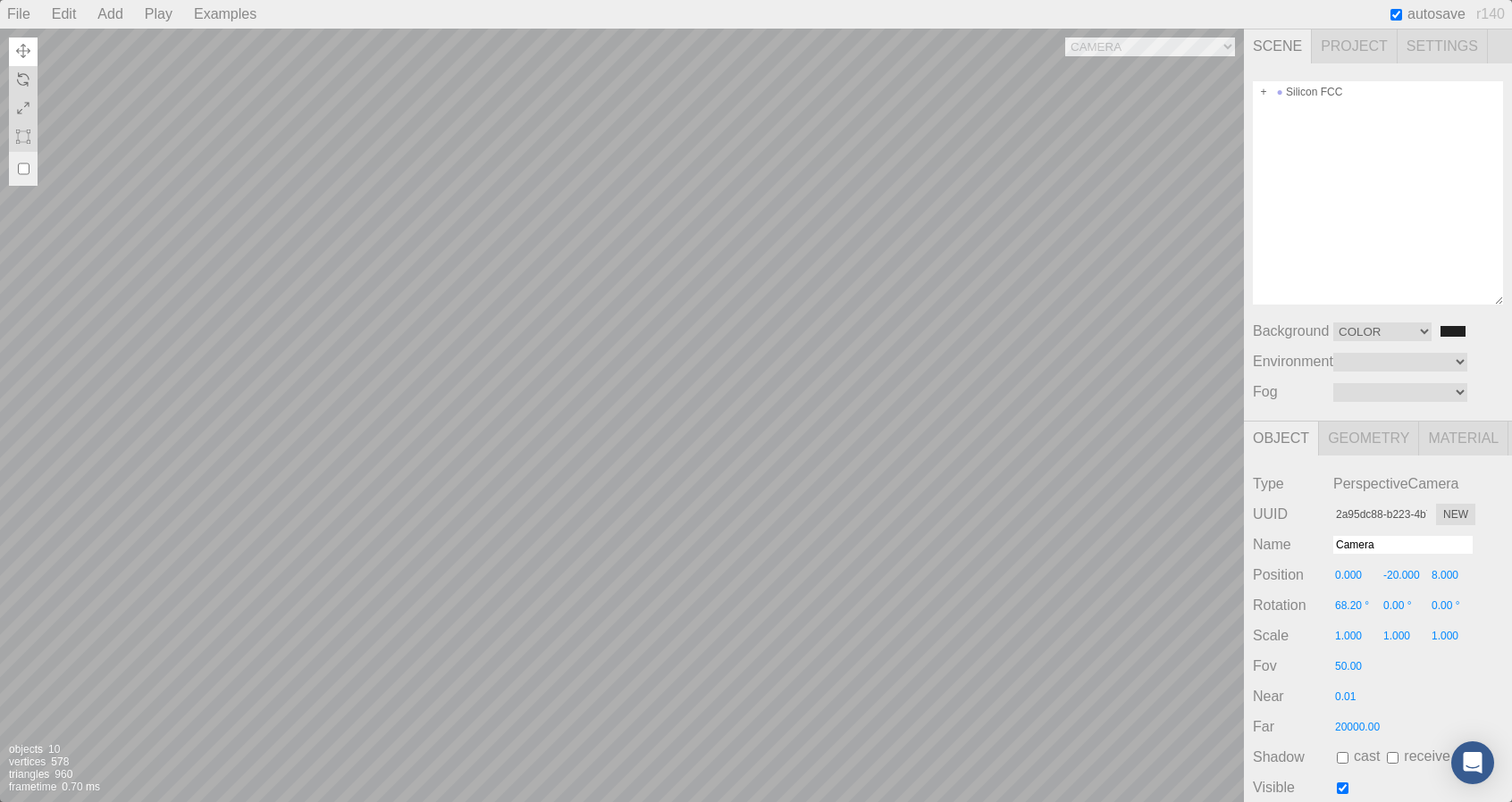
click at [0, 0] on div "Exit" at bounding box center [0, 0] width 0 height 0
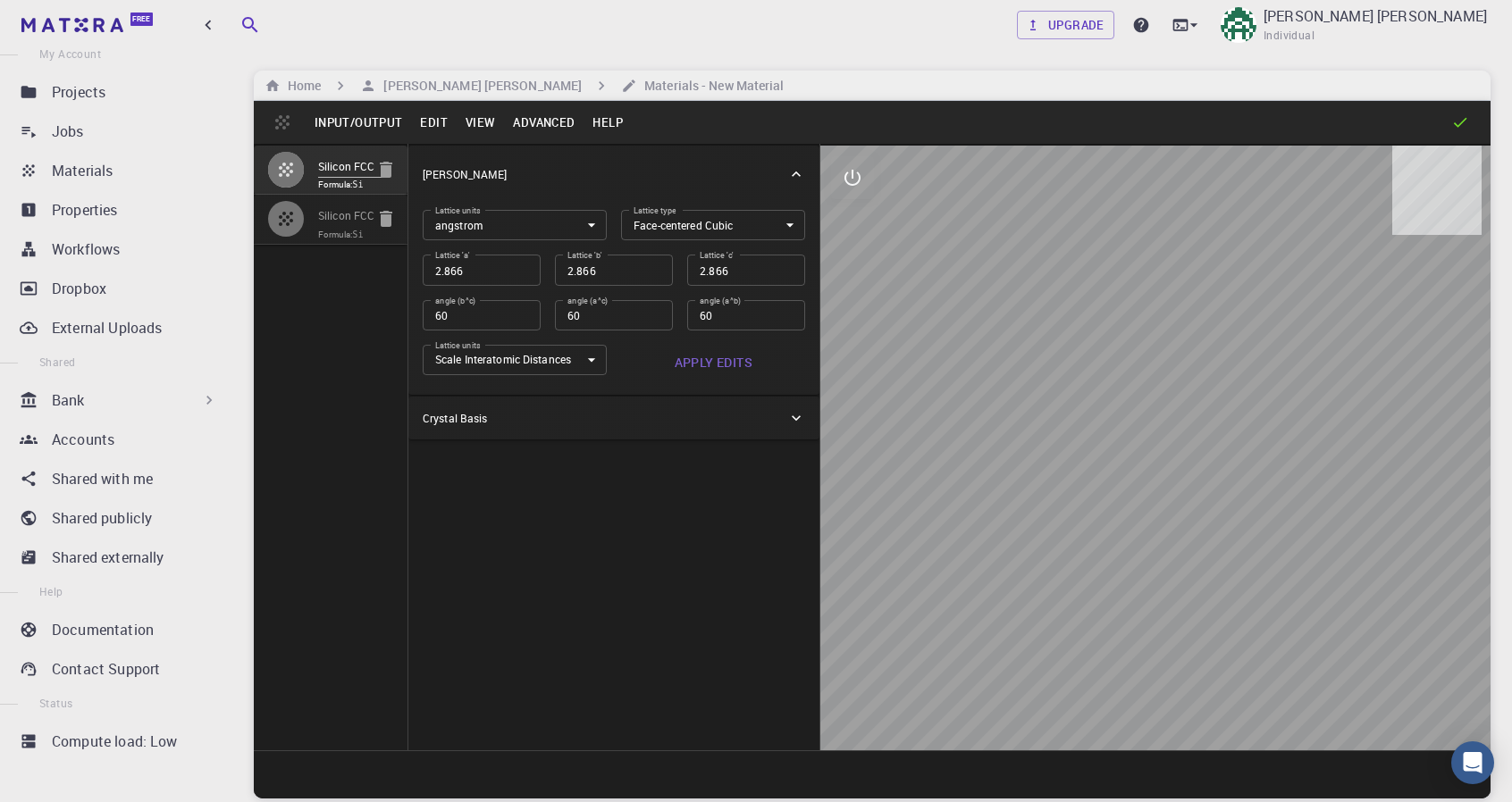
drag, startPoint x: 1188, startPoint y: 444, endPoint x: 1045, endPoint y: 434, distance: 143.3
click at [1045, 434] on div at bounding box center [1155, 448] width 670 height 605
drag, startPoint x: 474, startPoint y: 312, endPoint x: 364, endPoint y: 307, distance: 110.1
click at [364, 308] on div "Silicon FCC Formula: Si Silicon FCC Formula: Si Crystal Lattice Lattice units a…" at bounding box center [872, 447] width 1237 height 606
click at [774, 414] on div "Crystal Basis" at bounding box center [604, 417] width 364 height 16
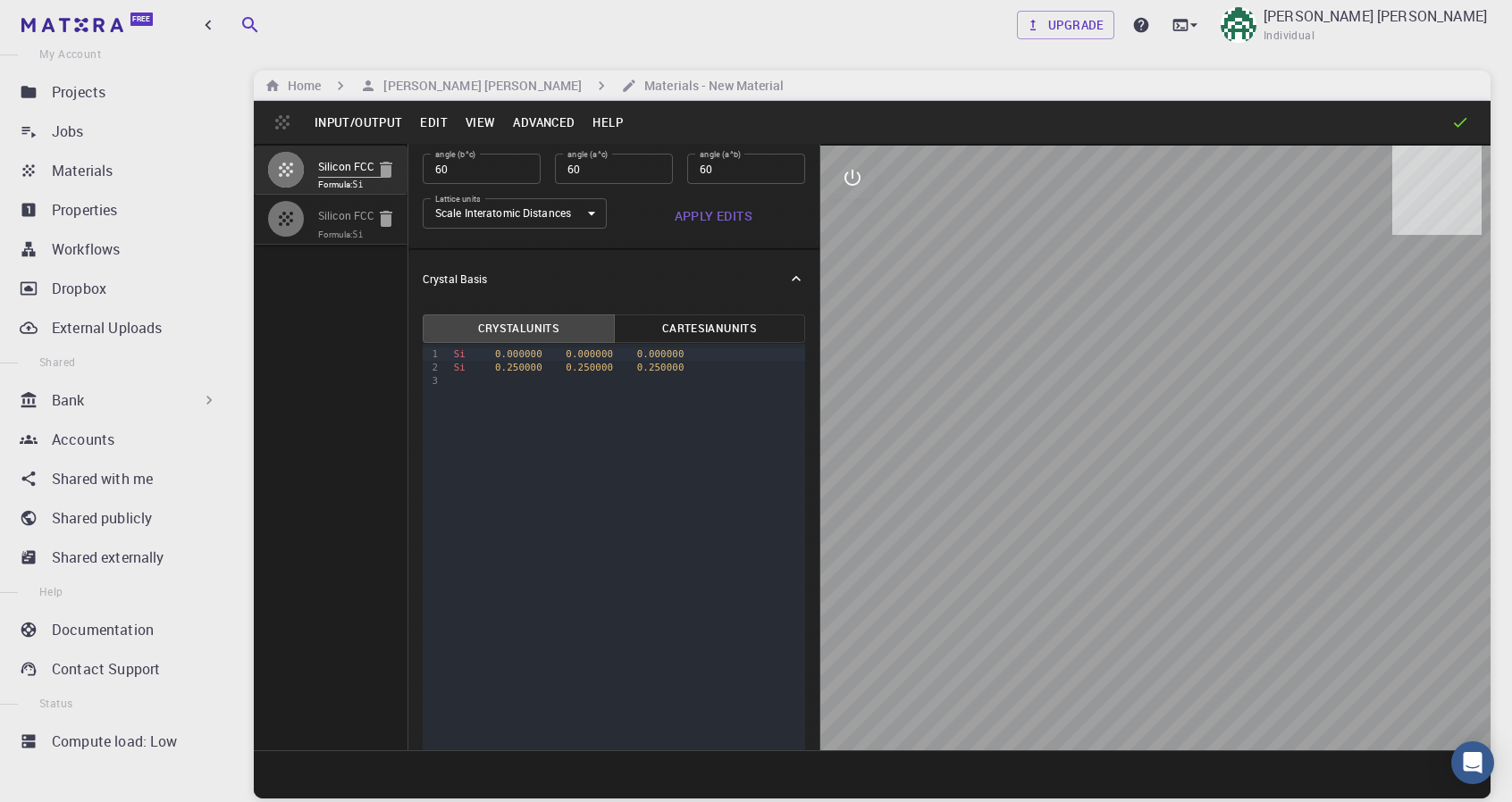
scroll to position [148, 0]
click at [717, 324] on button "Cartesian Units" at bounding box center [710, 327] width 192 height 29
click at [517, 329] on button "Crystal Units" at bounding box center [518, 327] width 192 height 29
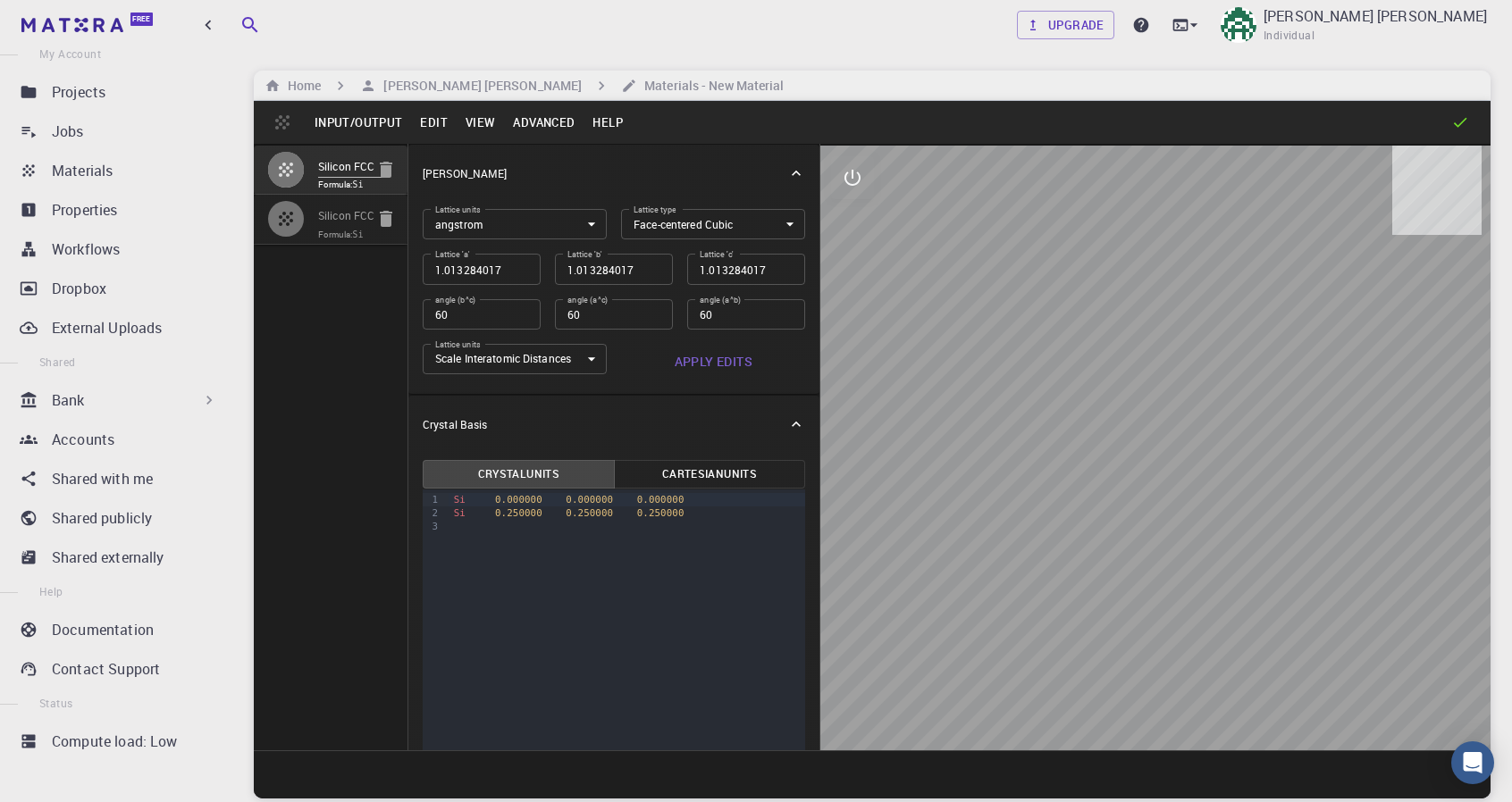
scroll to position [0, 0]
